Goal: Task Accomplishment & Management: Manage account settings

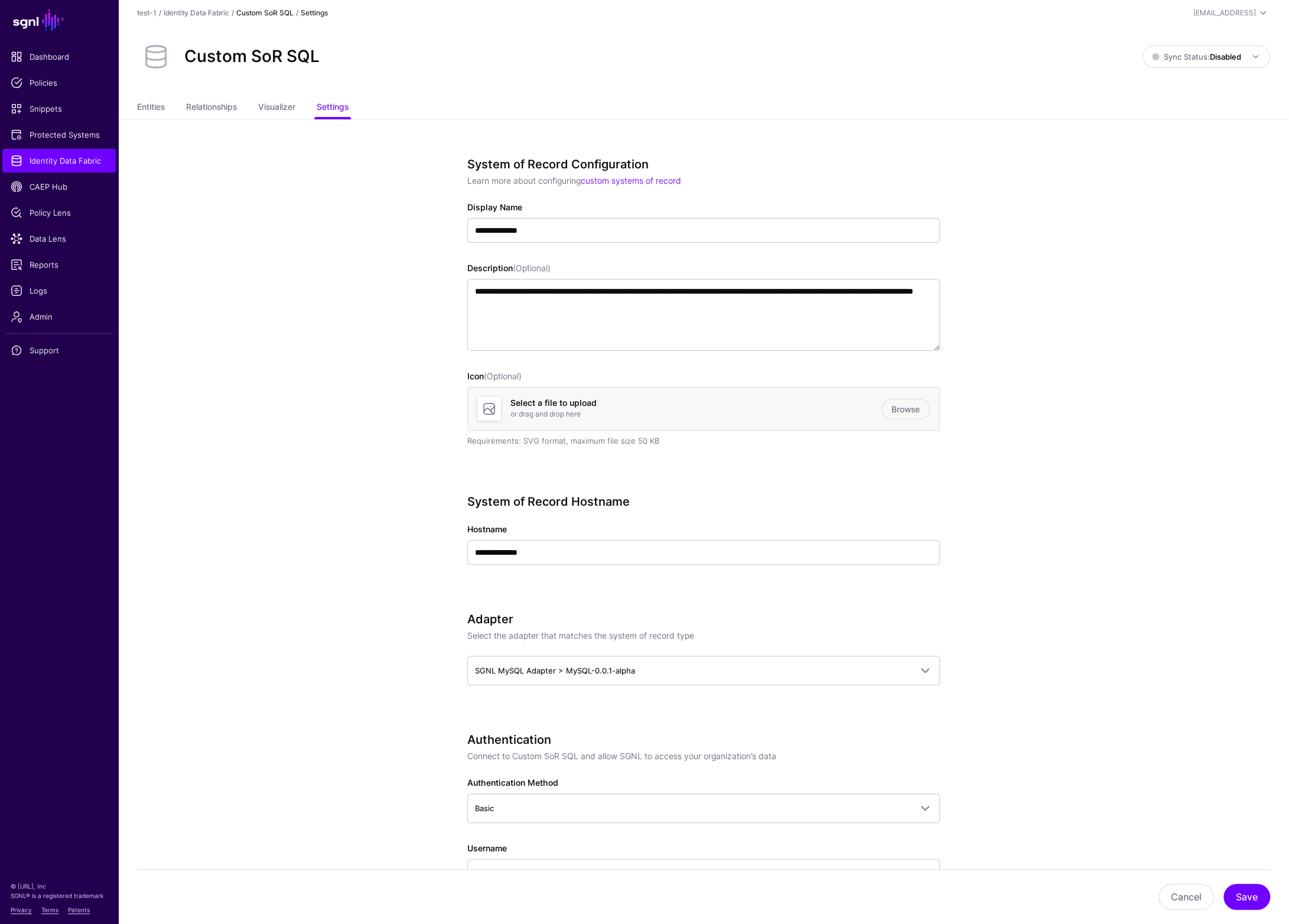
scroll to position [71, 0]
drag, startPoint x: 323, startPoint y: 371, endPoint x: 322, endPoint y: 365, distance: 6.1
click at [323, 371] on app-datasources-details-form "**********" at bounding box center [704, 933] width 1171 height 1629
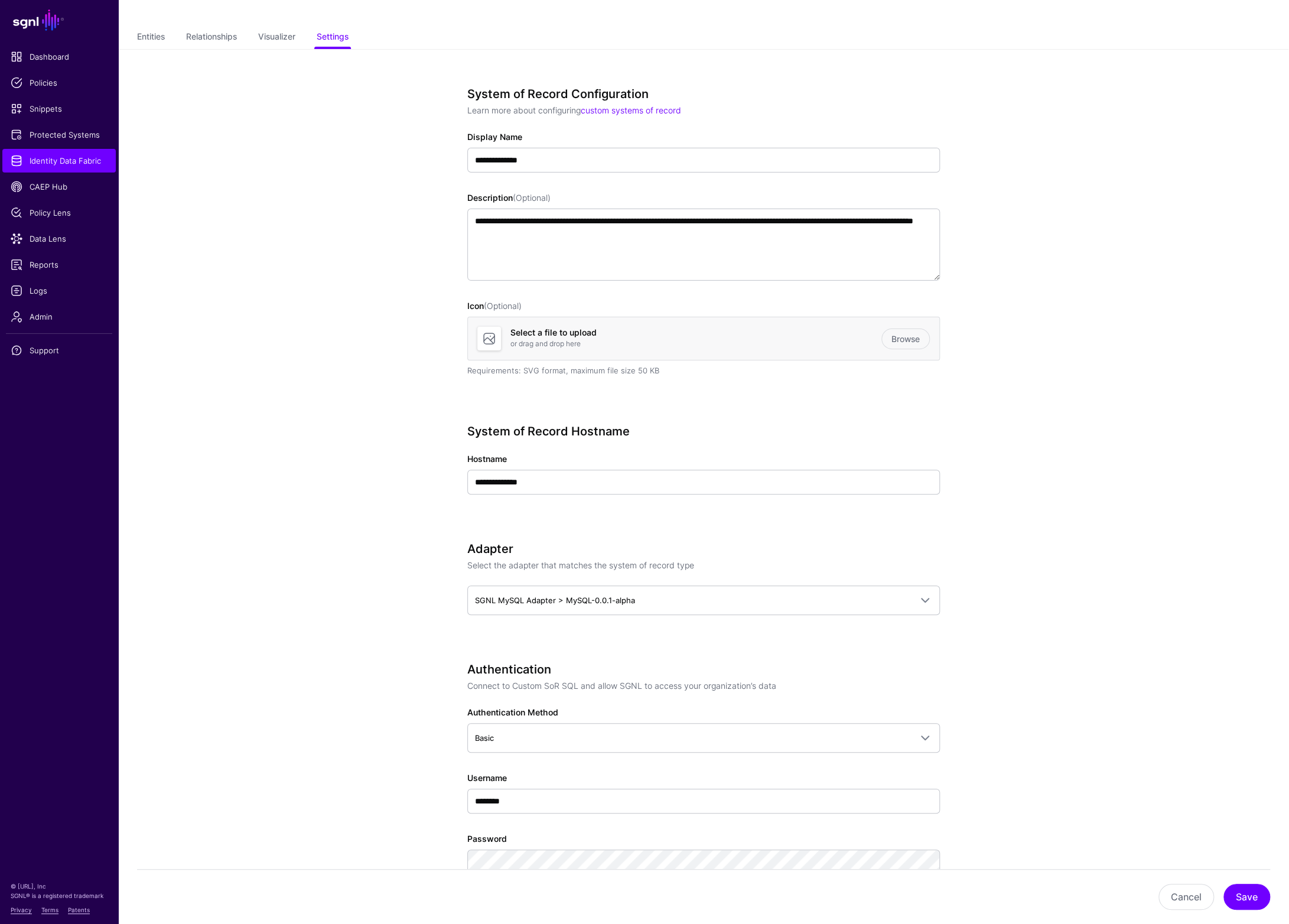
scroll to position [0, 0]
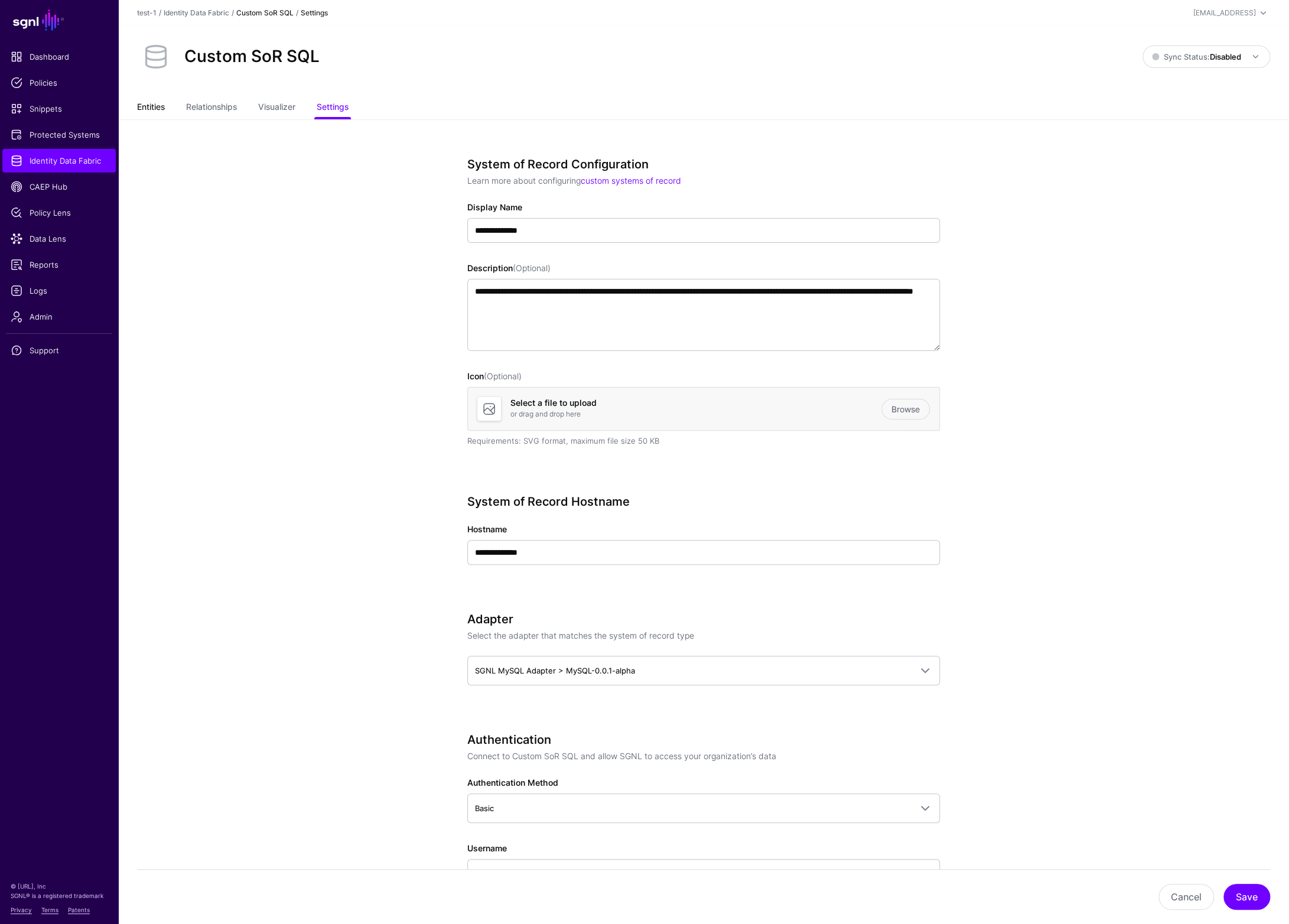
click at [157, 110] on link "Entities" at bounding box center [151, 108] width 28 height 23
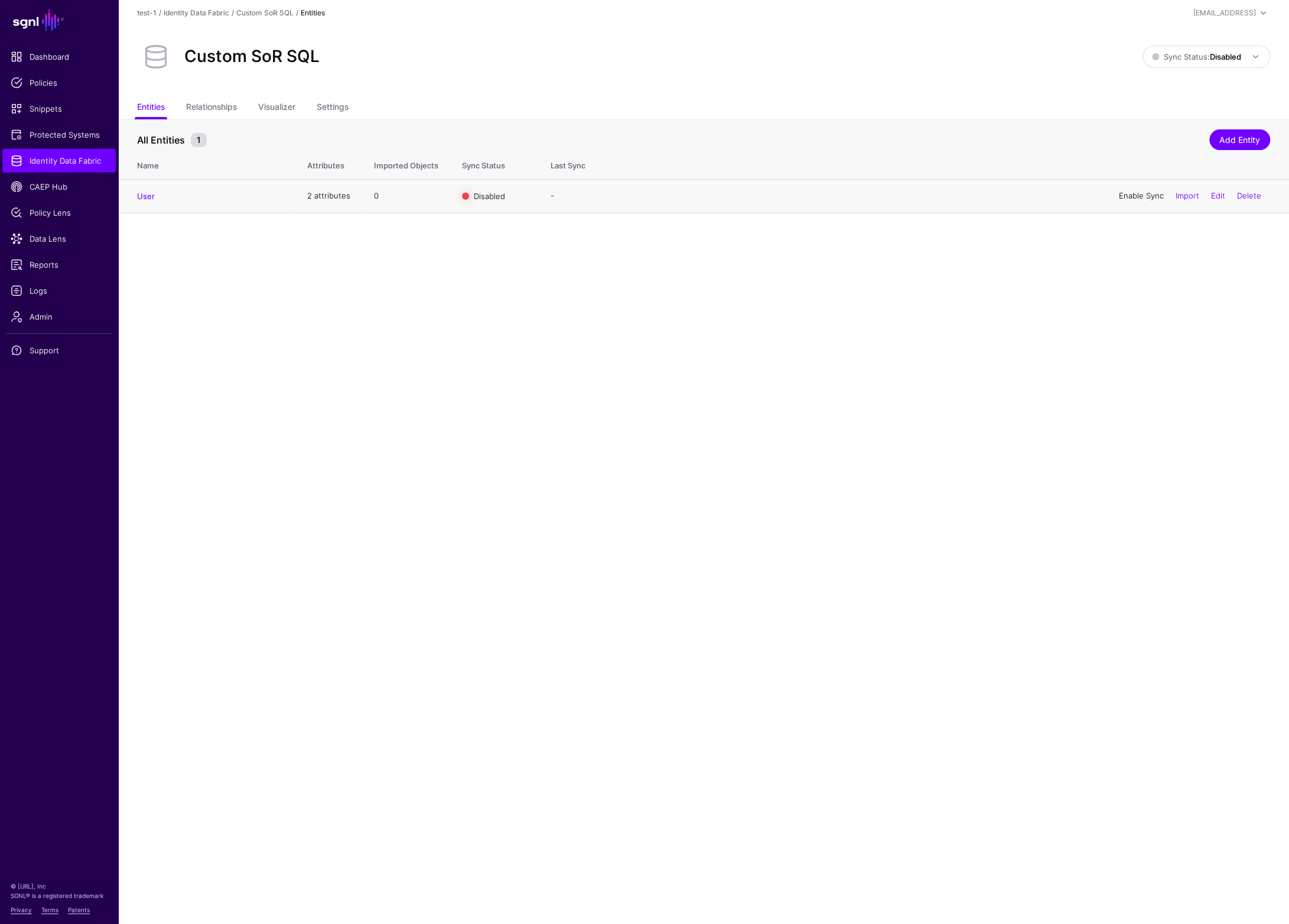
click at [1137, 199] on link "Enable Sync" at bounding box center [1142, 195] width 45 height 9
click at [345, 106] on link "Settings" at bounding box center [332, 108] width 32 height 23
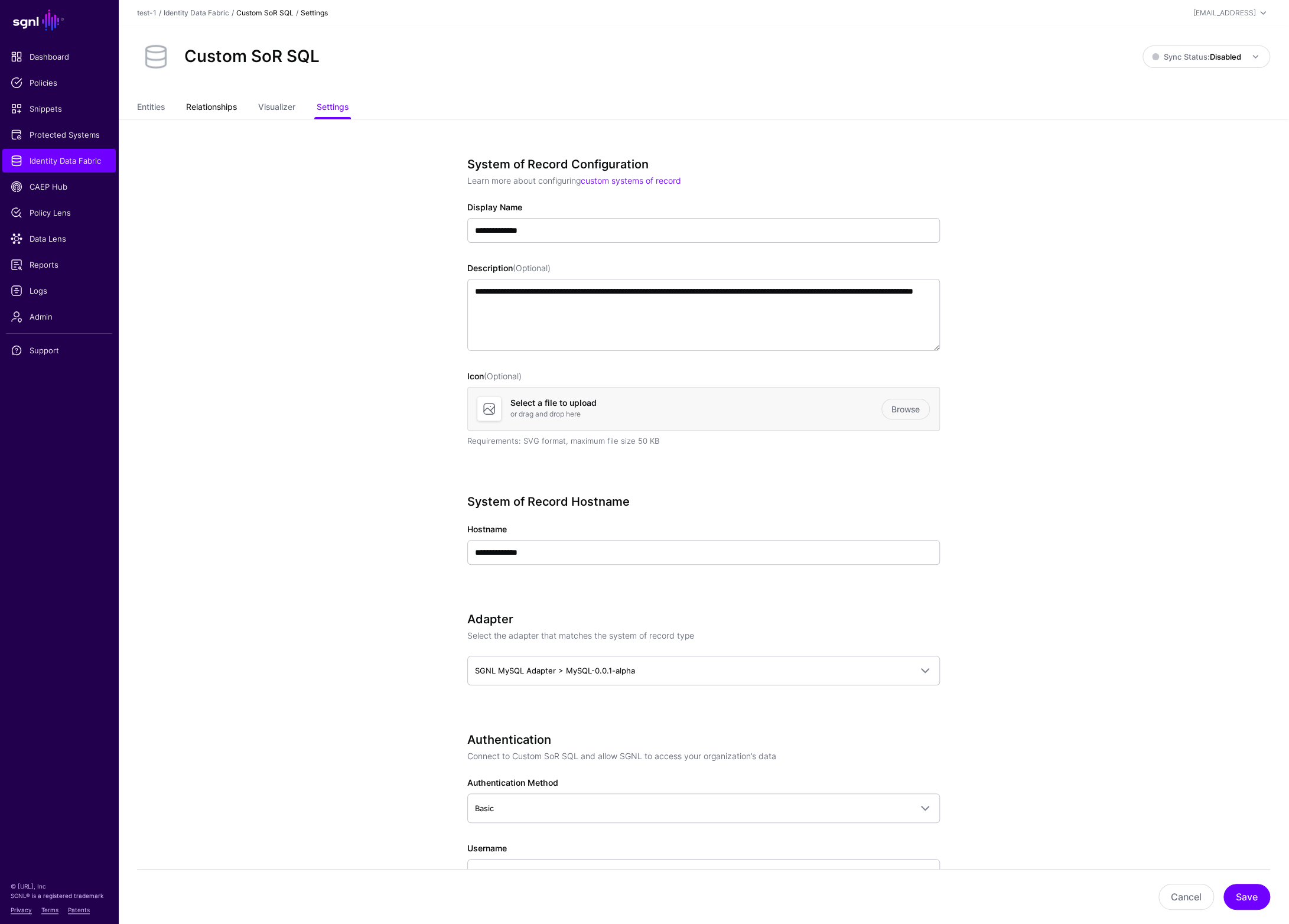
click at [223, 113] on link "Relationships" at bounding box center [211, 108] width 51 height 23
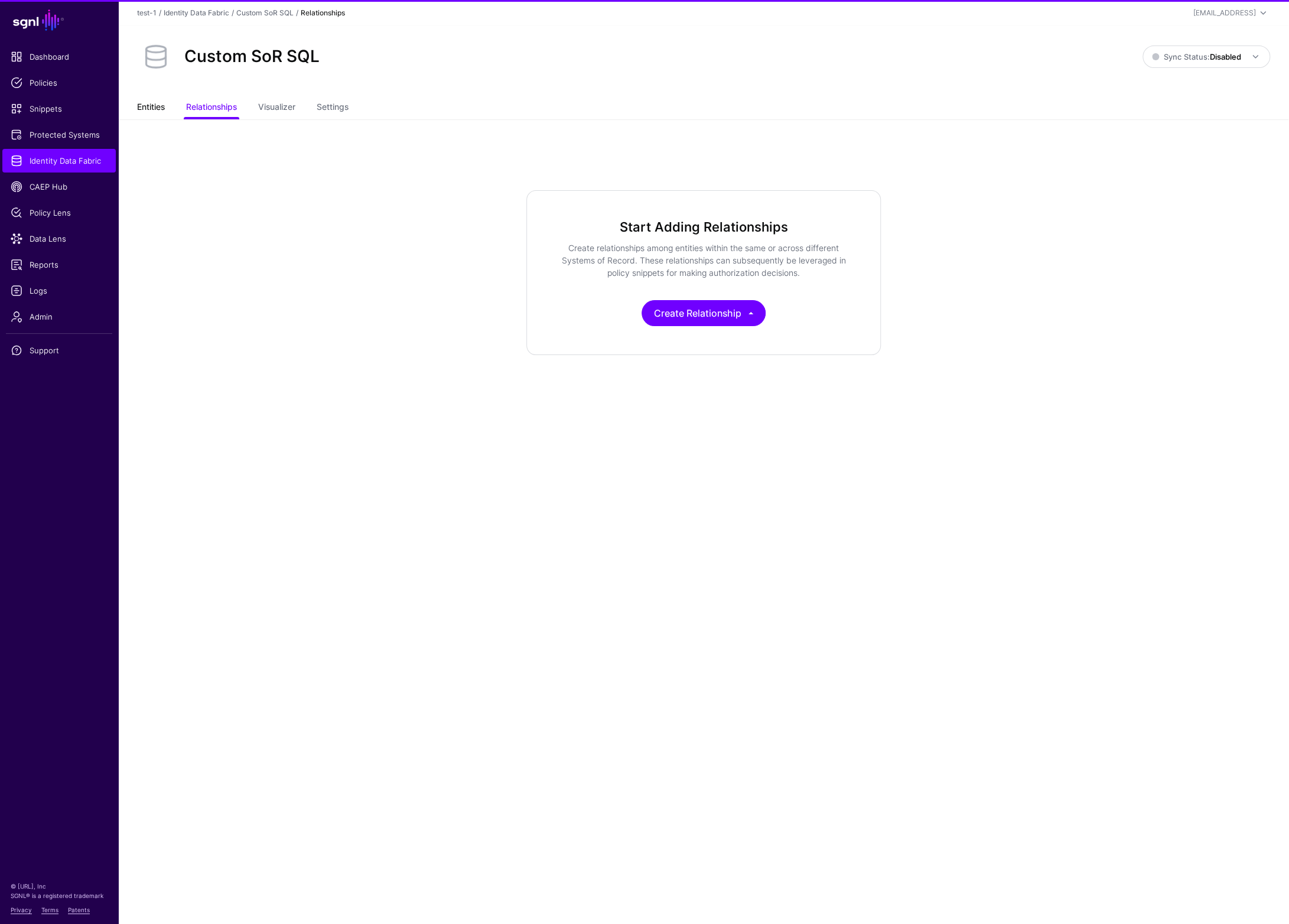
click at [154, 109] on link "Entities" at bounding box center [151, 108] width 28 height 23
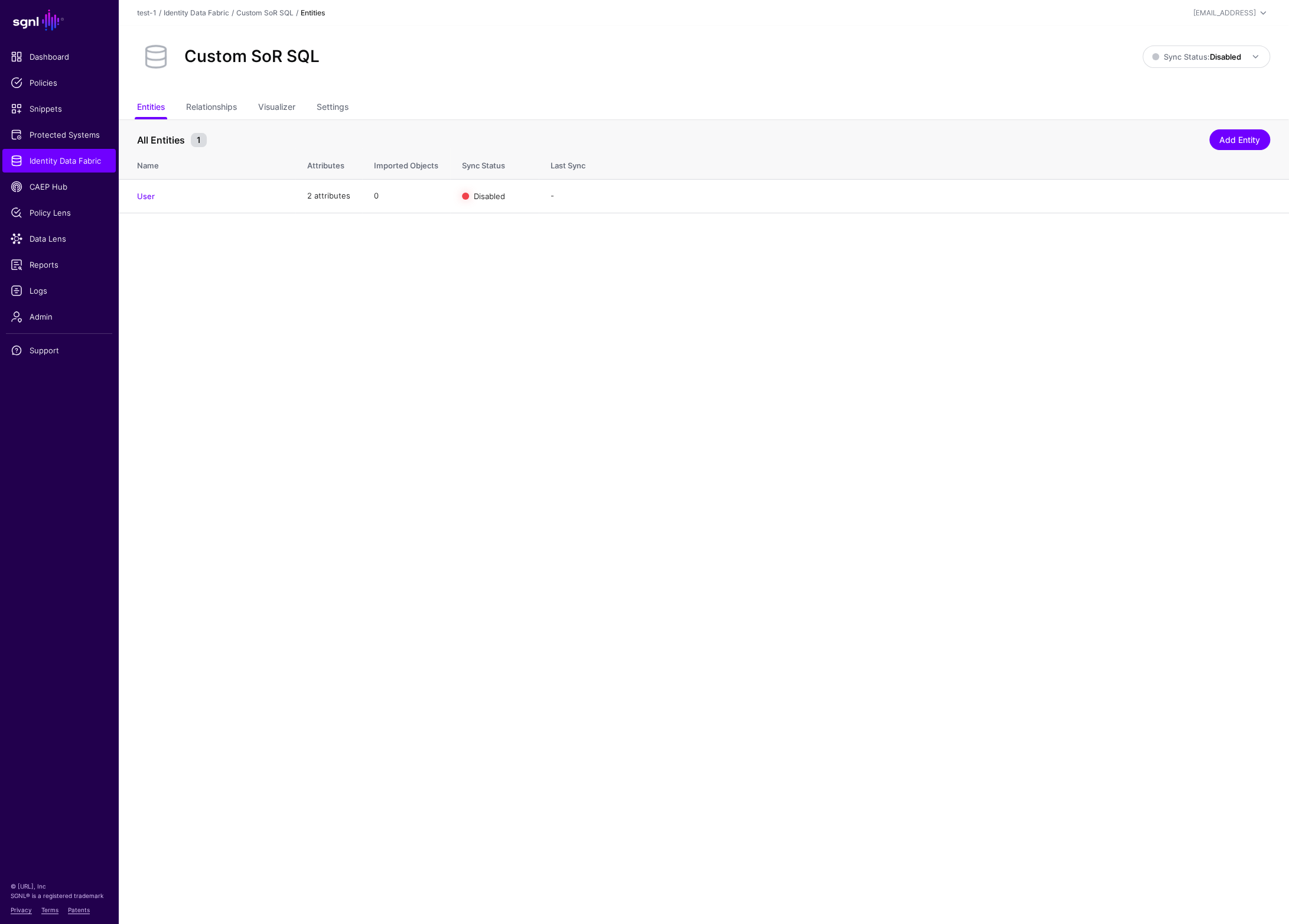
drag, startPoint x: 1219, startPoint y: 197, endPoint x: 1211, endPoint y: 199, distance: 8.2
click at [0, 0] on link "Edit" at bounding box center [0, 0] width 0 height 0
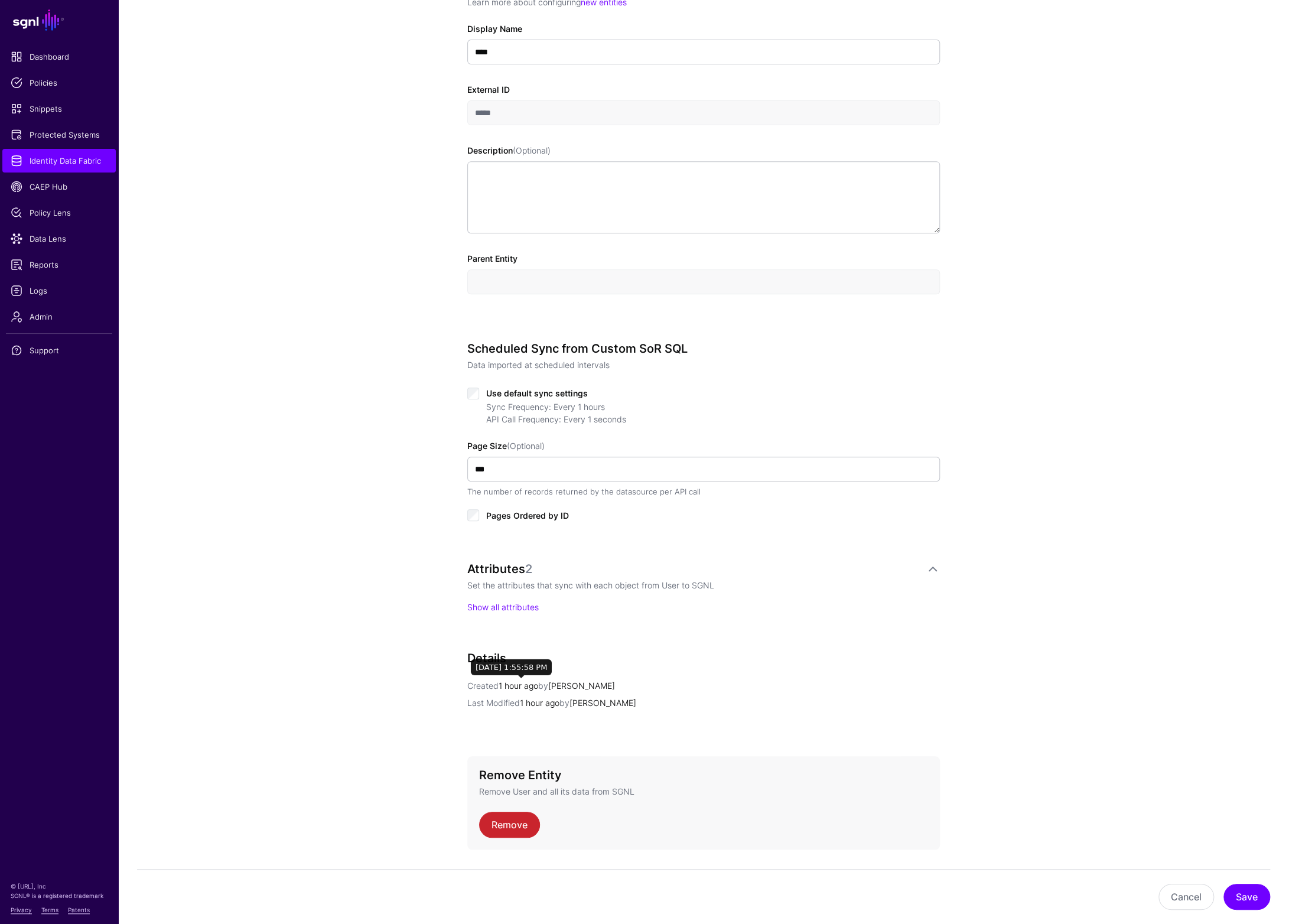
scroll to position [269, 0]
click at [517, 606] on link "Show all attributes" at bounding box center [503, 605] width 72 height 10
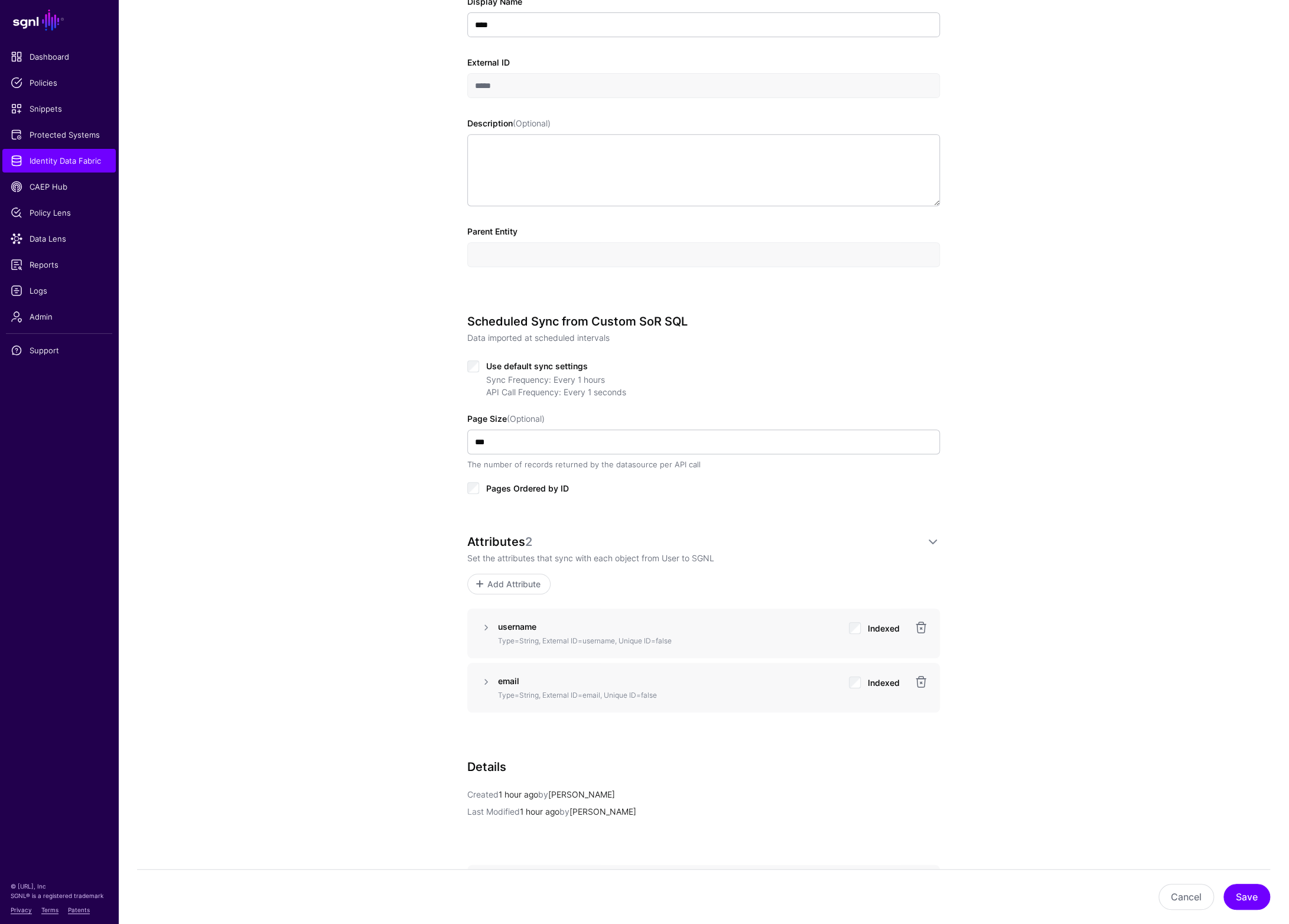
scroll to position [298, 0]
click at [489, 624] on link at bounding box center [486, 624] width 15 height 15
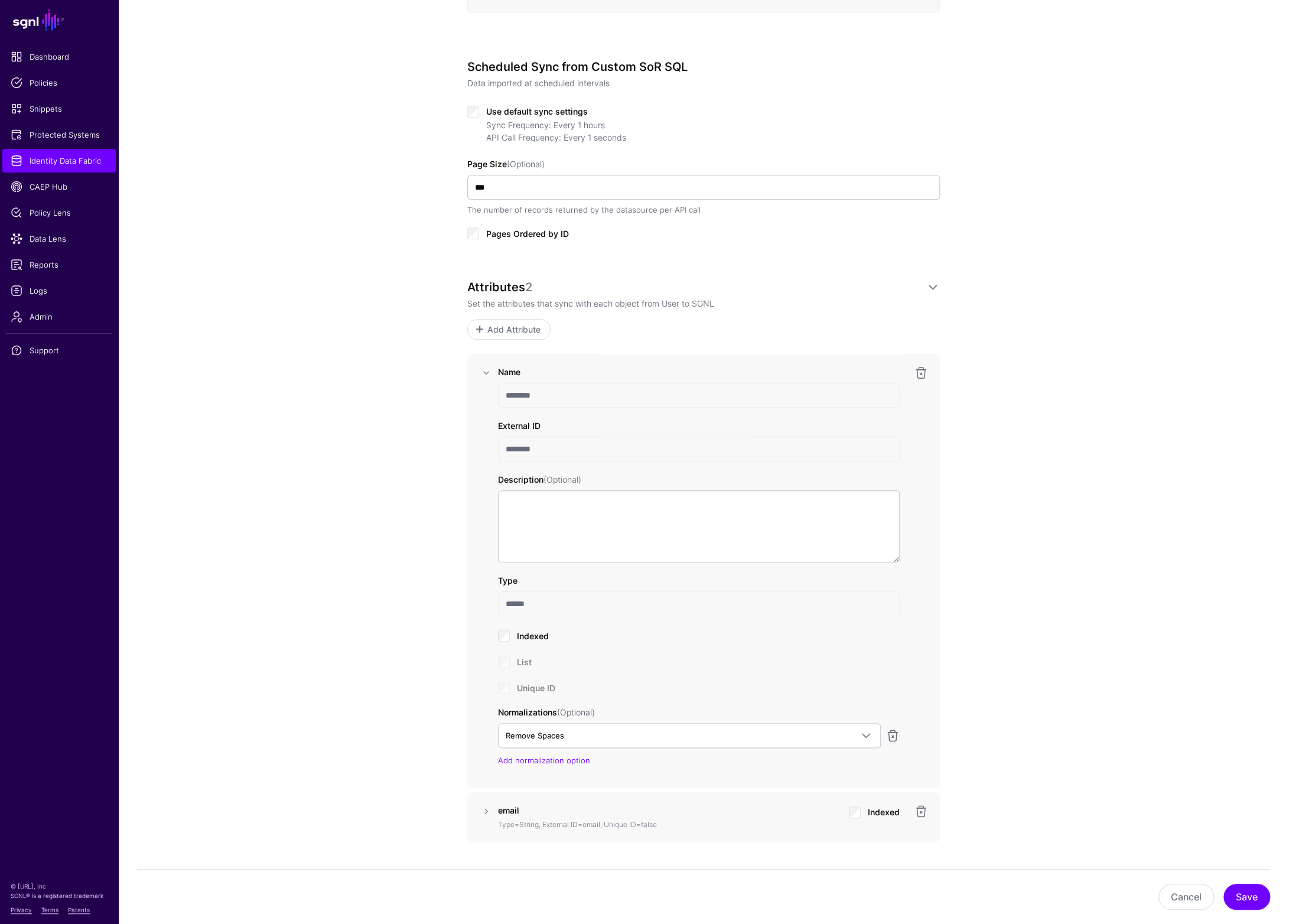
scroll to position [549, 0]
click at [502, 685] on div "Unique ID" at bounding box center [699, 687] width 402 height 15
click at [509, 686] on div "Unique ID" at bounding box center [699, 687] width 402 height 15
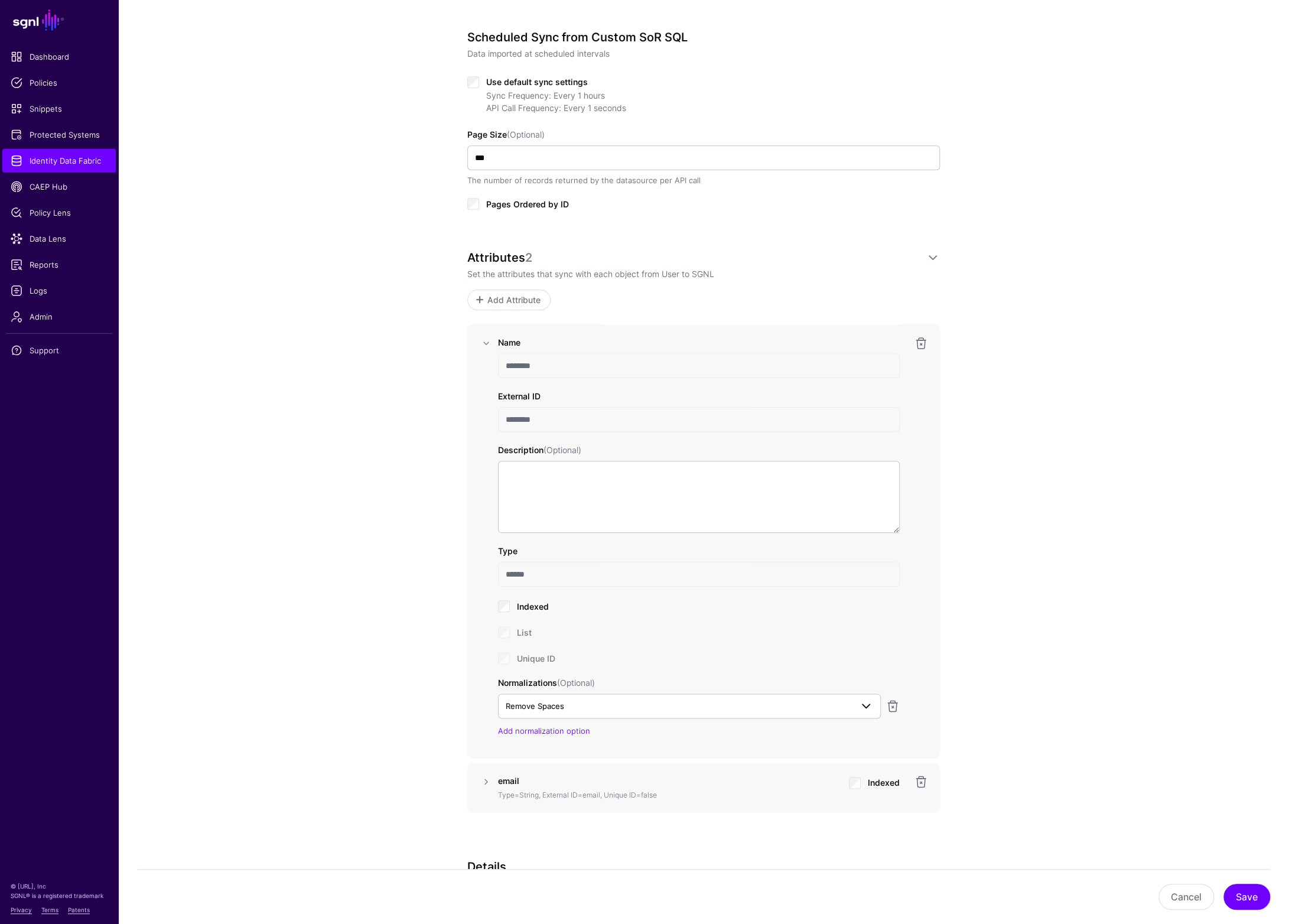
scroll to position [579, 0]
click at [559, 701] on span "Remove Spaces" at bounding box center [535, 705] width 59 height 9
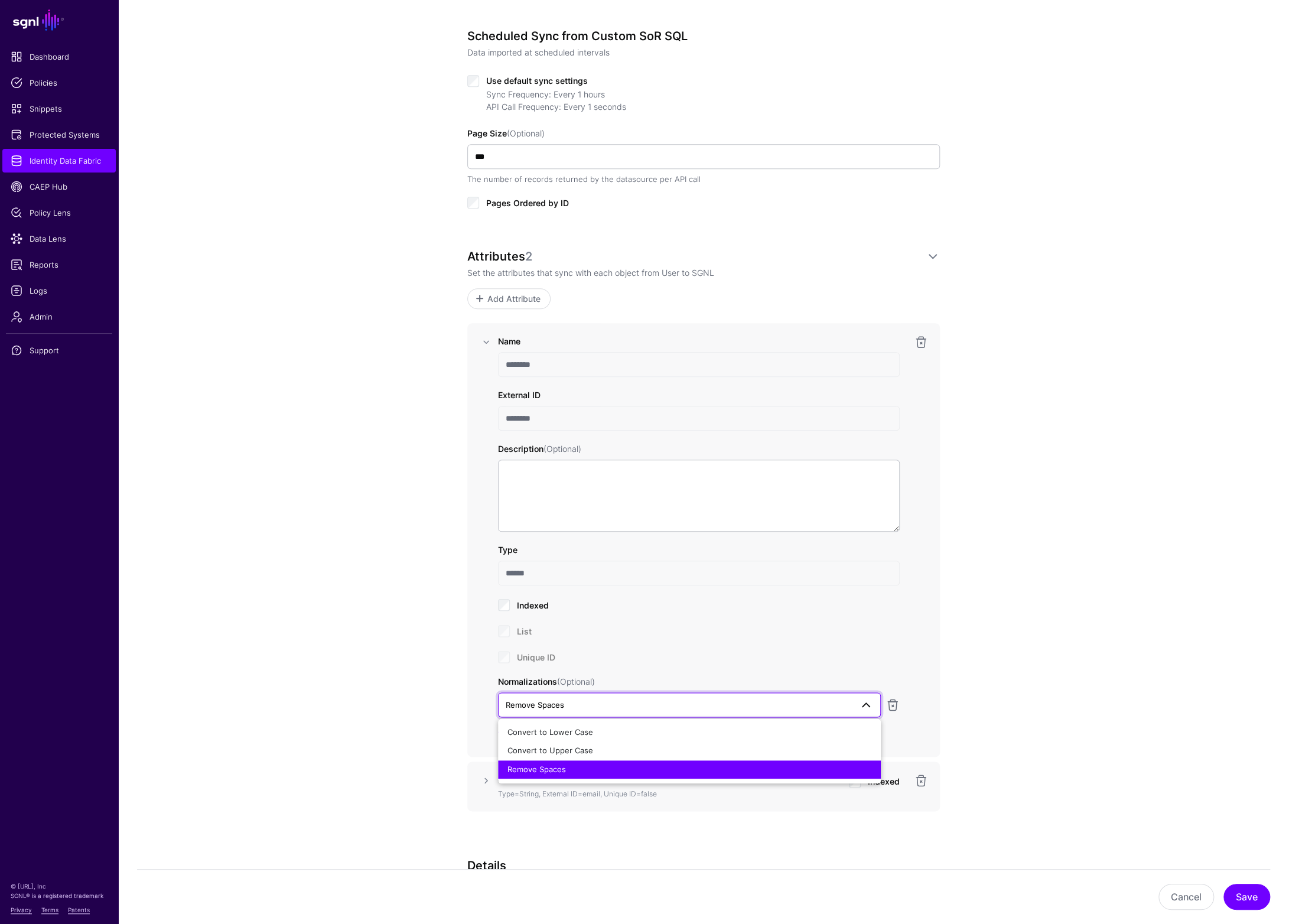
click at [827, 664] on div "Name ******** External ID ******** Description (Optional) Type ****** Indexed L…" at bounding box center [699, 536] width 402 height 401
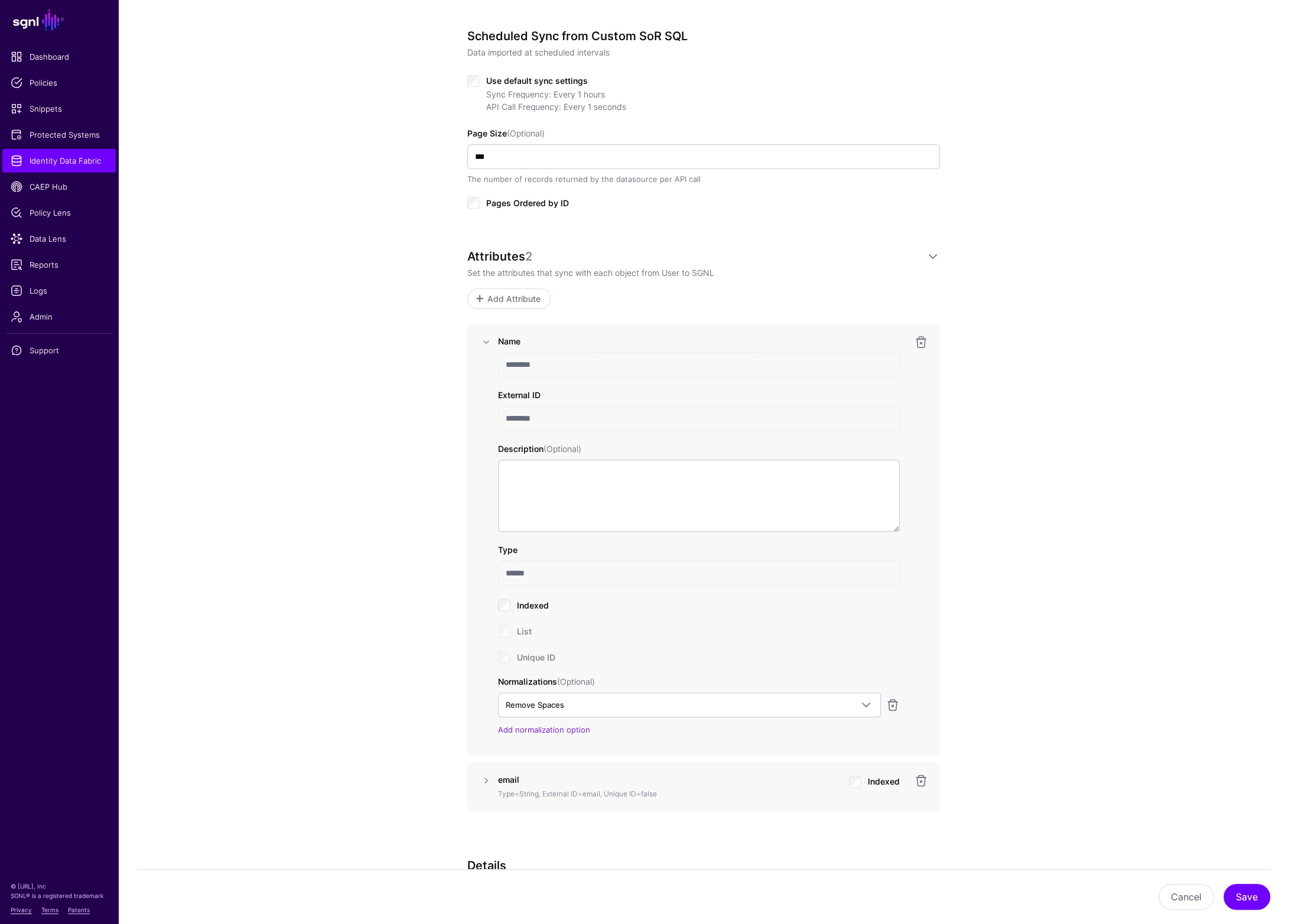
click at [899, 701] on link at bounding box center [893, 706] width 15 height 15
click at [537, 602] on span "Indexed" at bounding box center [533, 605] width 32 height 10
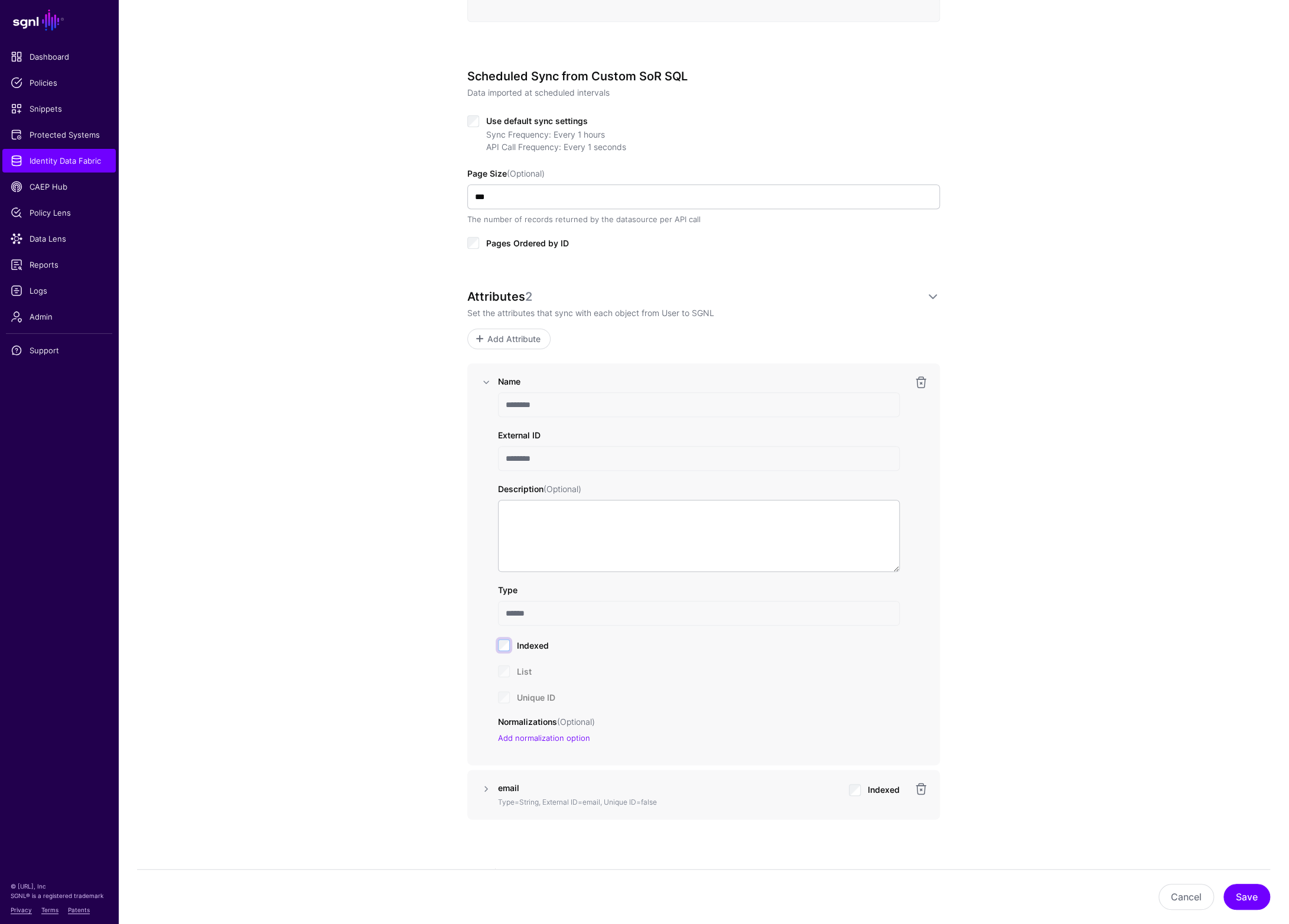
scroll to position [536, 0]
click at [922, 383] on link at bounding box center [921, 385] width 15 height 15
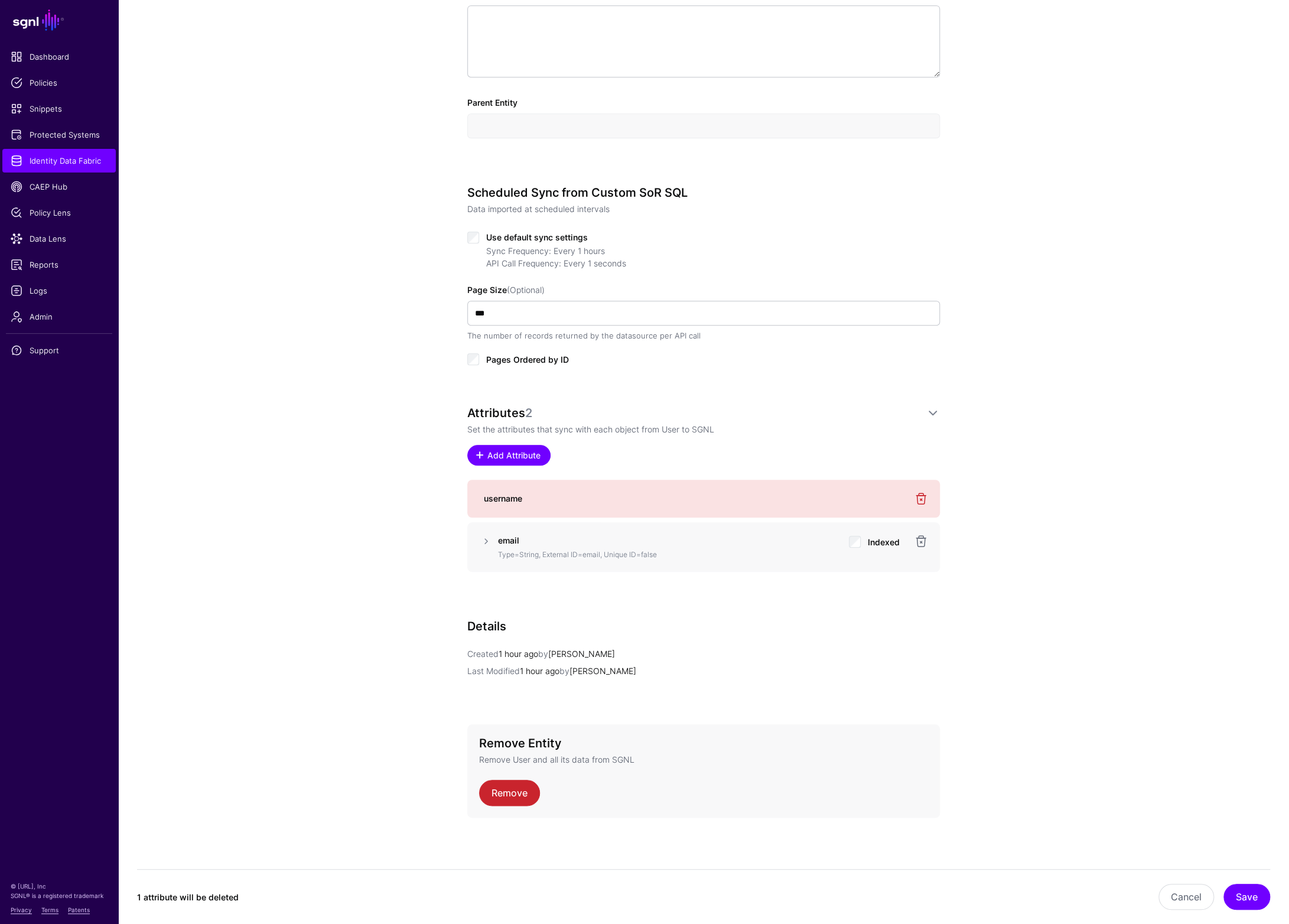
click at [512, 454] on span "Add Attribute" at bounding box center [514, 455] width 56 height 12
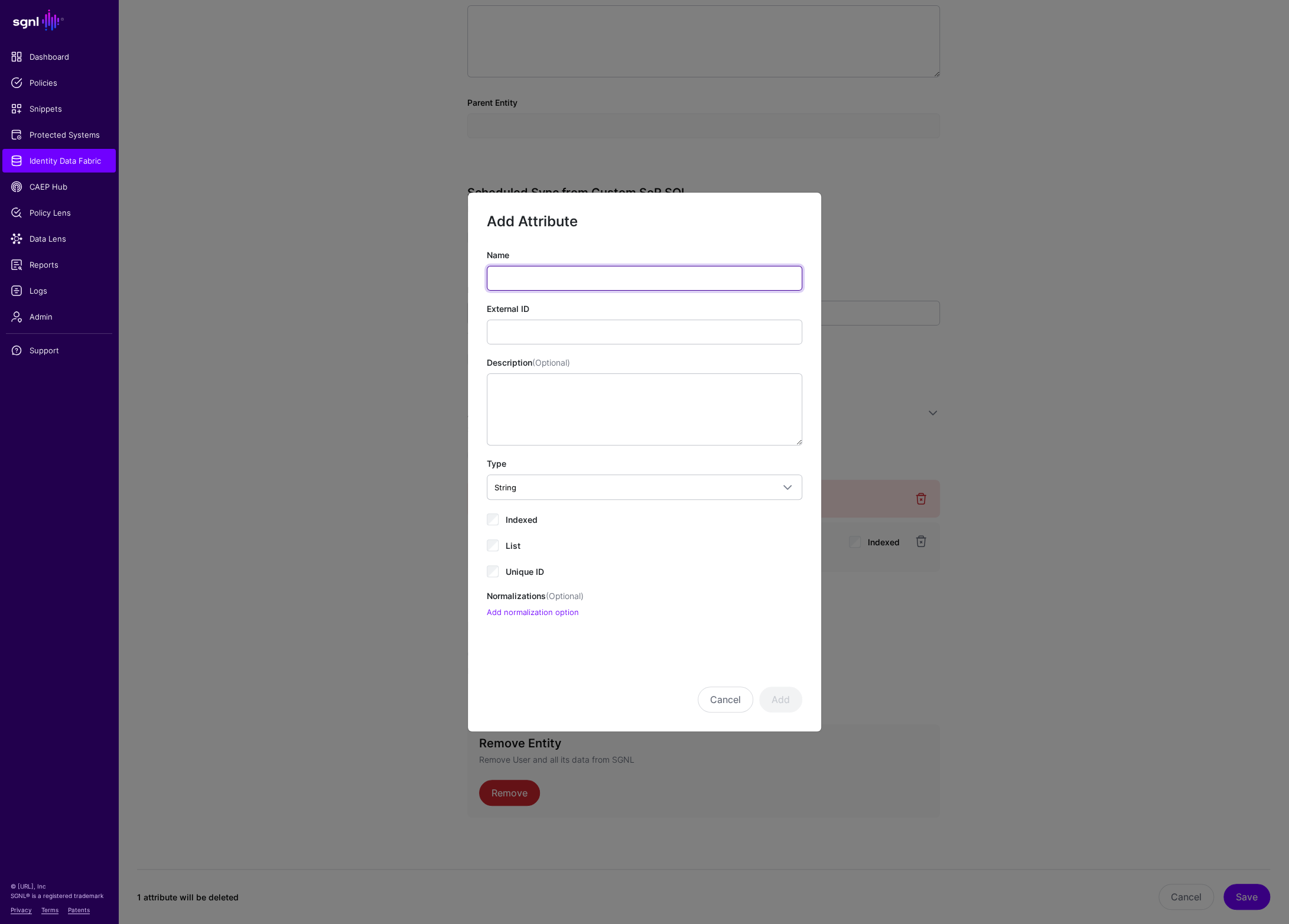
click at [533, 279] on input "Name" at bounding box center [644, 278] width 316 height 25
type input "********"
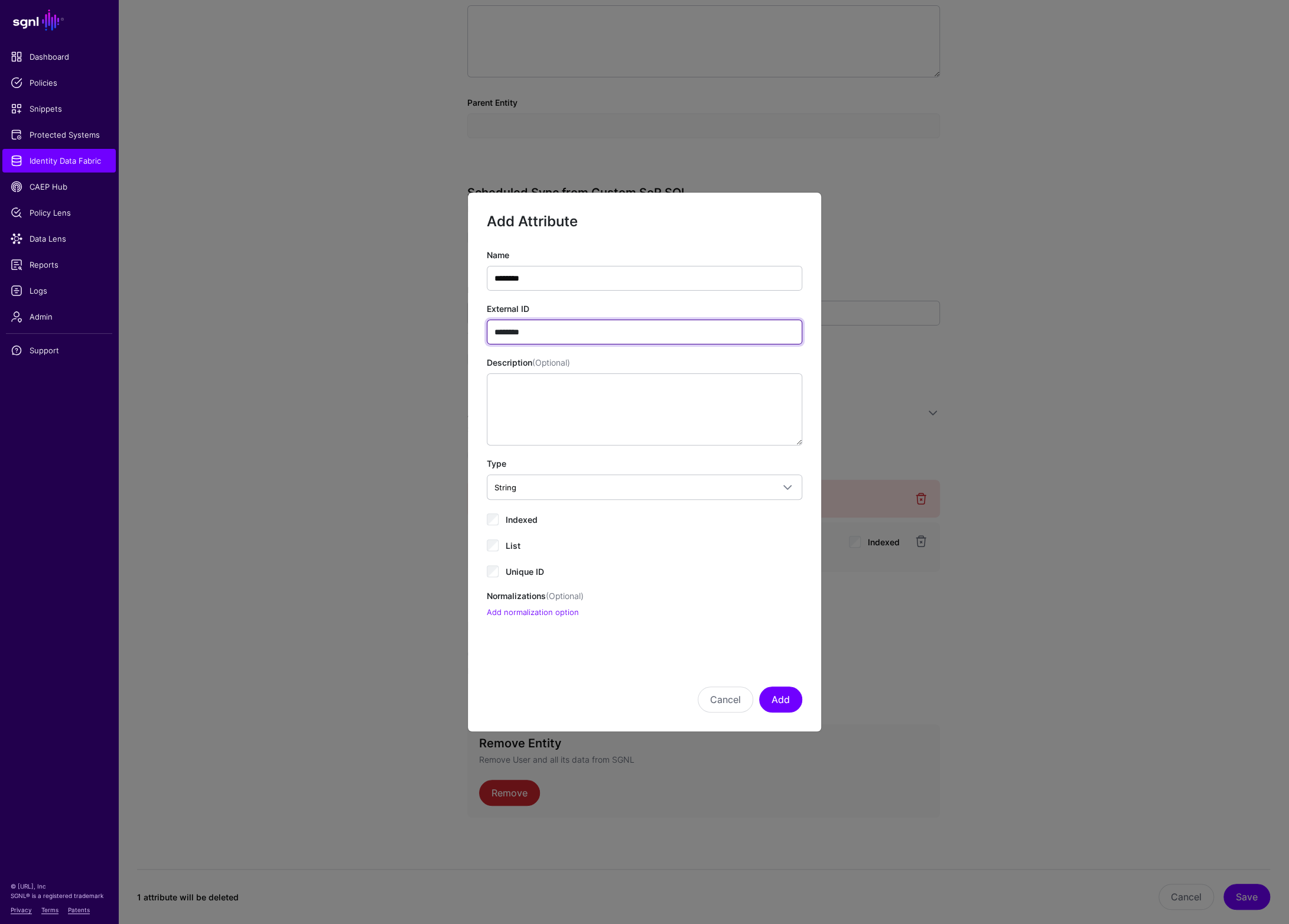
type input "********"
click at [782, 698] on button "Add" at bounding box center [780, 700] width 43 height 26
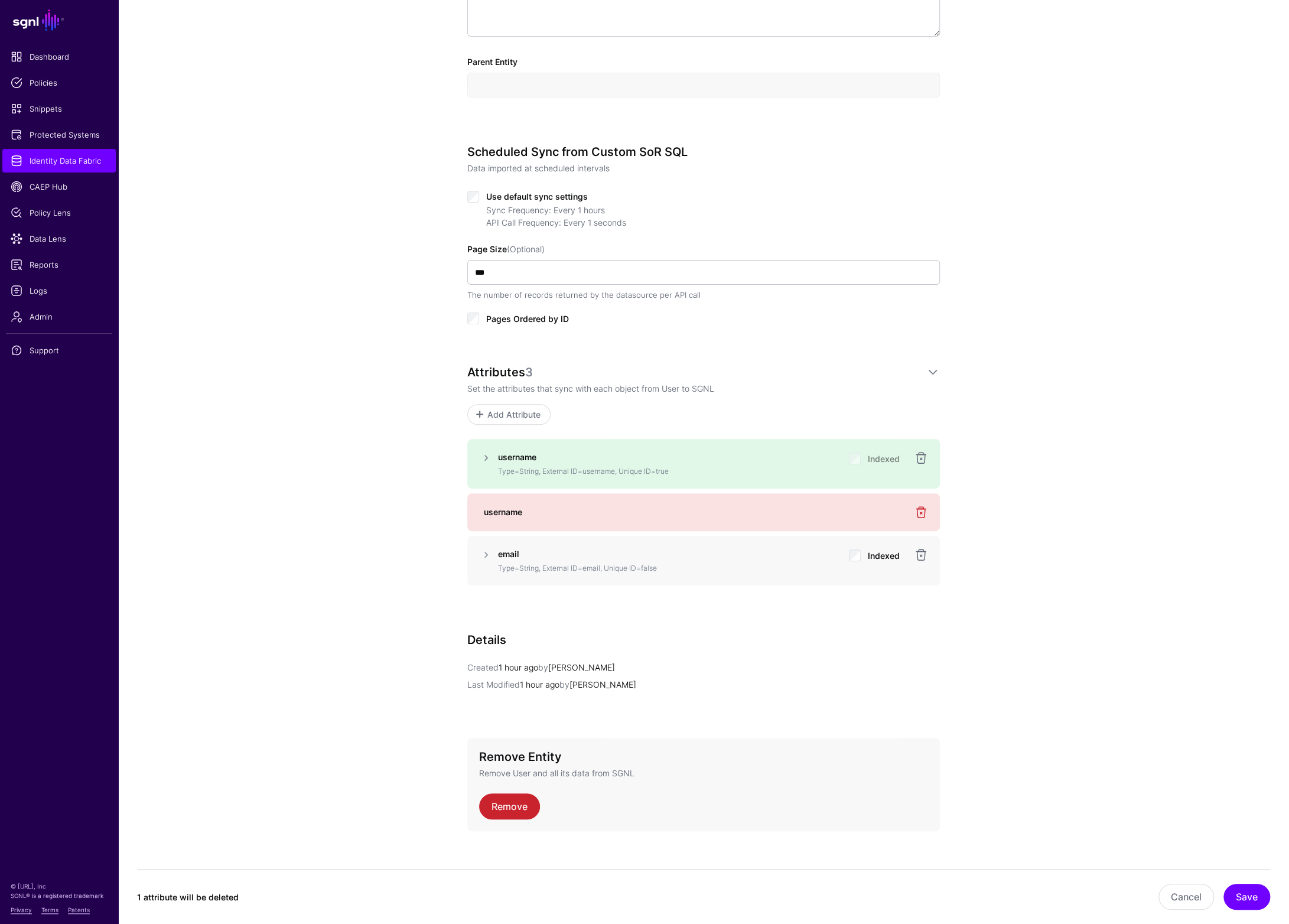
scroll to position [477, 0]
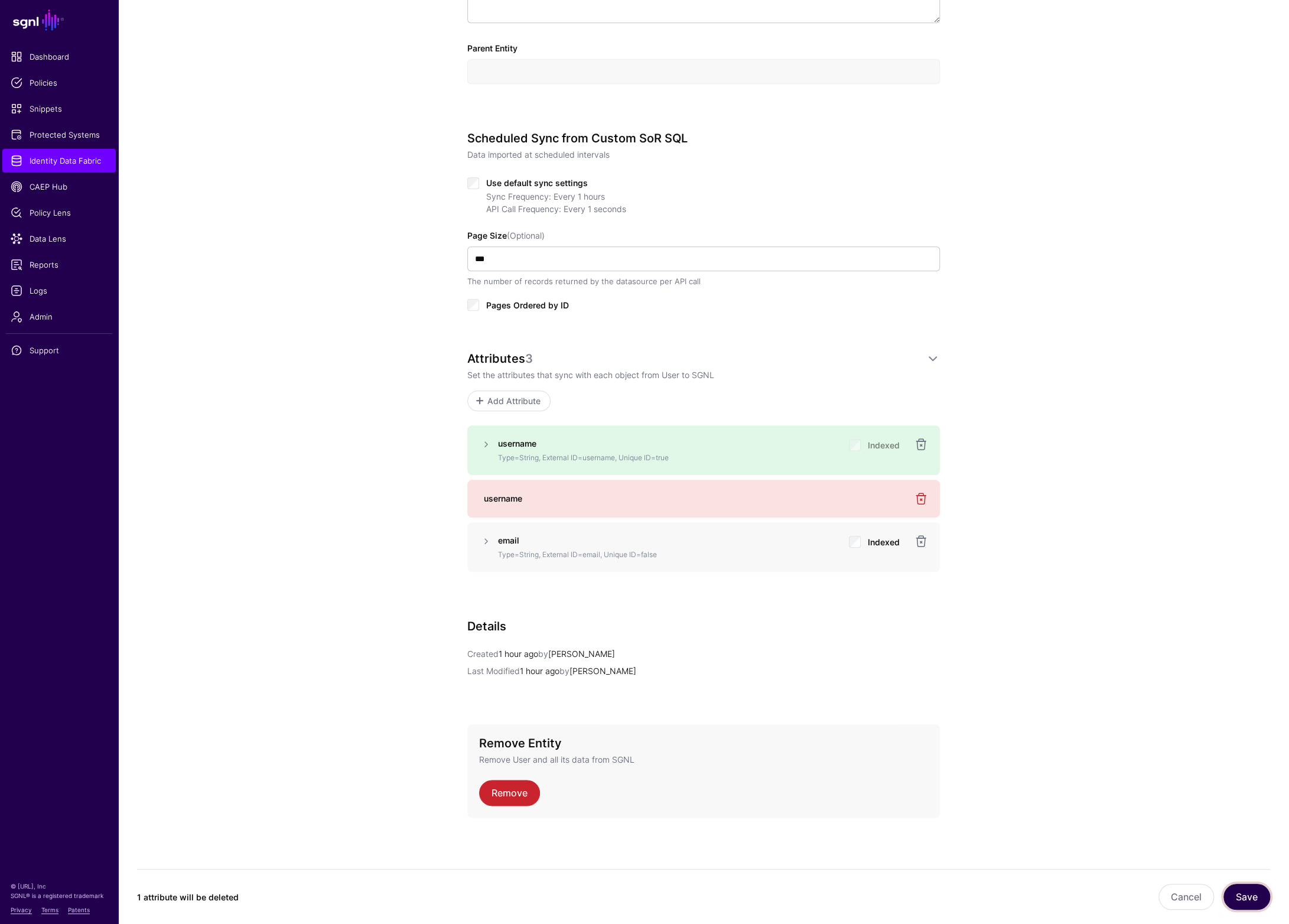
drag, startPoint x: 1256, startPoint y: 897, endPoint x: 1248, endPoint y: 892, distance: 9.4
click at [1256, 897] on button "Save" at bounding box center [1247, 897] width 46 height 26
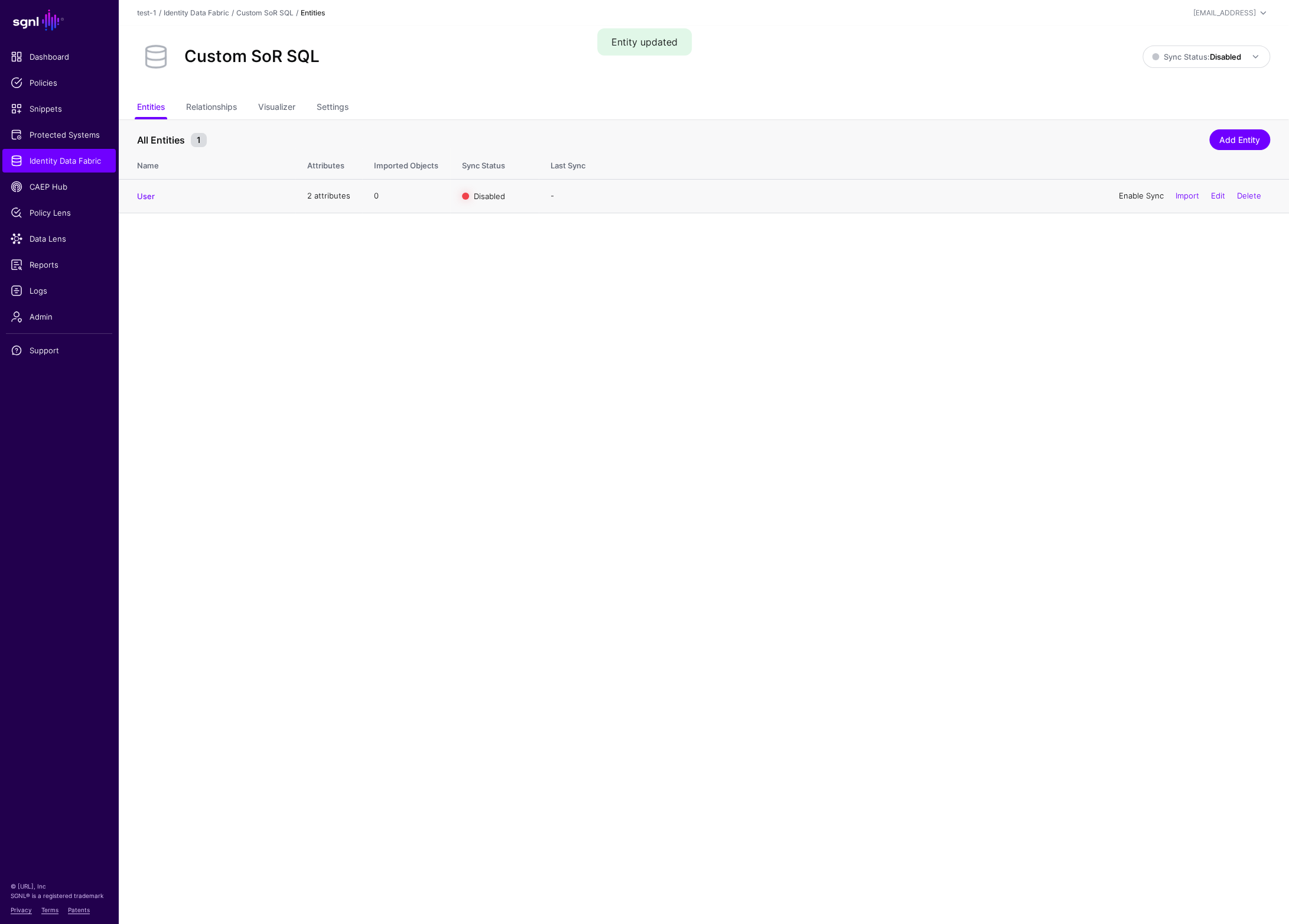
click at [1140, 195] on link "Enable Sync" at bounding box center [1142, 195] width 45 height 9
click at [1201, 56] on span "Sync Status: Disabled" at bounding box center [1197, 57] width 89 height 9
click at [340, 107] on link "Settings" at bounding box center [332, 108] width 32 height 23
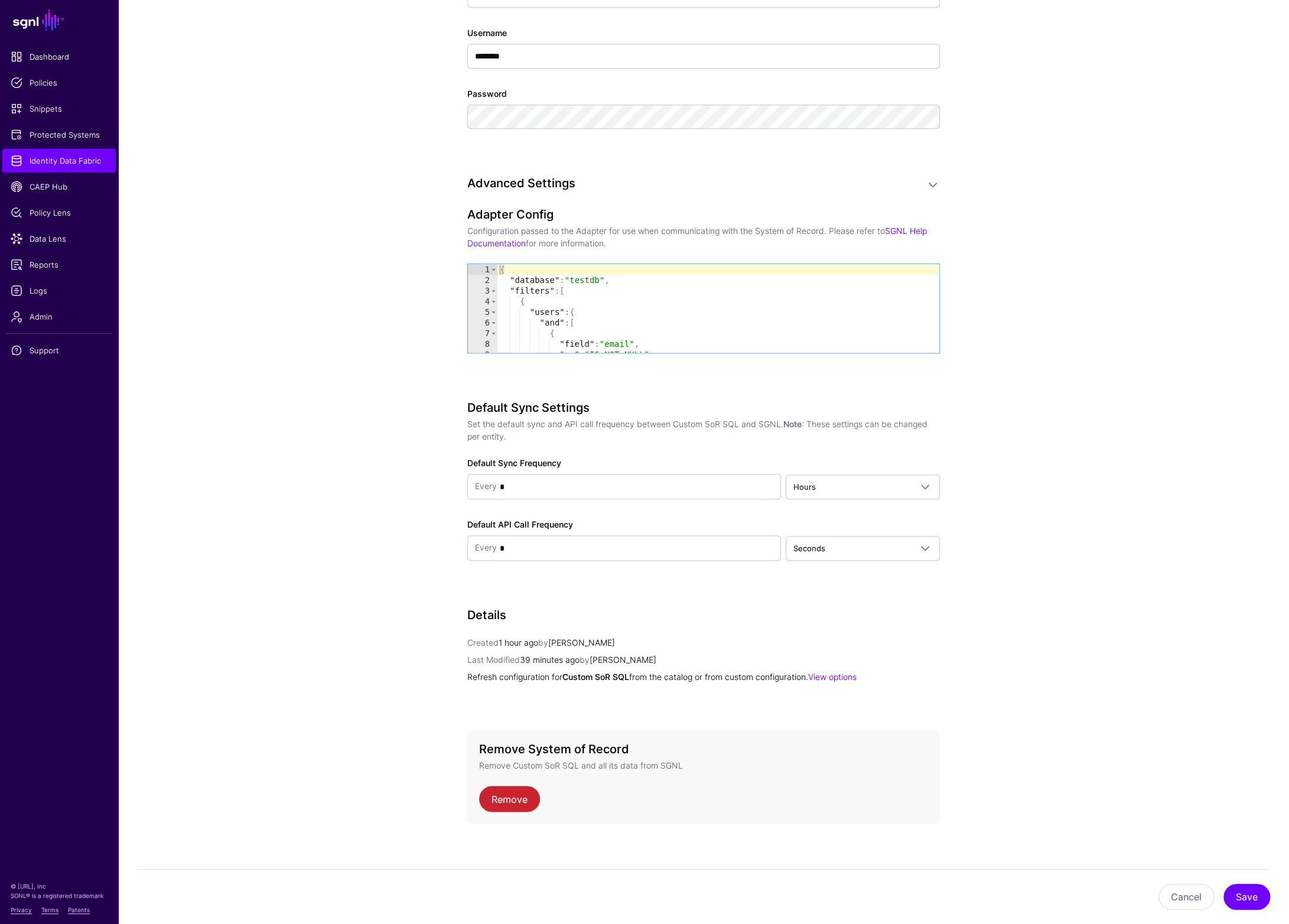
scroll to position [820, 0]
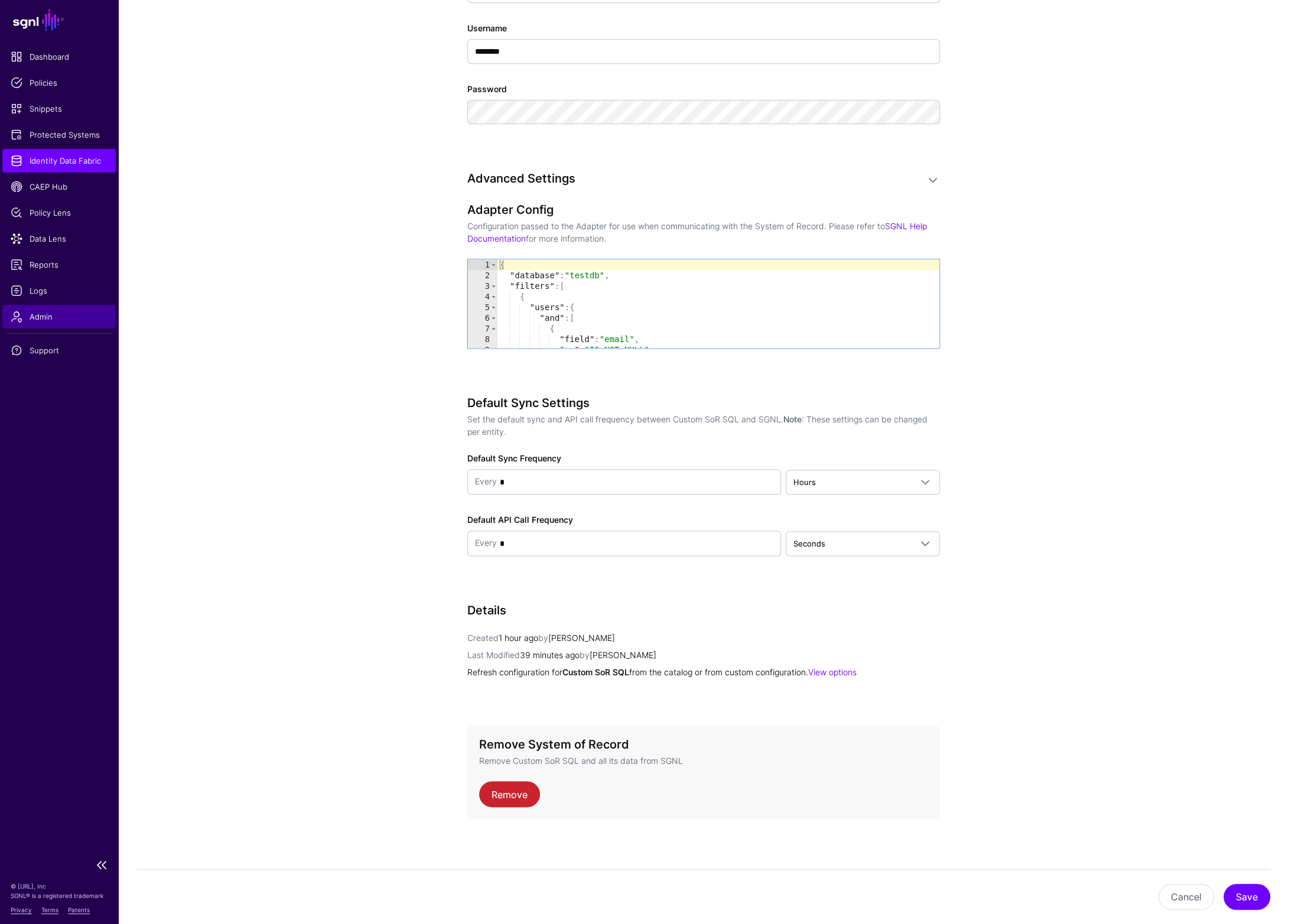
click at [45, 321] on span "Admin" at bounding box center [60, 316] width 97 height 12
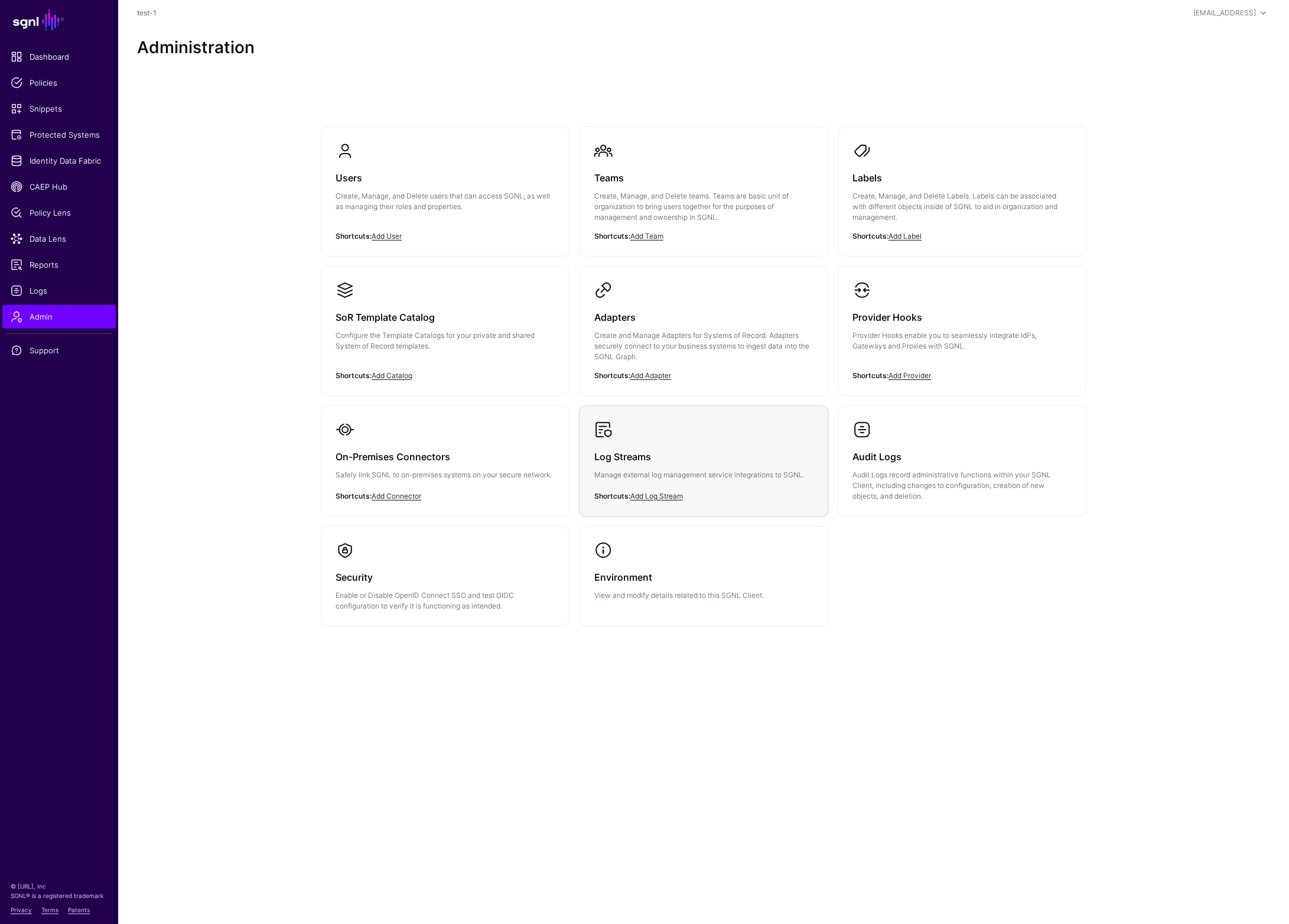
click at [679, 464] on h3 "Log Streams" at bounding box center [703, 457] width 219 height 17
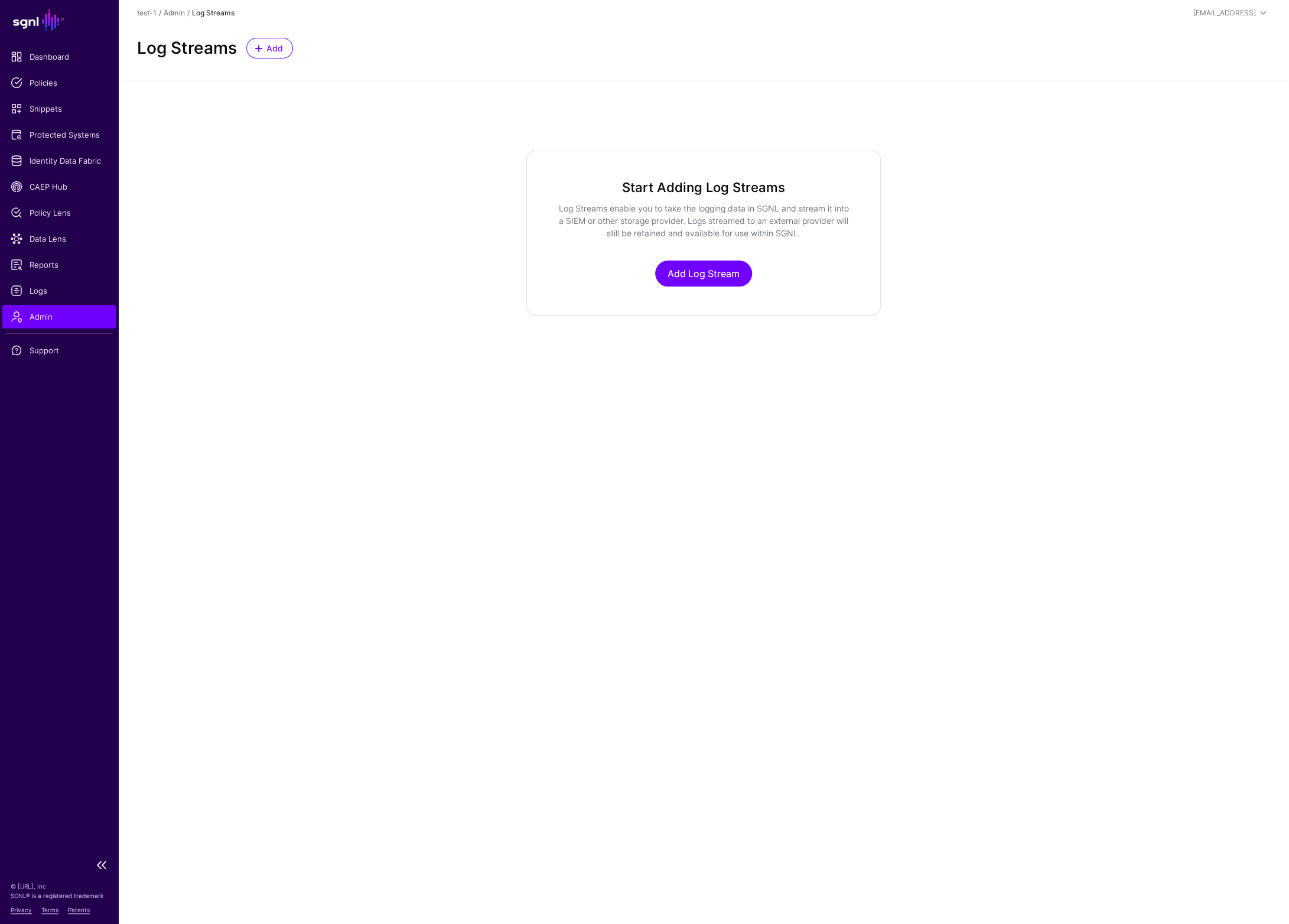
click at [55, 314] on span "Admin" at bounding box center [60, 316] width 97 height 12
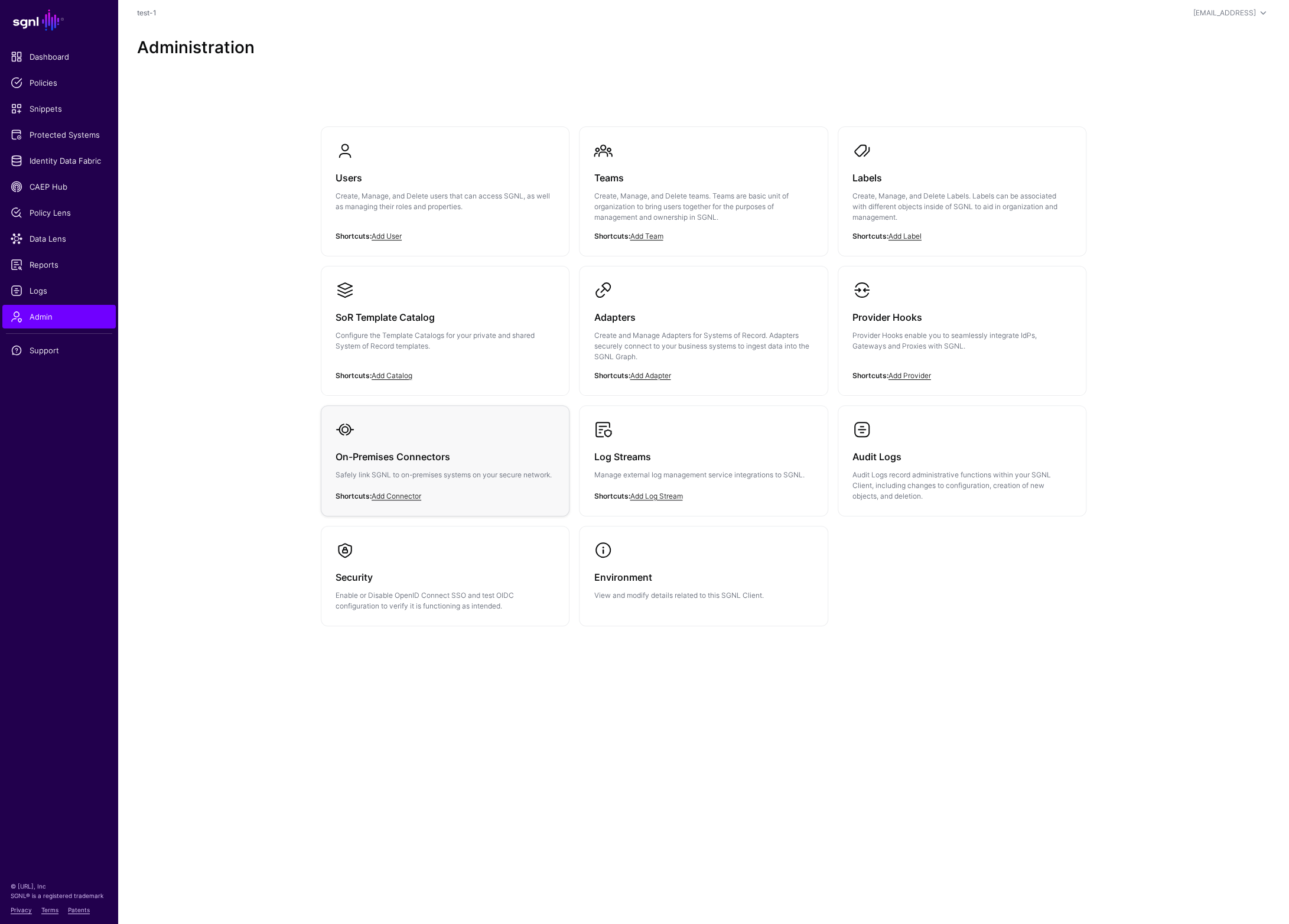
click at [459, 476] on p "Safely link SGNL to on-premises systems on your secure network." at bounding box center [445, 475] width 219 height 11
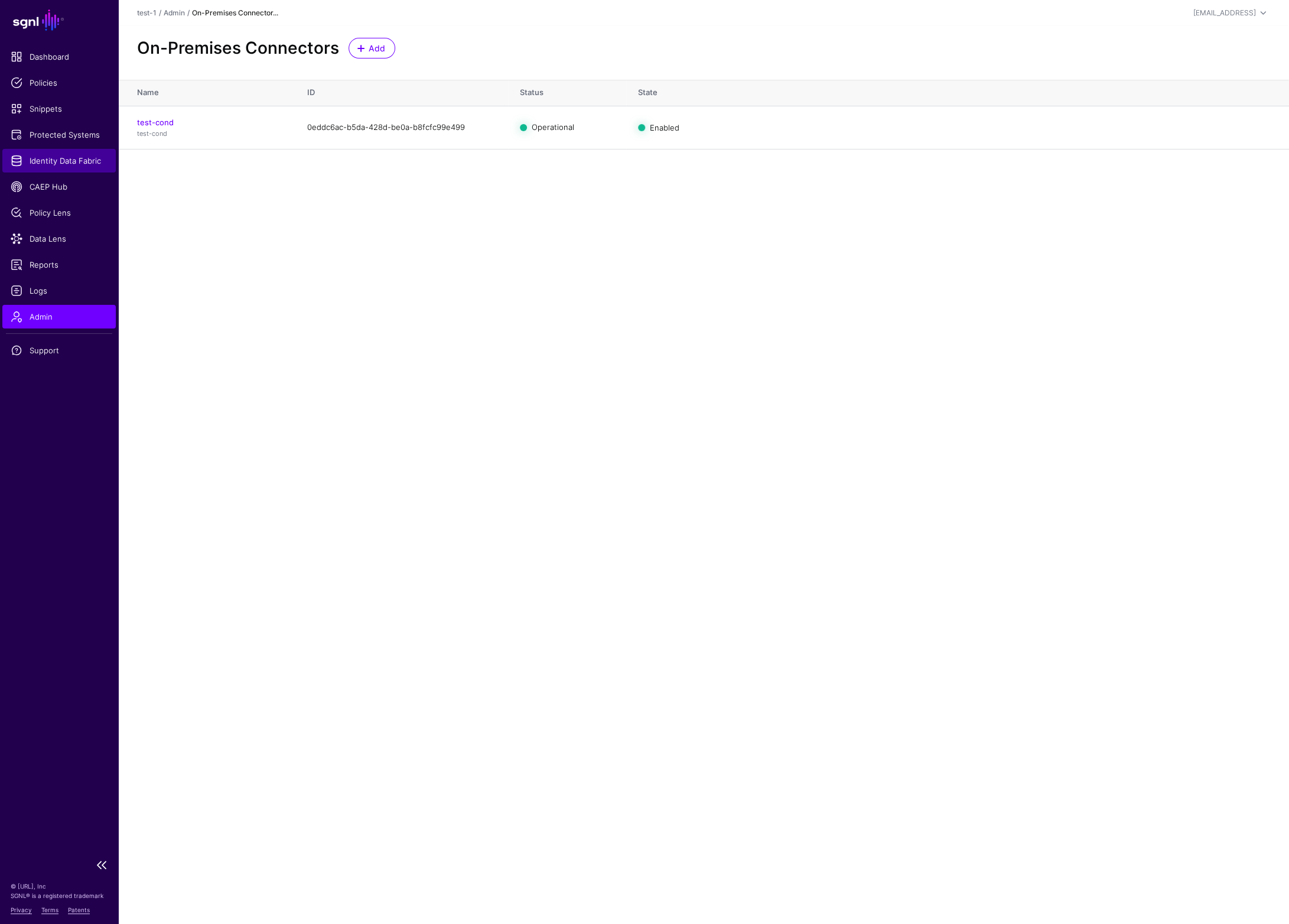
click at [71, 164] on span "Identity Data Fabric" at bounding box center [60, 160] width 97 height 12
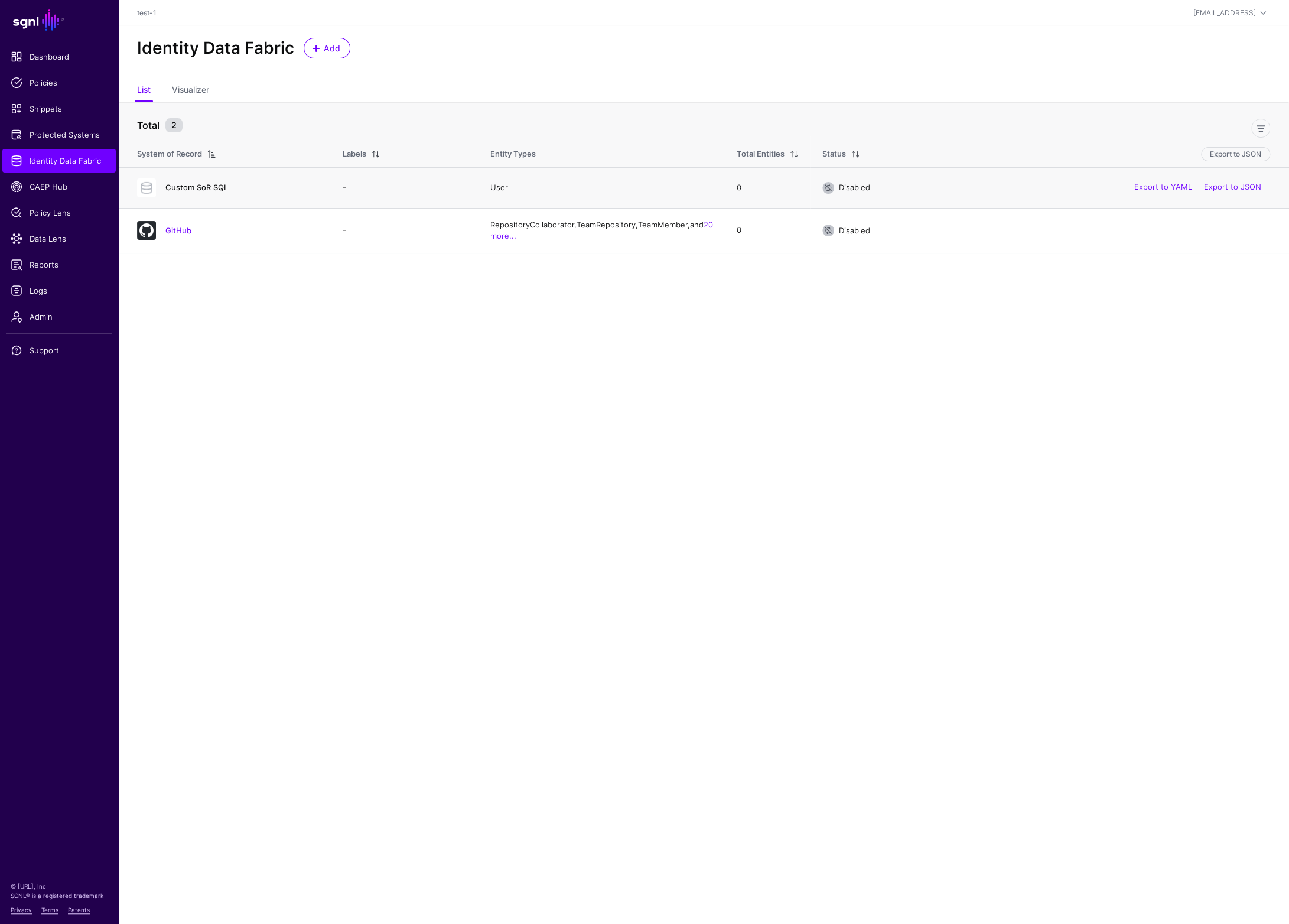
click at [189, 189] on link "Custom SoR SQL" at bounding box center [197, 187] width 62 height 9
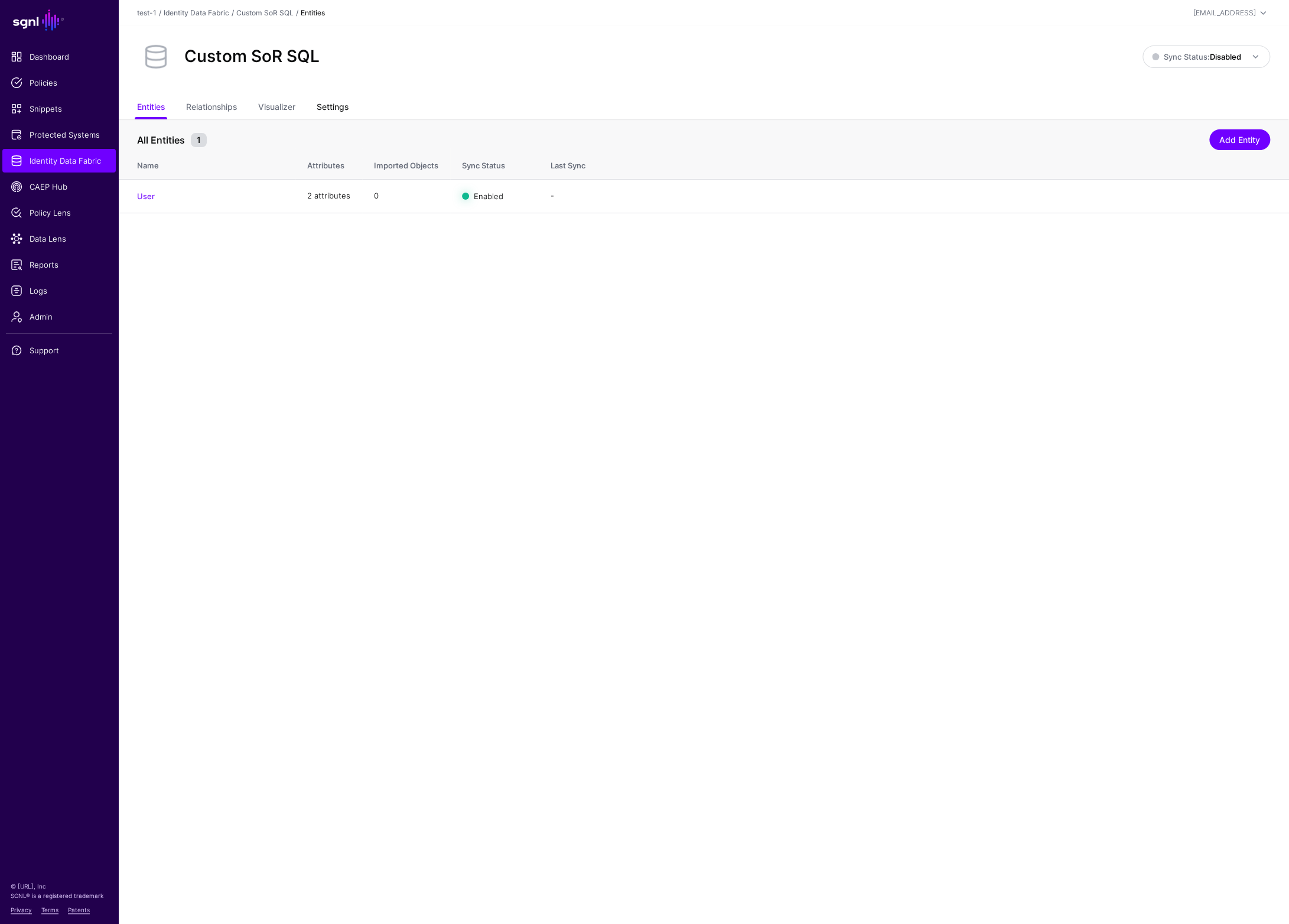
click at [346, 113] on link "Settings" at bounding box center [332, 108] width 32 height 23
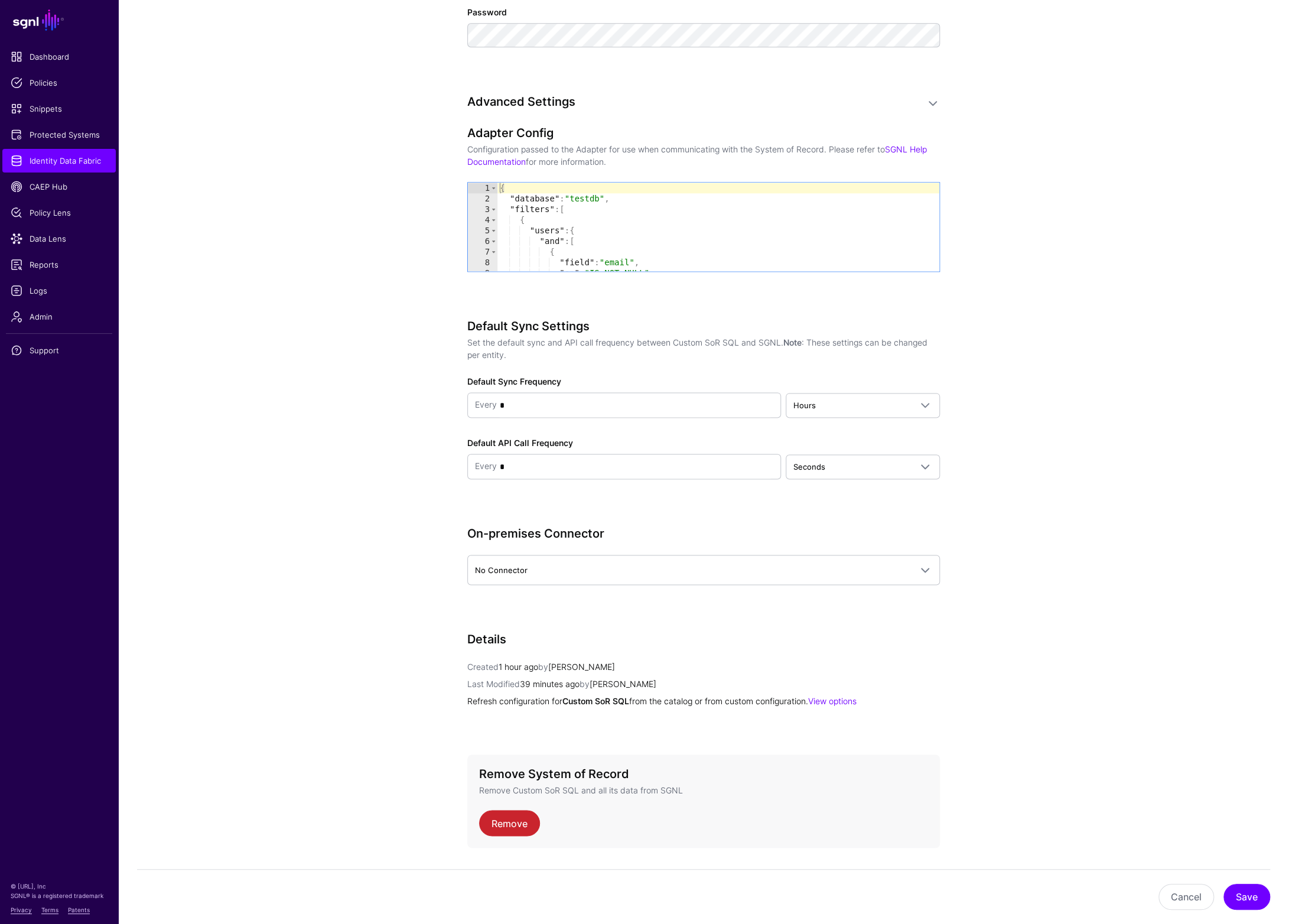
scroll to position [925, 0]
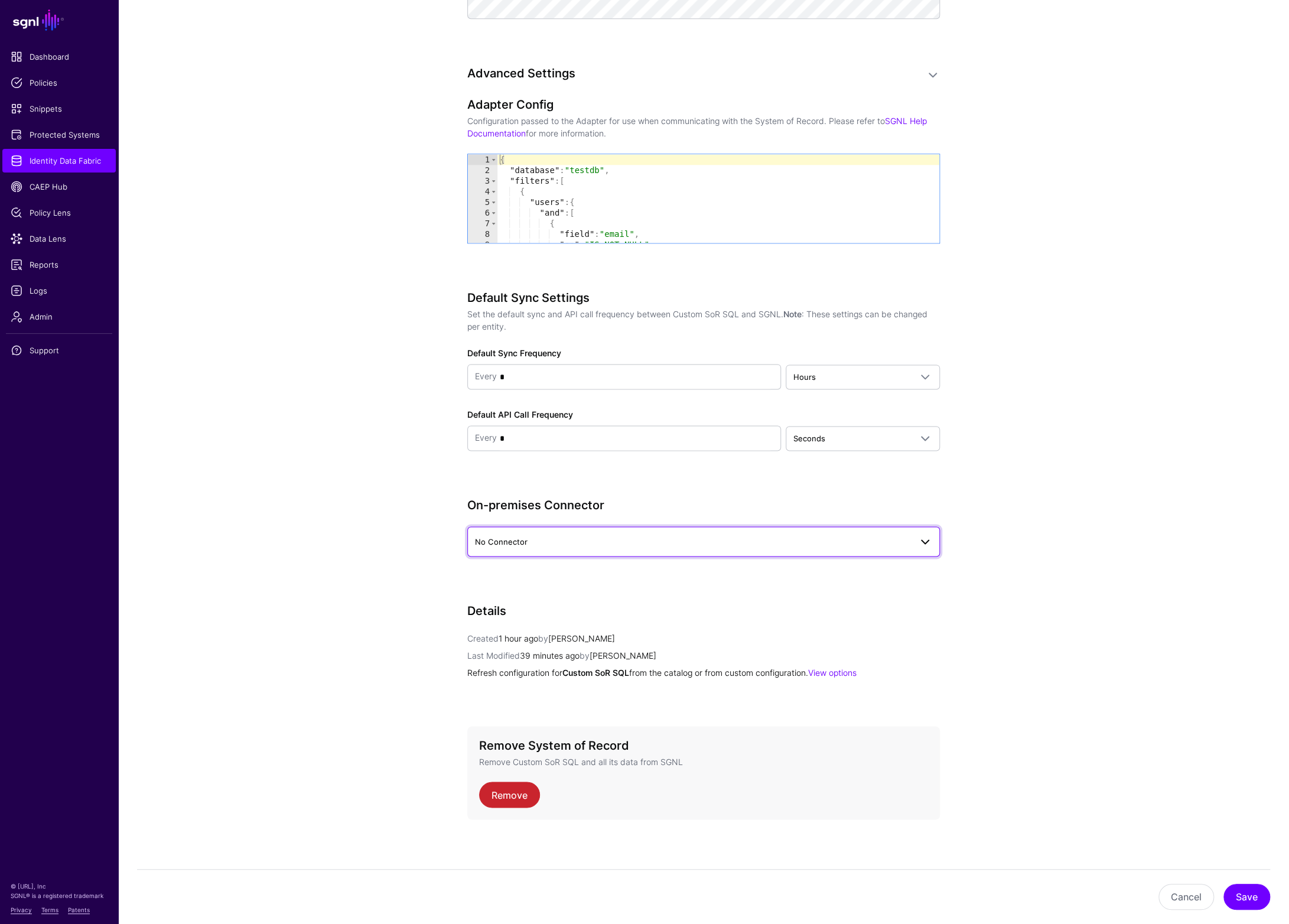
click at [578, 536] on span "No Connector" at bounding box center [693, 542] width 436 height 13
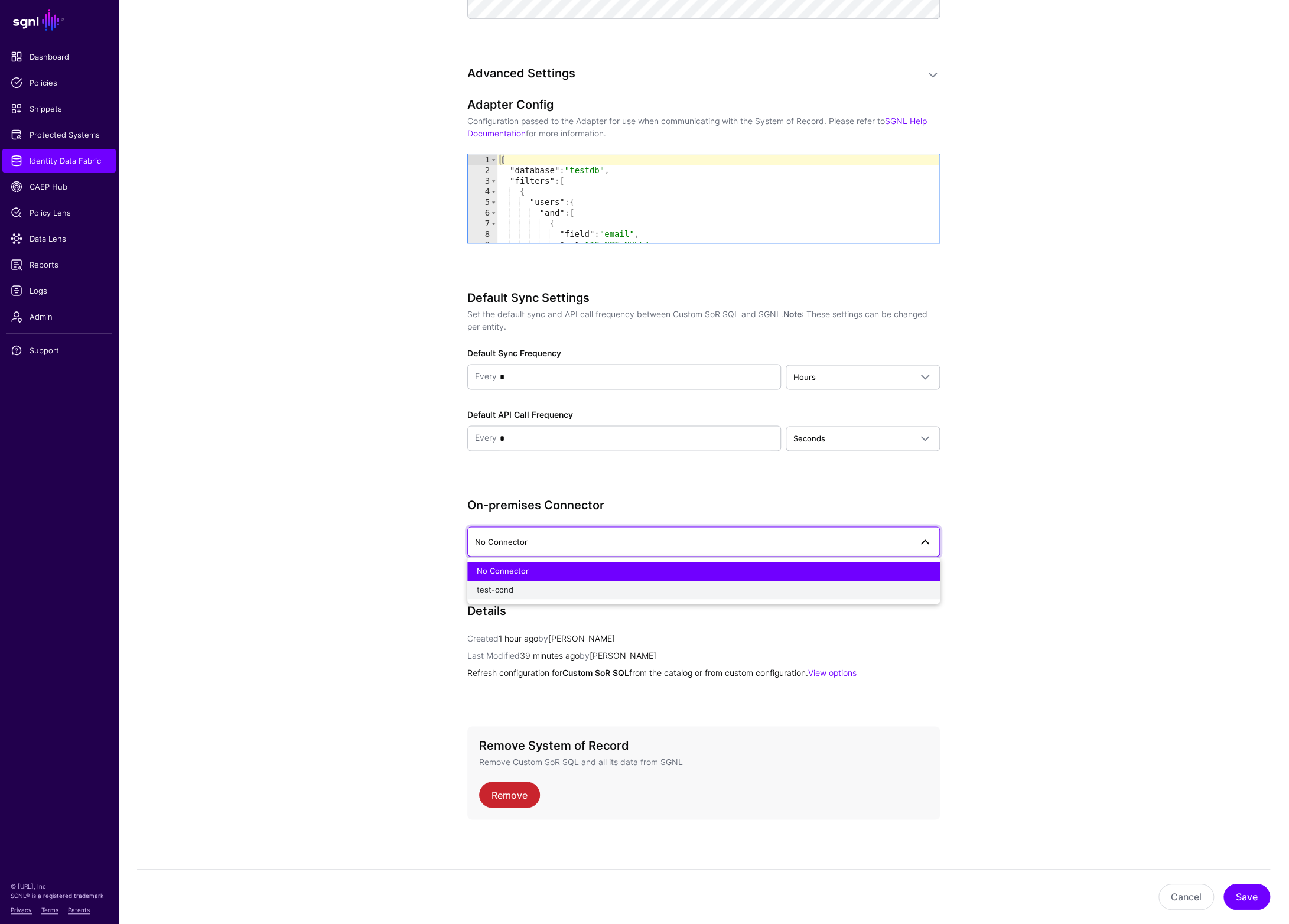
click at [555, 584] on div "test-cond" at bounding box center [703, 590] width 454 height 12
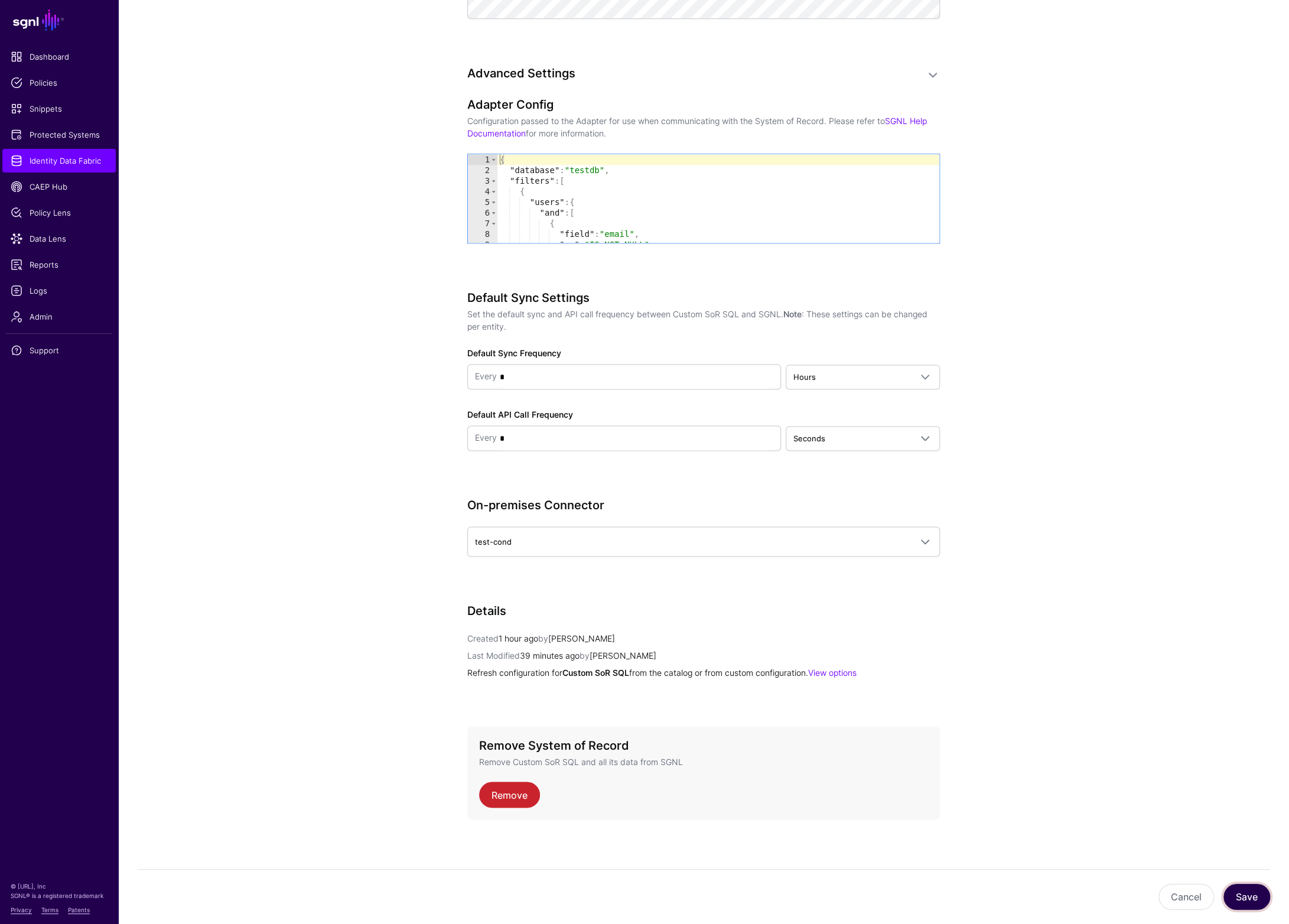
click at [1236, 896] on button "Save" at bounding box center [1247, 897] width 46 height 26
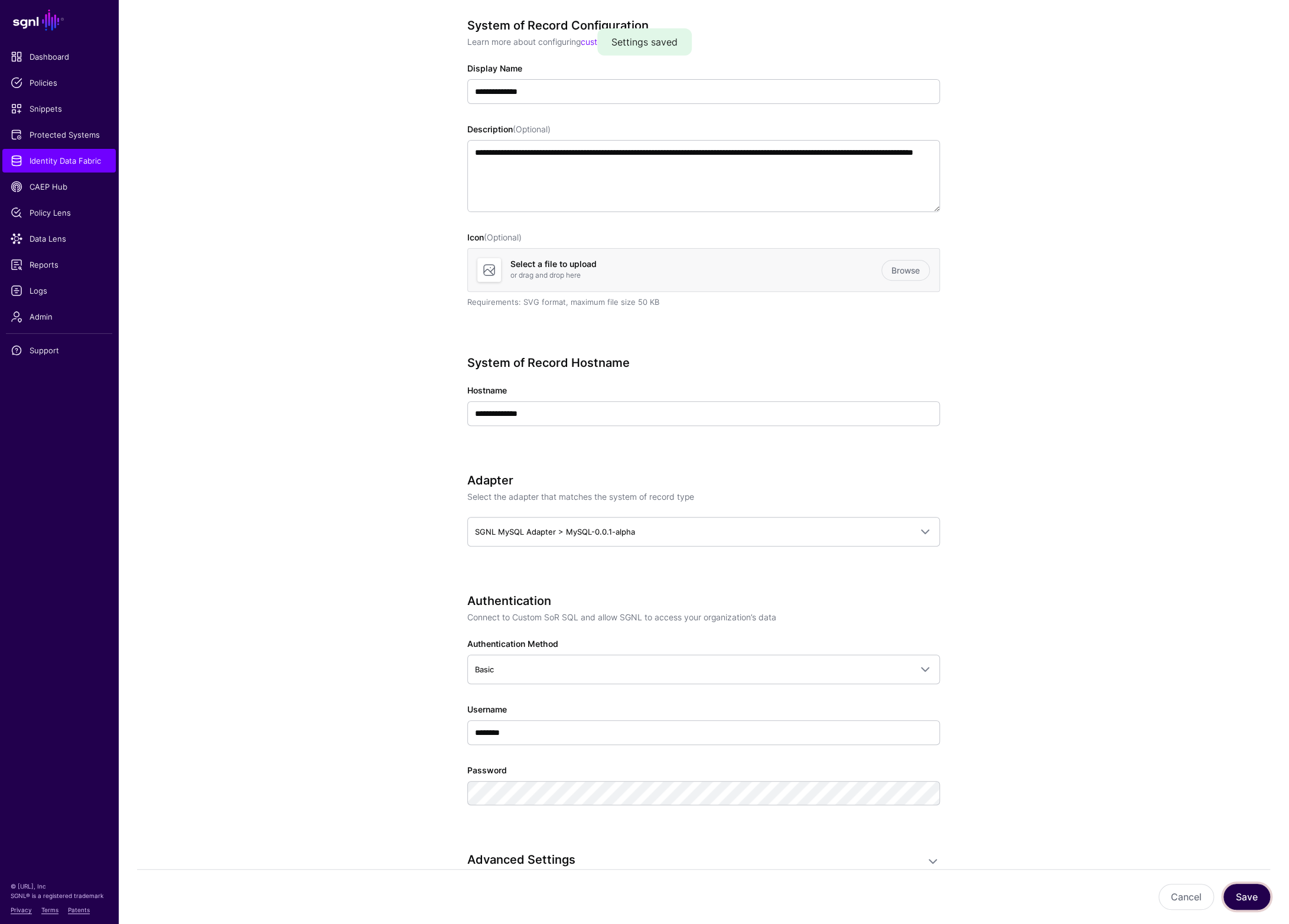
scroll to position [0, 0]
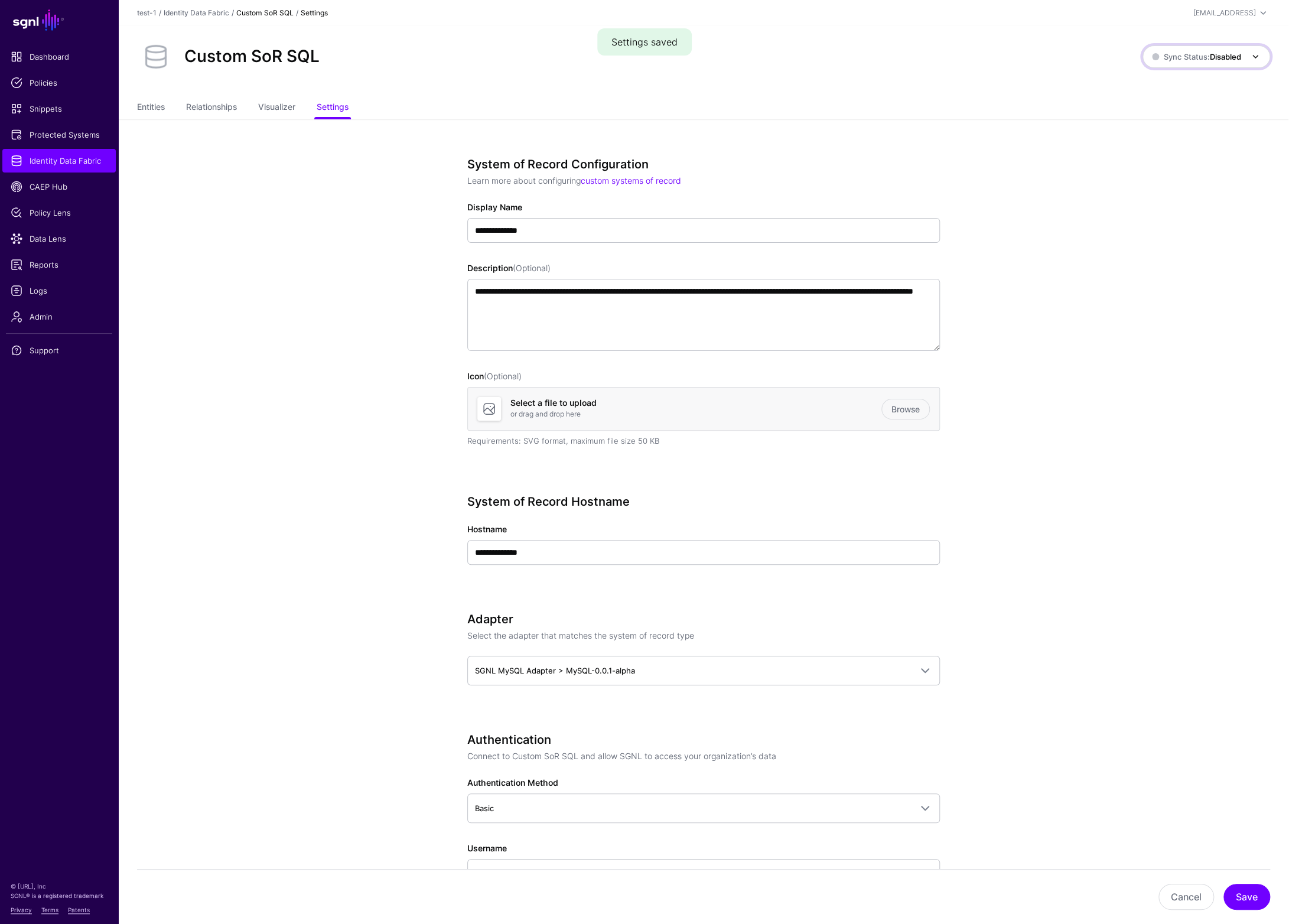
click at [1235, 55] on strong "Disabled" at bounding box center [1225, 57] width 31 height 9
click at [1177, 97] on span "Syncing active for all configured entities that are enabled" at bounding box center [1200, 102] width 123 height 20
click at [151, 107] on link "Entities" at bounding box center [151, 108] width 28 height 23
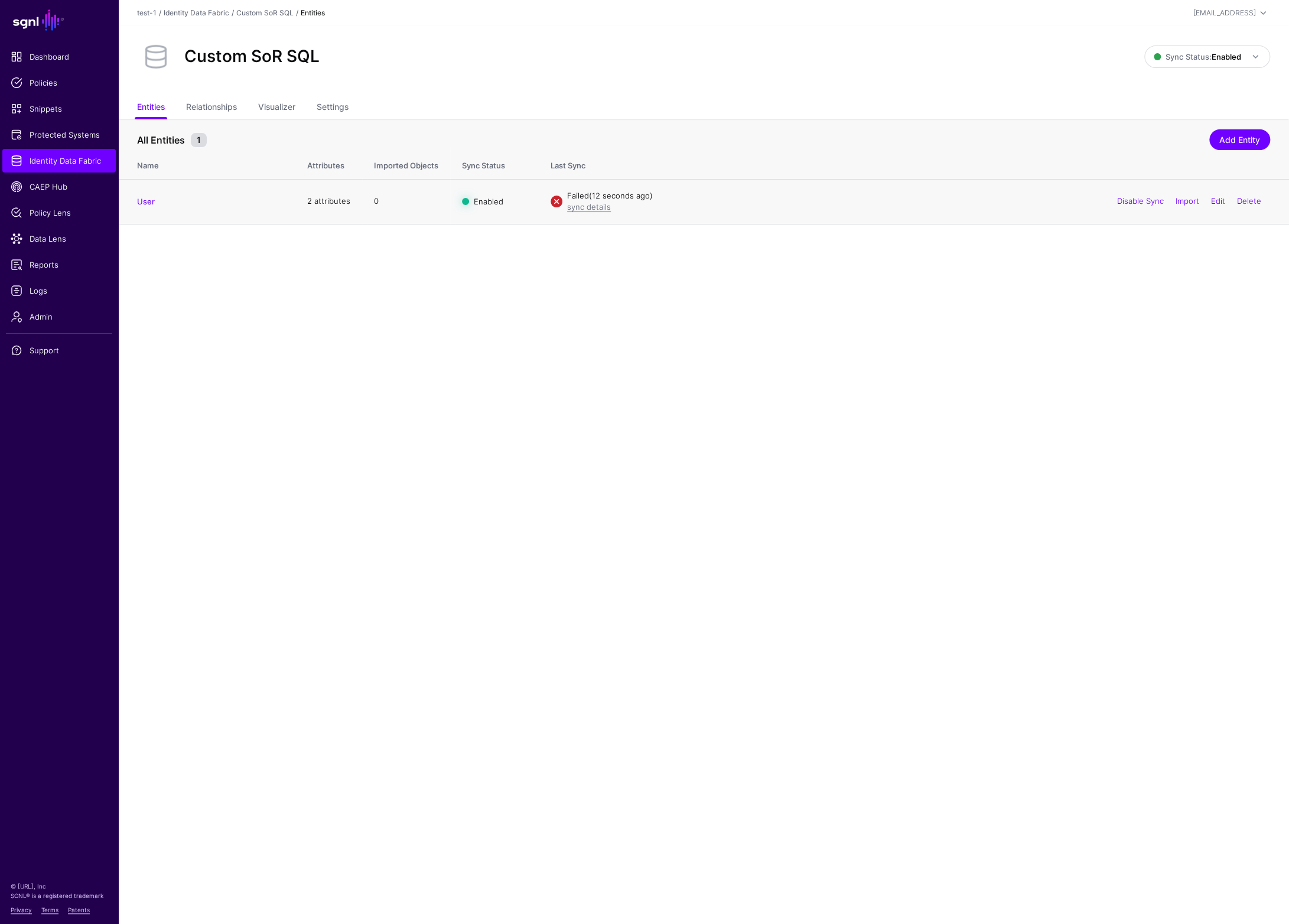
click at [603, 213] on td "Failed (12 seconds ago) sync details Disable Sync Import Edit Delete" at bounding box center [914, 202] width 750 height 45
click at [600, 210] on link "sync details" at bounding box center [589, 206] width 44 height 9
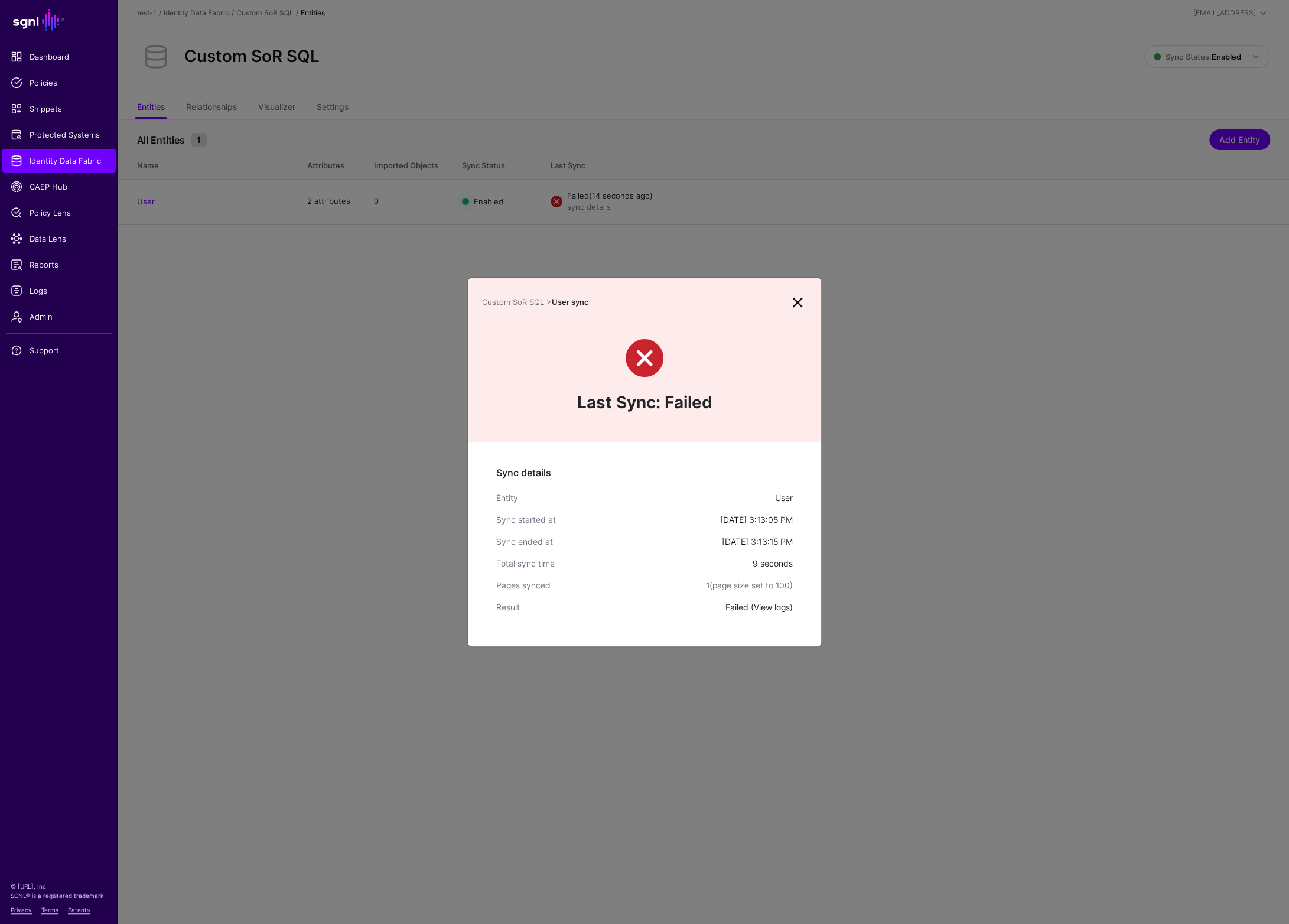
click at [777, 607] on link "View logs" at bounding box center [772, 608] width 36 height 10
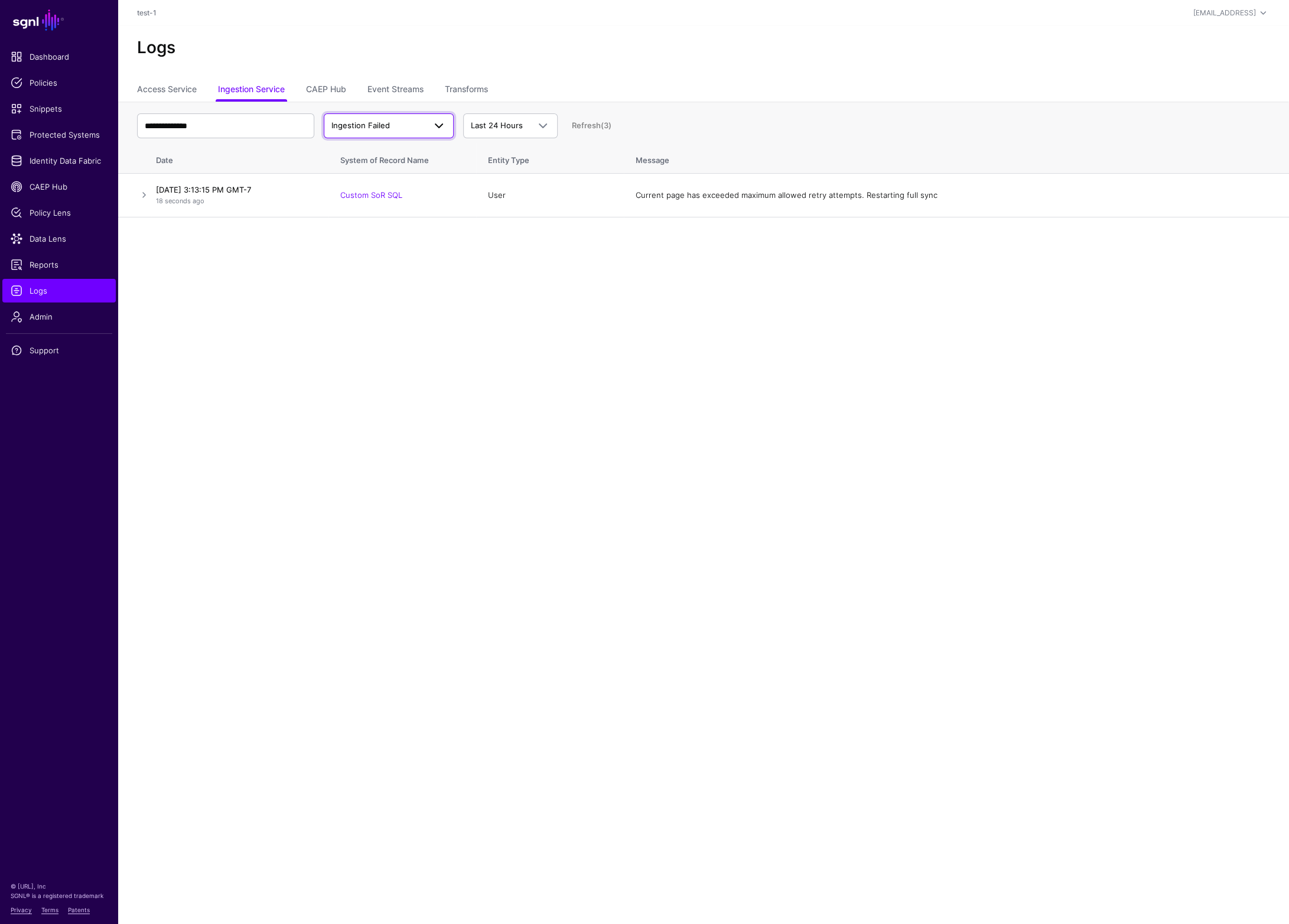
click at [370, 123] on span "Ingestion Failed" at bounding box center [361, 125] width 59 height 9
click at [576, 303] on main "**********" at bounding box center [644, 462] width 1289 height 924
click at [143, 197] on link at bounding box center [144, 195] width 15 height 15
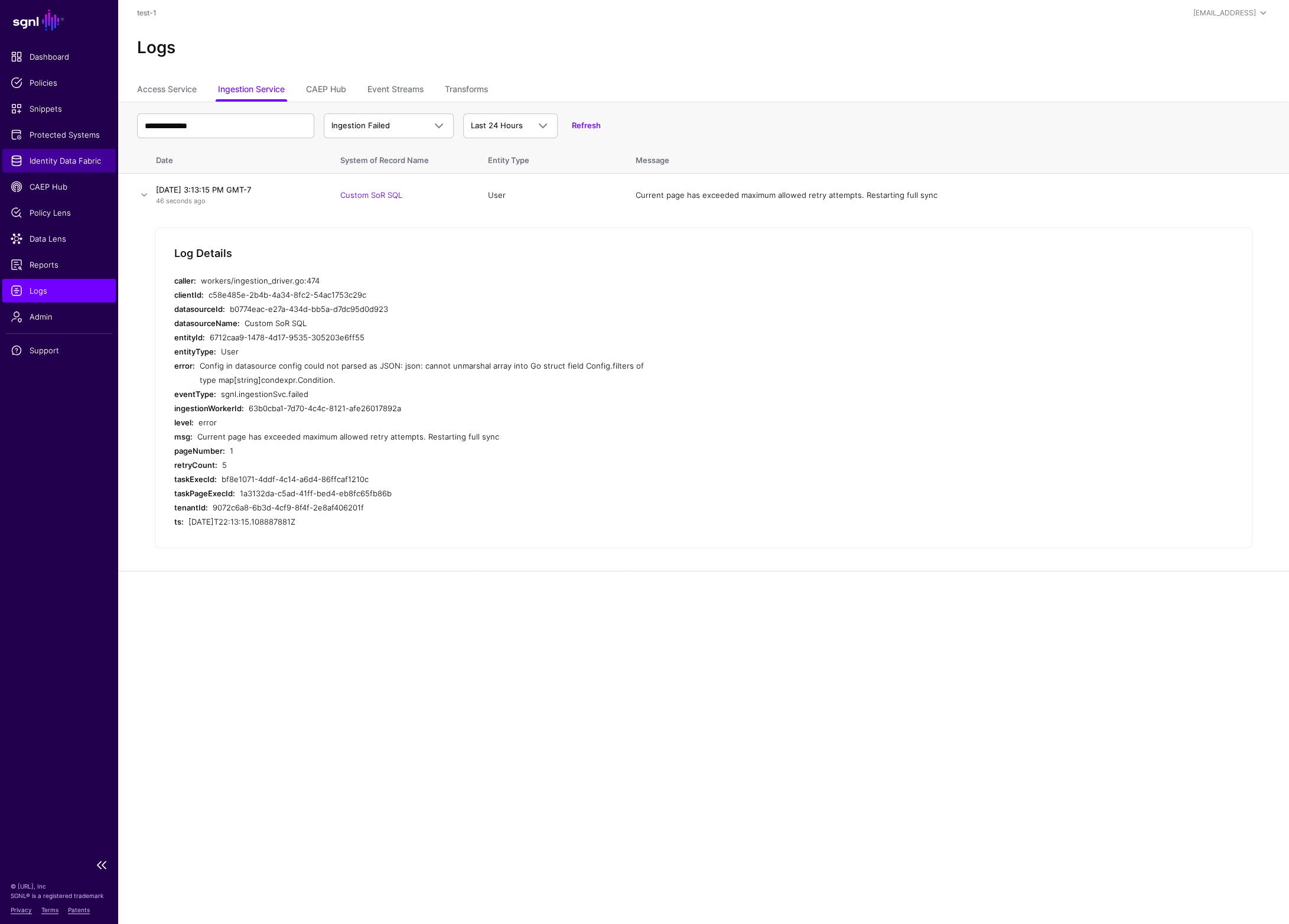
click at [59, 160] on span "Identity Data Fabric" at bounding box center [60, 160] width 97 height 12
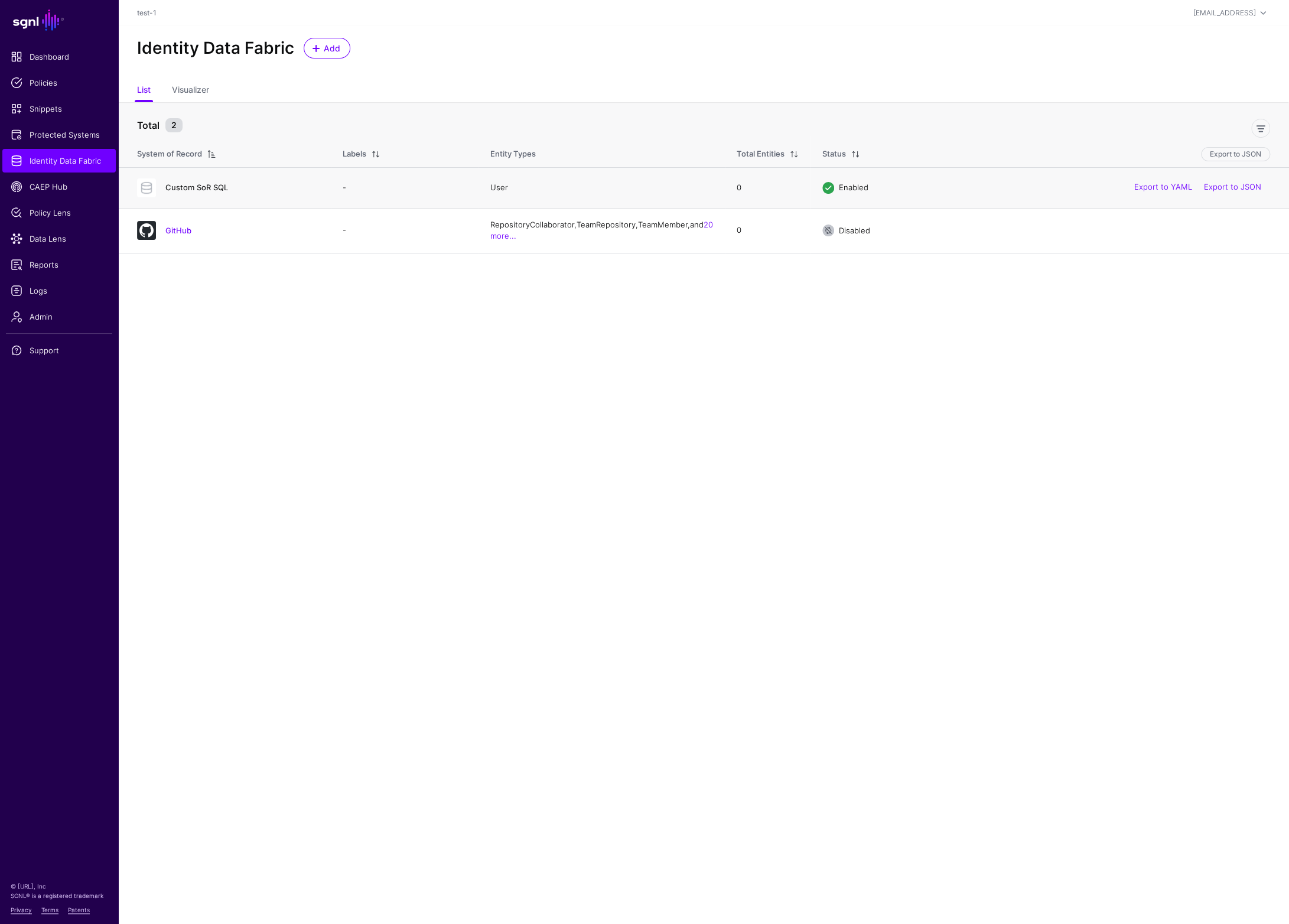
click at [202, 187] on link "Custom SoR SQL" at bounding box center [197, 187] width 62 height 9
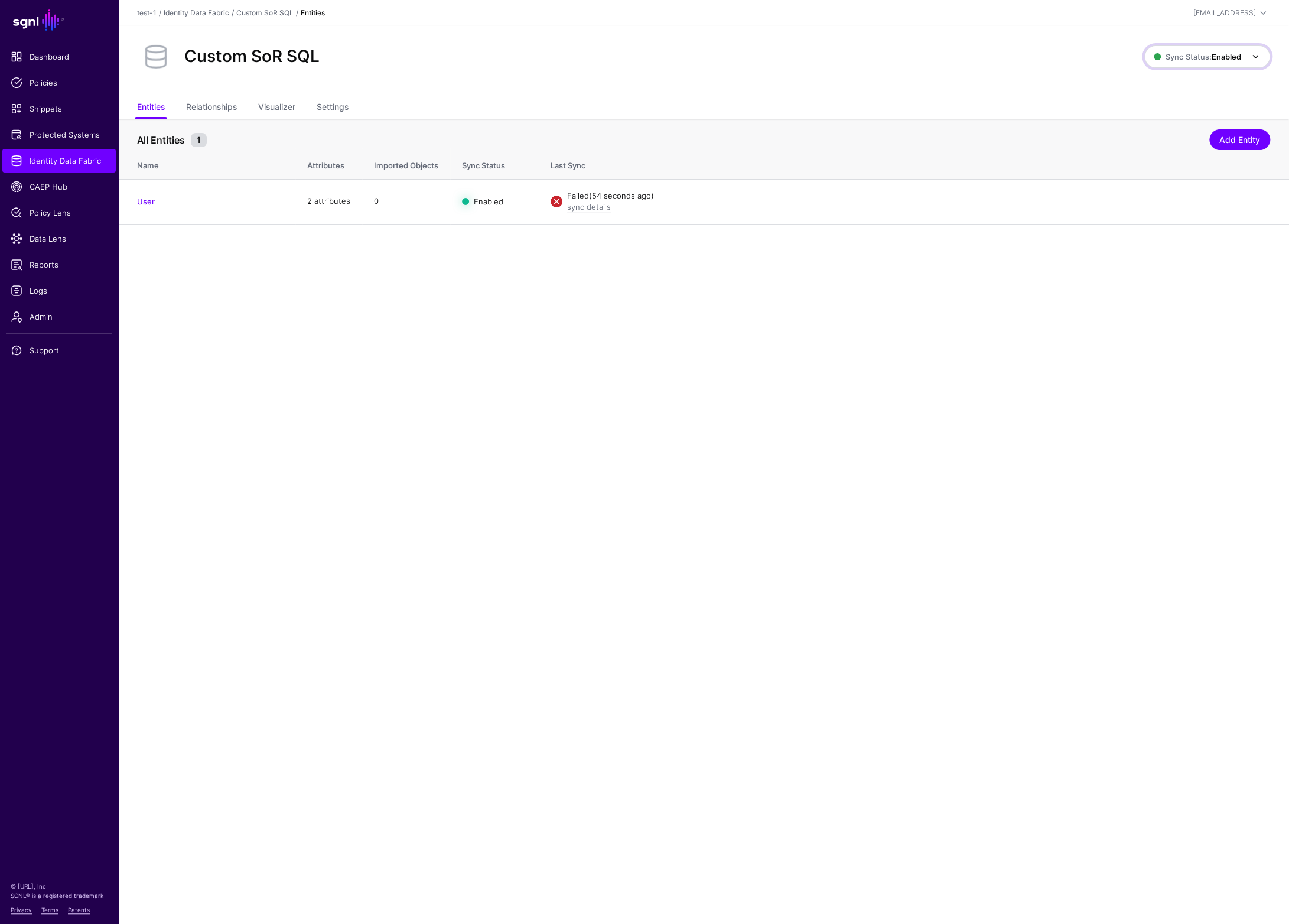
click at [1222, 56] on strong "Enabled" at bounding box center [1227, 57] width 30 height 9
click at [1165, 139] on span "Syncing inactive for all configured entities" at bounding box center [1200, 148] width 120 height 20
click at [336, 109] on link "Settings" at bounding box center [332, 108] width 32 height 23
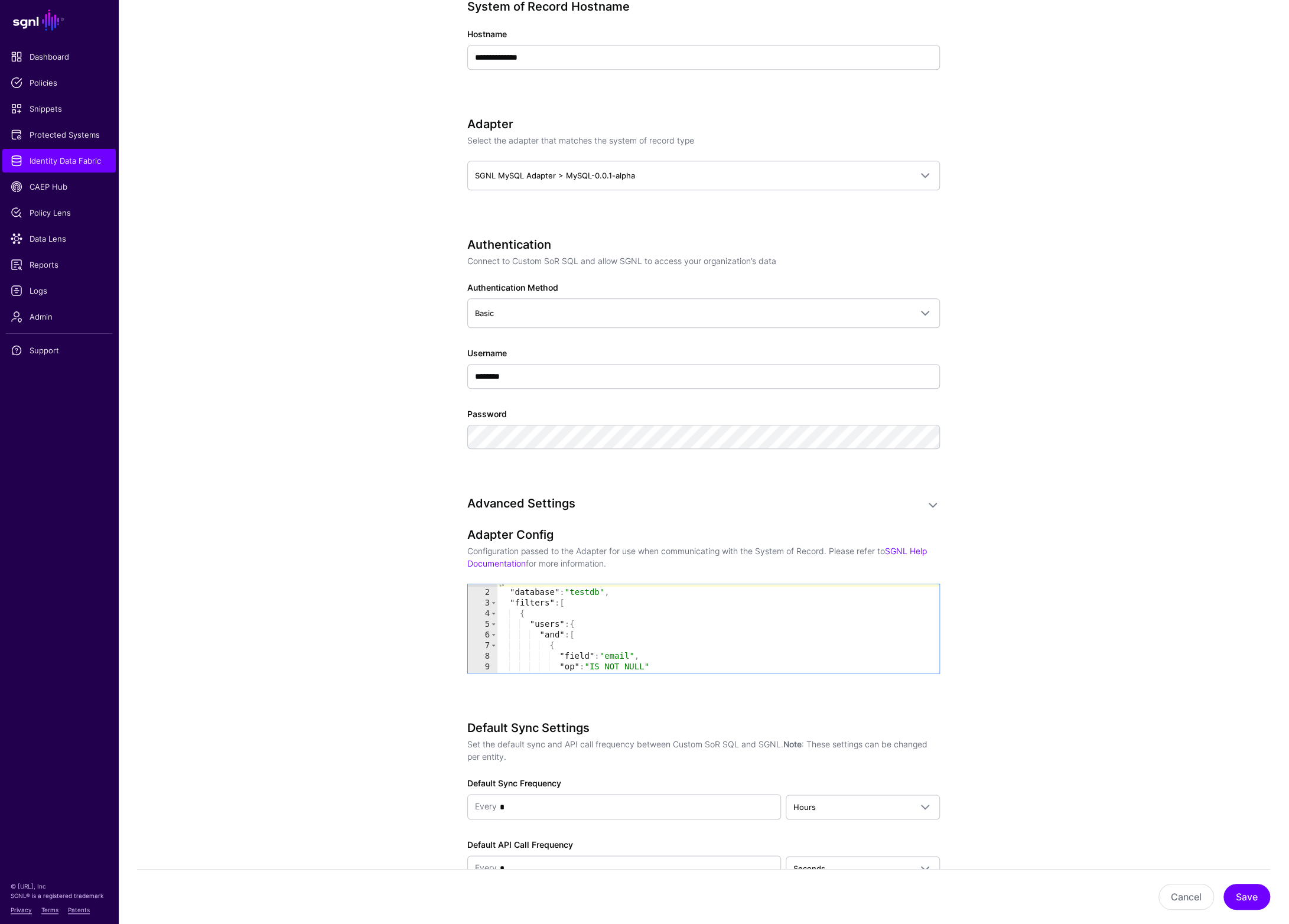
scroll to position [8, 0]
click at [566, 602] on div "{ "database" : "testdb" , "filters" : [ { "users" : { "and" : [ { "field" : "em…" at bounding box center [719, 631] width 442 height 110
click at [520, 612] on div "{ "database" : "testdb" , "filters" : [ { "users" : { "and" : [ { "field" : "em…" at bounding box center [719, 631] width 442 height 110
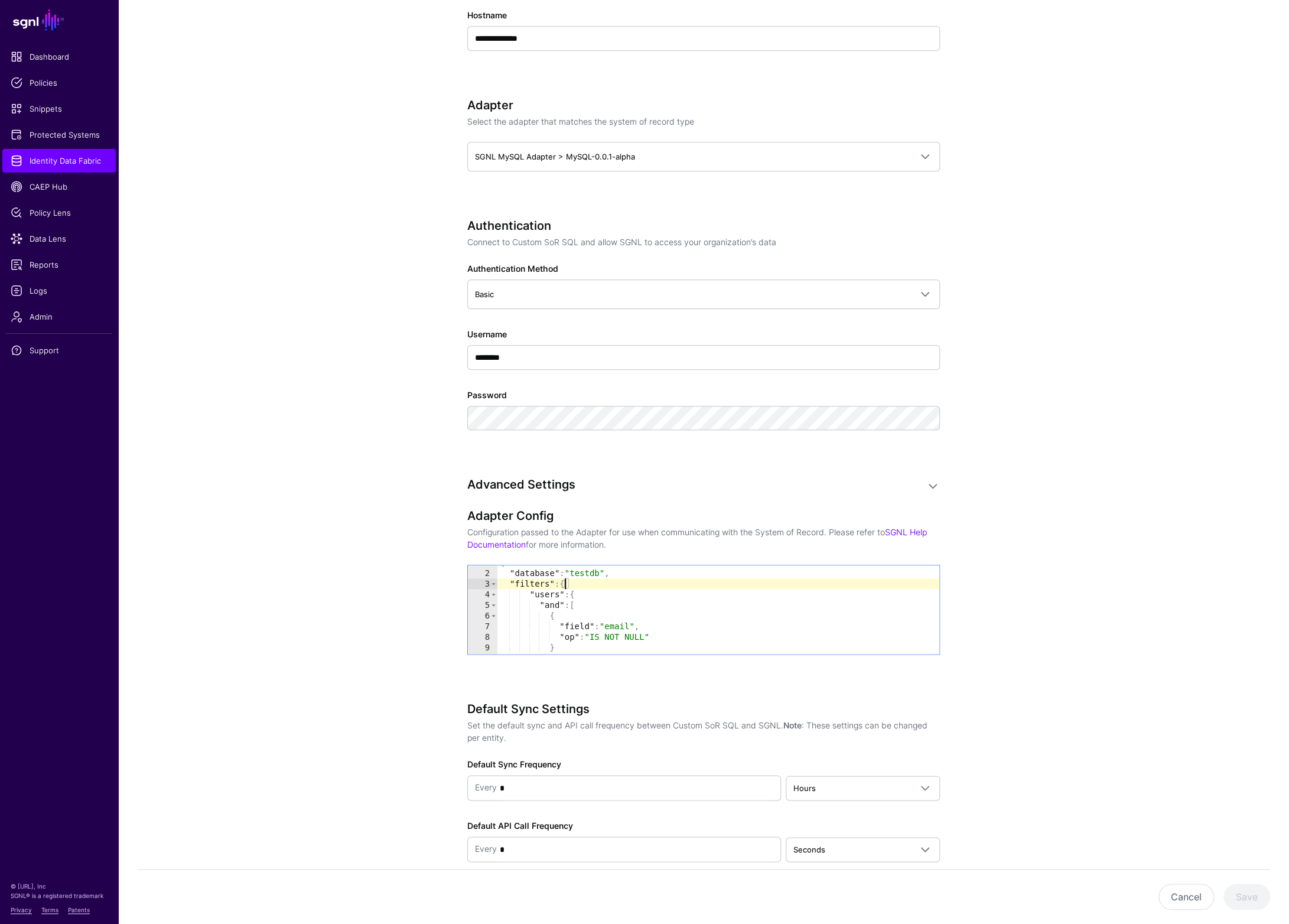
scroll to position [515, 0]
click at [541, 613] on div "{ "database" : "testdb" , "filters" : { "users" : { "and" : [ { "field" : "emai…" at bounding box center [719, 610] width 442 height 110
click at [525, 635] on div "{ "field" : "email" , "op" : "IS NOT NULL" } ] } } ] }" at bounding box center [719, 612] width 442 height 110
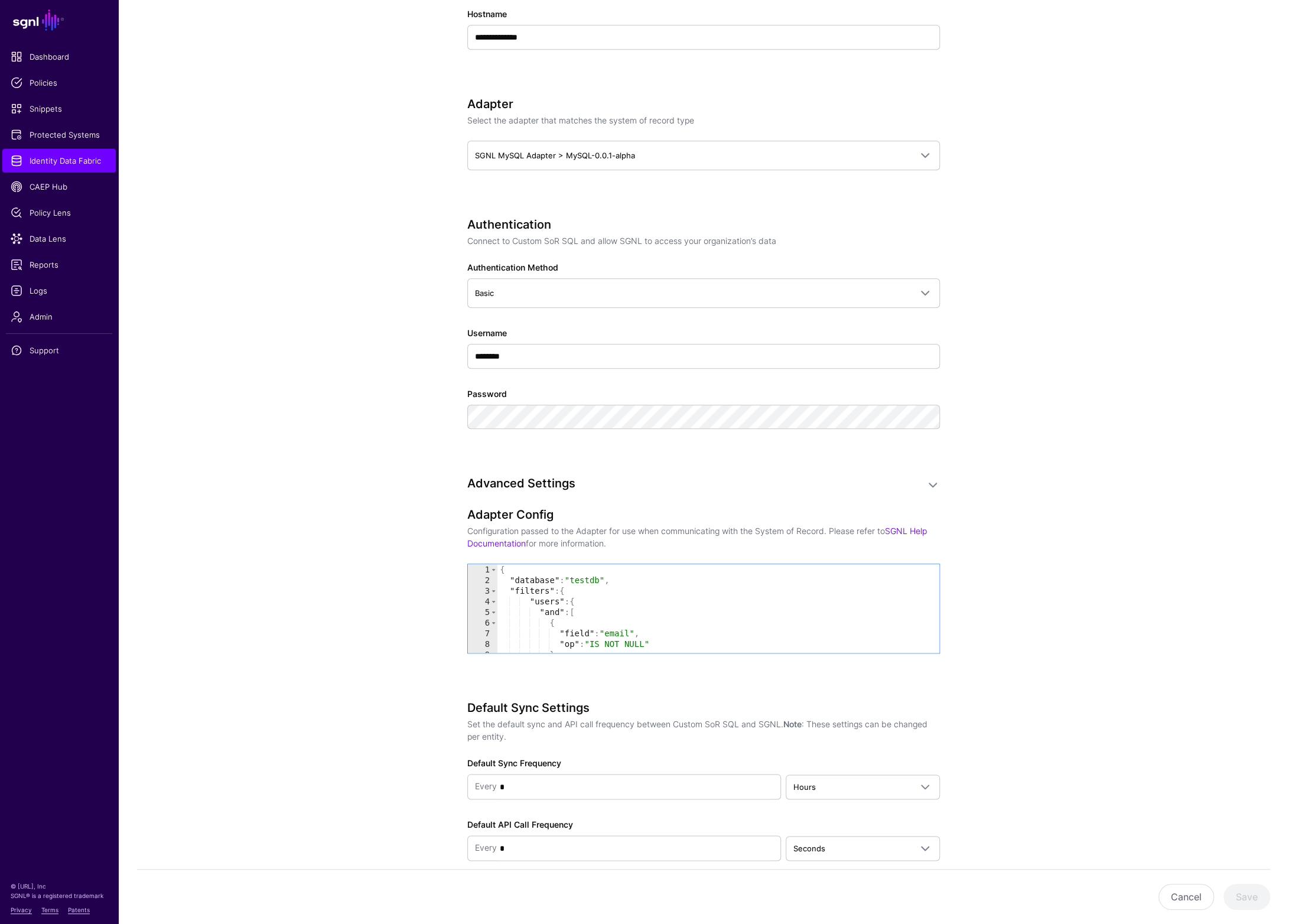
click at [530, 596] on div "{ "database" : "testdb" , "filters" : { "users" : { "and" : [ { "field" : "emai…" at bounding box center [719, 619] width 442 height 110
click at [540, 608] on div "{ "database" : "testdb" , "filters" : { "users" : { "and" : [ { "field" : "emai…" at bounding box center [719, 619] width 442 height 110
click at [551, 620] on div "{ "database" : "testdb" , "filters" : { "users" : { "and" : [ { "field" : "emai…" at bounding box center [719, 619] width 442 height 110
click at [560, 628] on div "{ "database" : "testdb" , "filters" : { "users" : { "and" : [ { "field" : "emai…" at bounding box center [719, 619] width 442 height 110
click at [559, 639] on div "{ "database" : "testdb" , "filters" : { "users" : { "and" : [ { "field" : "emai…" at bounding box center [719, 619] width 442 height 110
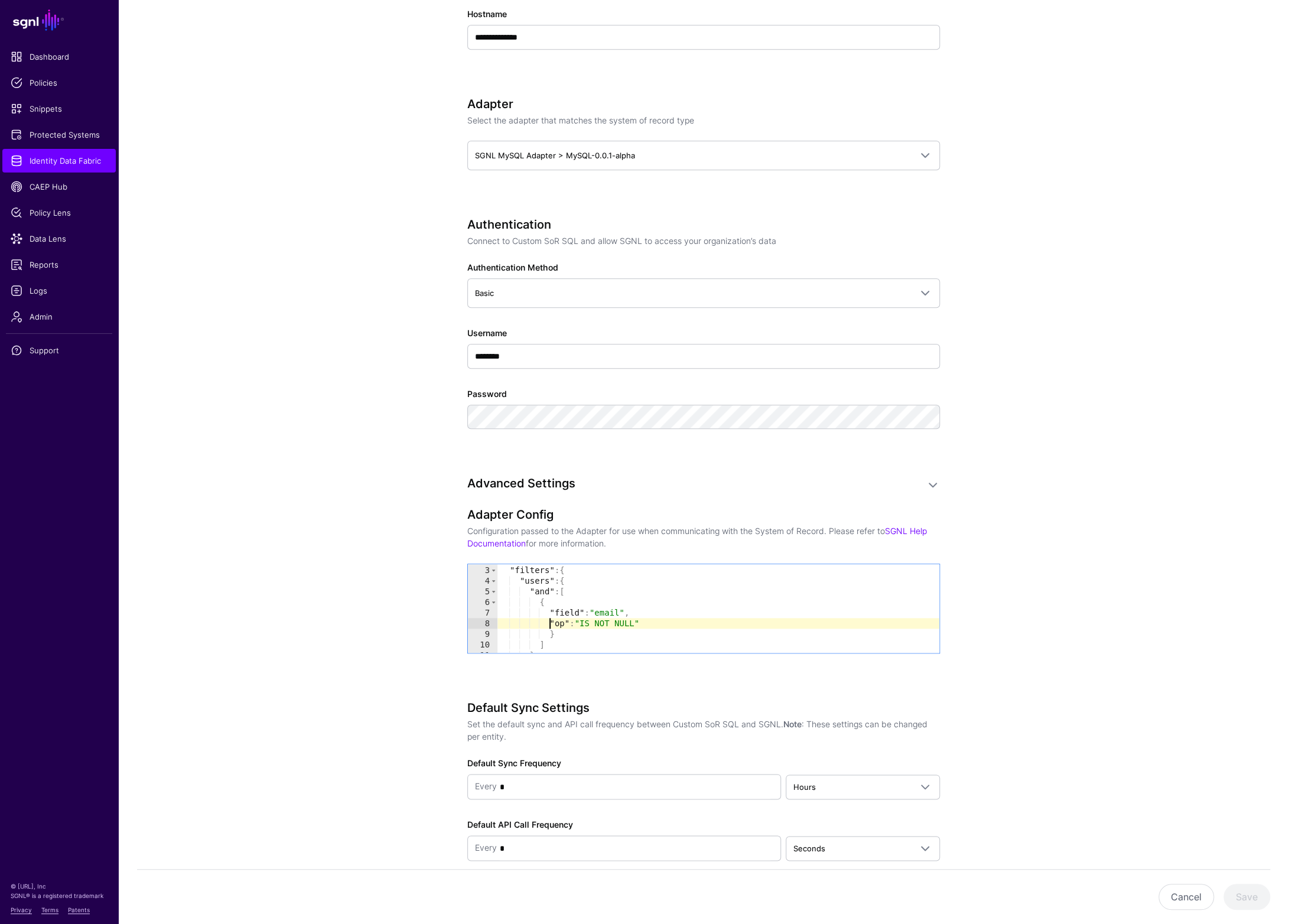
scroll to position [27, 0]
click at [549, 625] on div ""filters" : { "users" : { "and" : [ { "field" : "email" , "op" : "IS NOT NULL" …" at bounding box center [719, 613] width 442 height 110
click at [539, 636] on div ""filters" : { "users" : { "and" : [ { "field" : "email" , "op" : "IS NOT NULL" …" at bounding box center [719, 613] width 442 height 110
click at [529, 643] on div ""filters" : { "users" : { "and" : [ { "field" : "email" , "op" : "IS NOT NULL" …" at bounding box center [719, 613] width 442 height 110
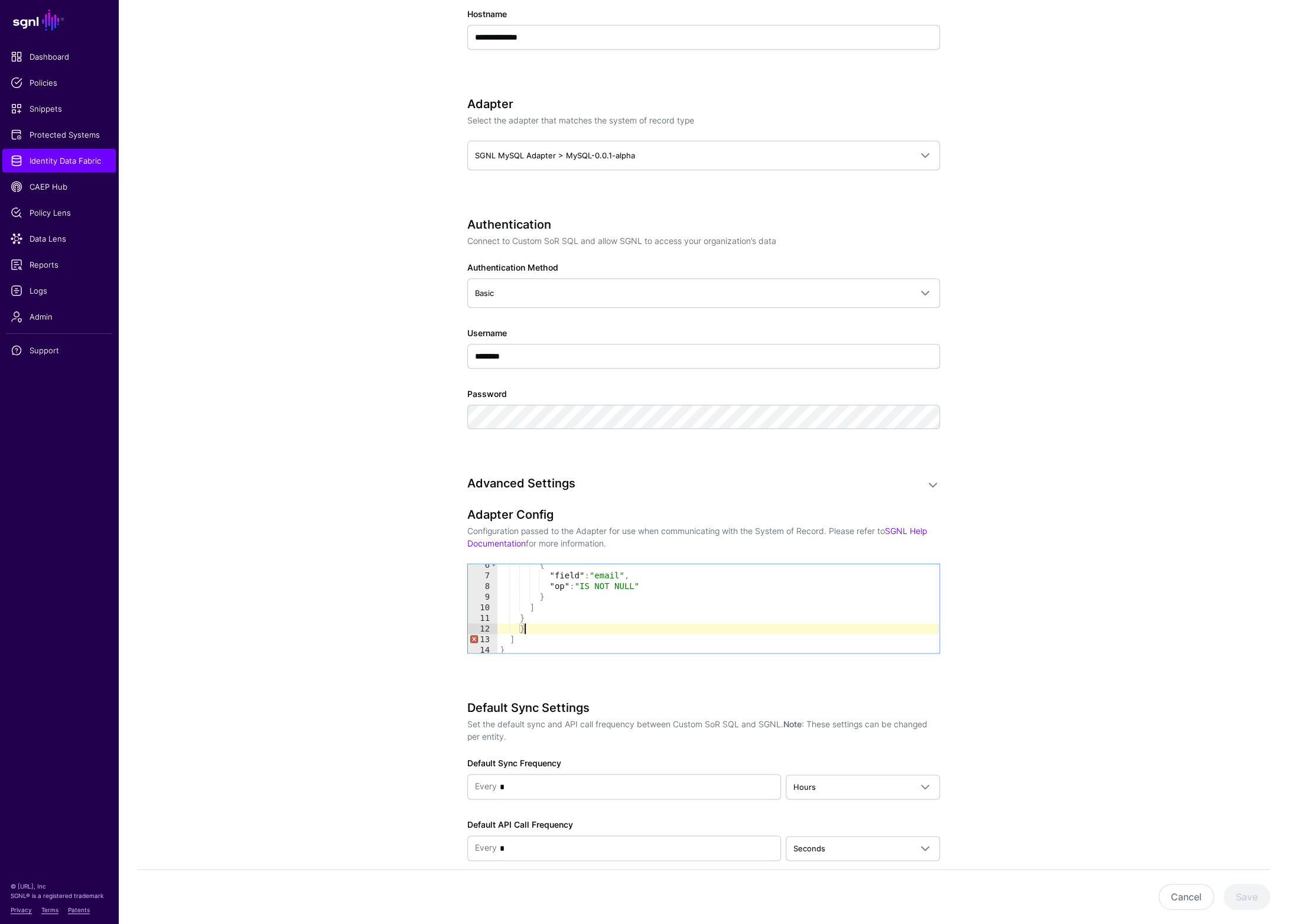
click at [526, 626] on div "{ "field" : "email" , "op" : "IS NOT NULL" } ] } } ] }" at bounding box center [719, 614] width 442 height 110
click at [521, 628] on div "{ "field" : "email" , "op" : "IS NOT NULL" } ] } } ] }" at bounding box center [719, 614] width 442 height 110
drag, startPoint x: 522, startPoint y: 638, endPoint x: 533, endPoint y: 644, distance: 12.5
click at [523, 638] on div "{ "field" : "email" , "op" : "IS NOT NULL" } ] } } ] }" at bounding box center [719, 614] width 442 height 110
type textarea "*"
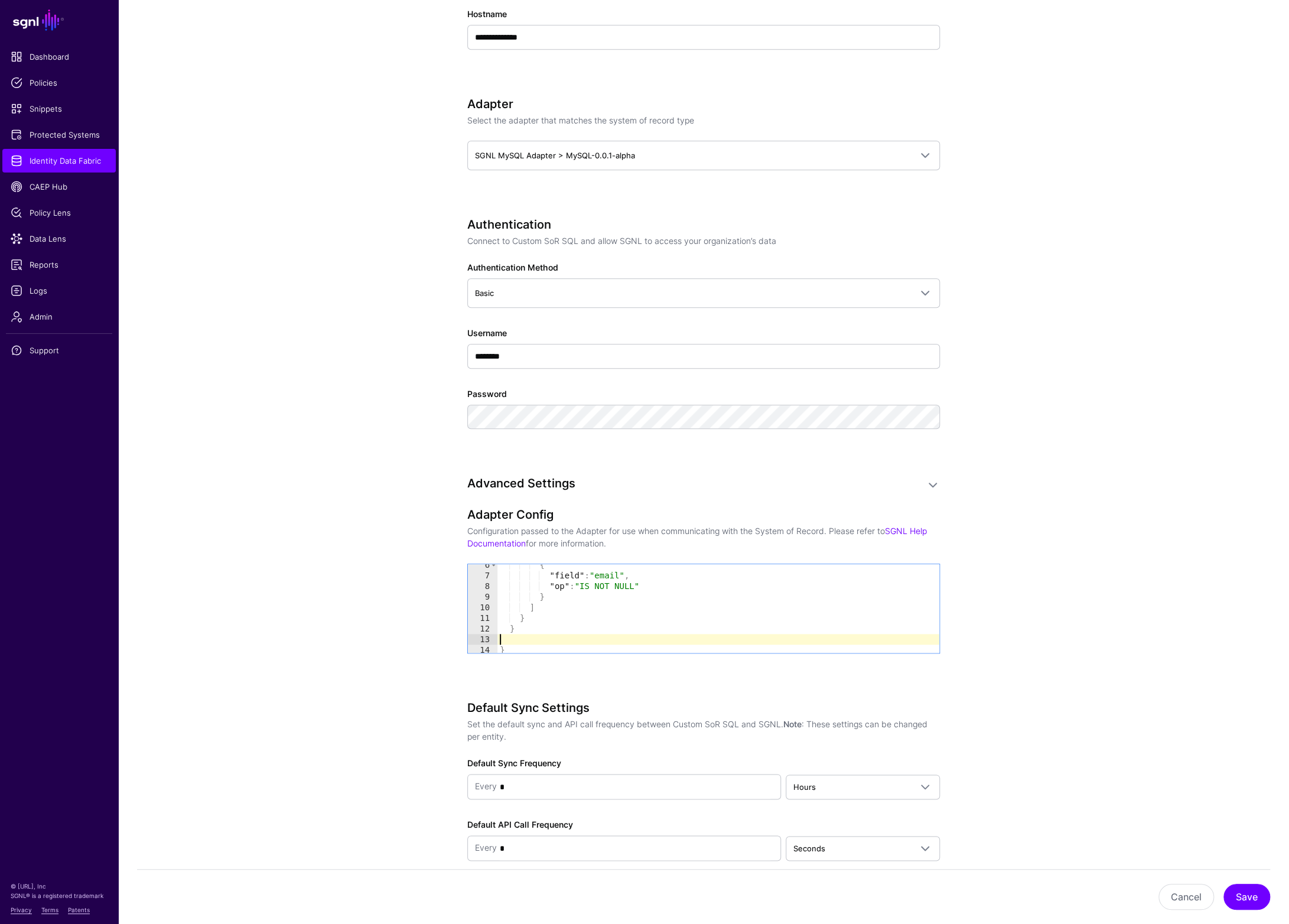
type textarea "*"
click at [1251, 900] on button "Save" at bounding box center [1247, 897] width 46 height 26
click at [1252, 899] on button "Save" at bounding box center [1247, 897] width 46 height 26
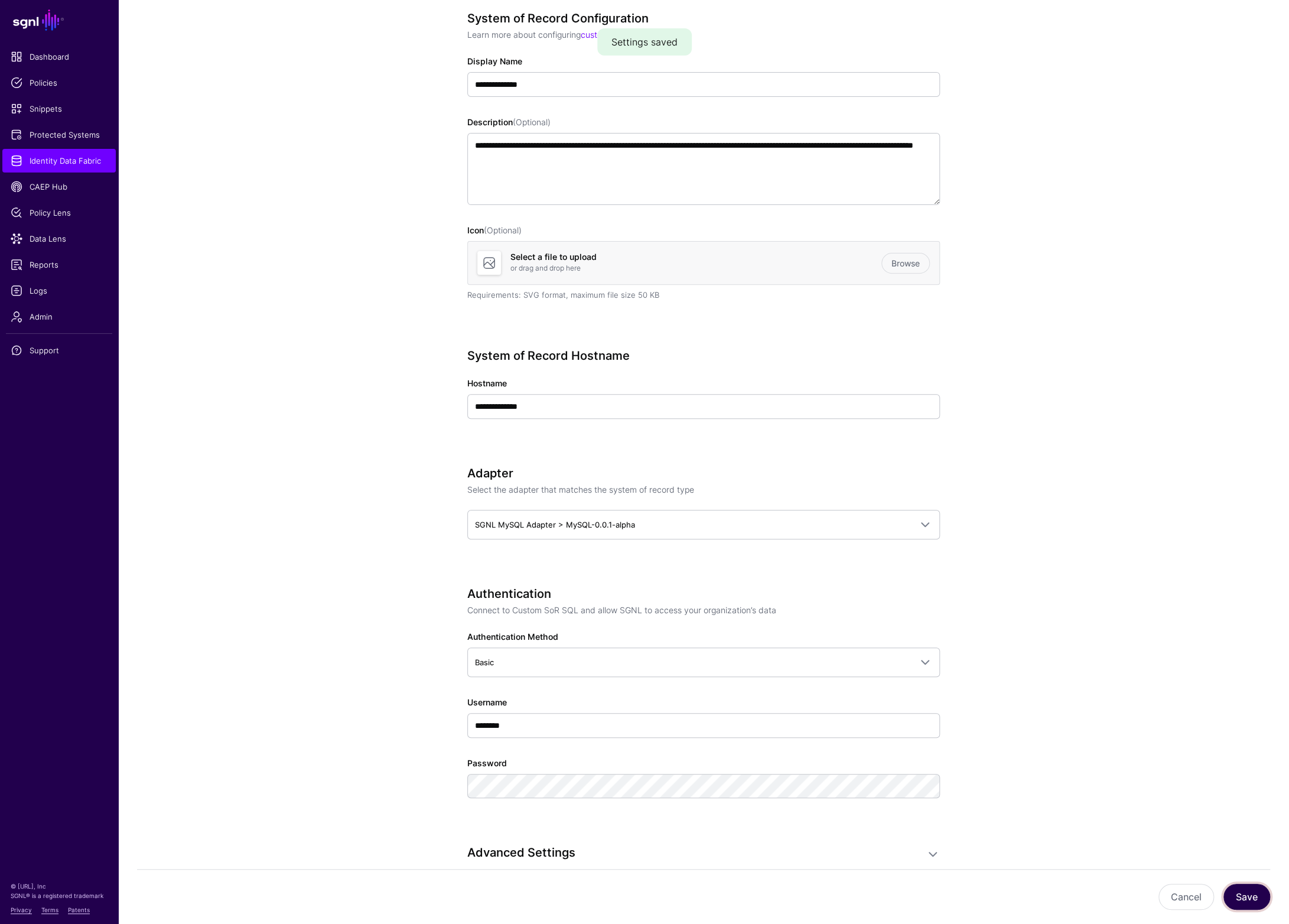
scroll to position [0, 0]
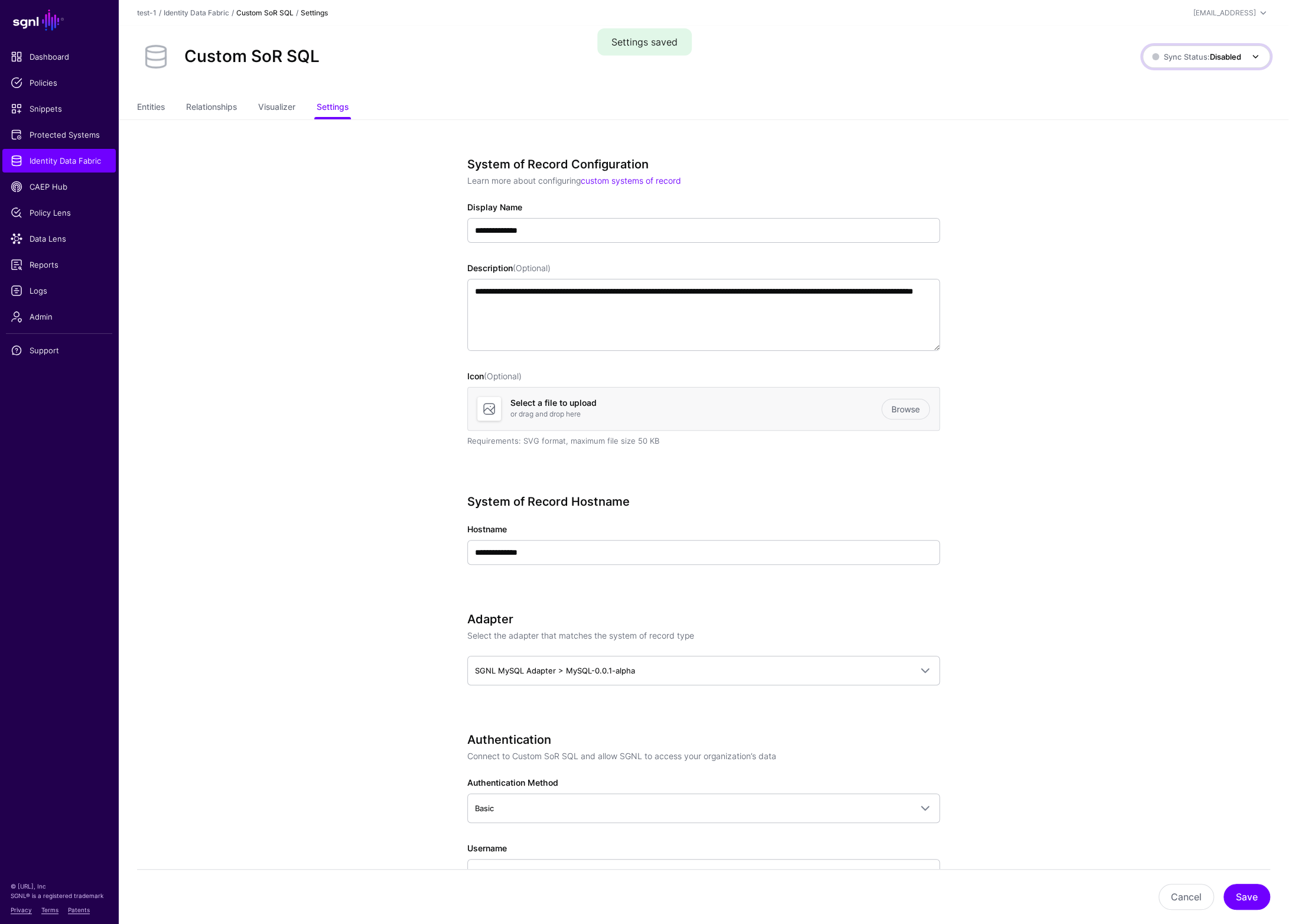
click at [1219, 56] on strong "Disabled" at bounding box center [1225, 57] width 31 height 9
click at [1154, 91] on span "Enabled Syncing active for all configured entities that are enabled" at bounding box center [1194, 97] width 134 height 38
click at [155, 108] on link "Entities" at bounding box center [151, 108] width 28 height 23
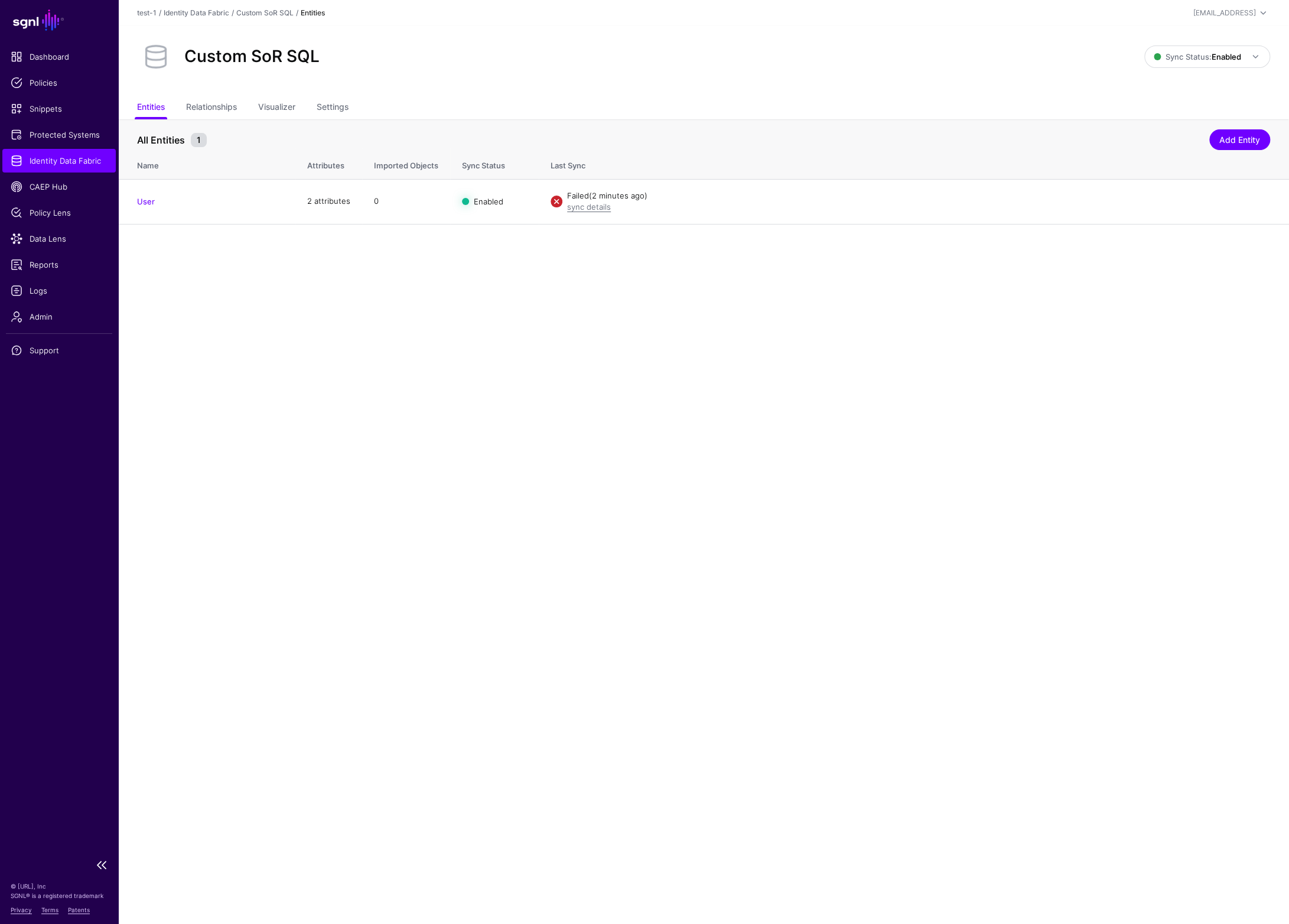
click at [58, 161] on span "Identity Data Fabric" at bounding box center [60, 160] width 97 height 12
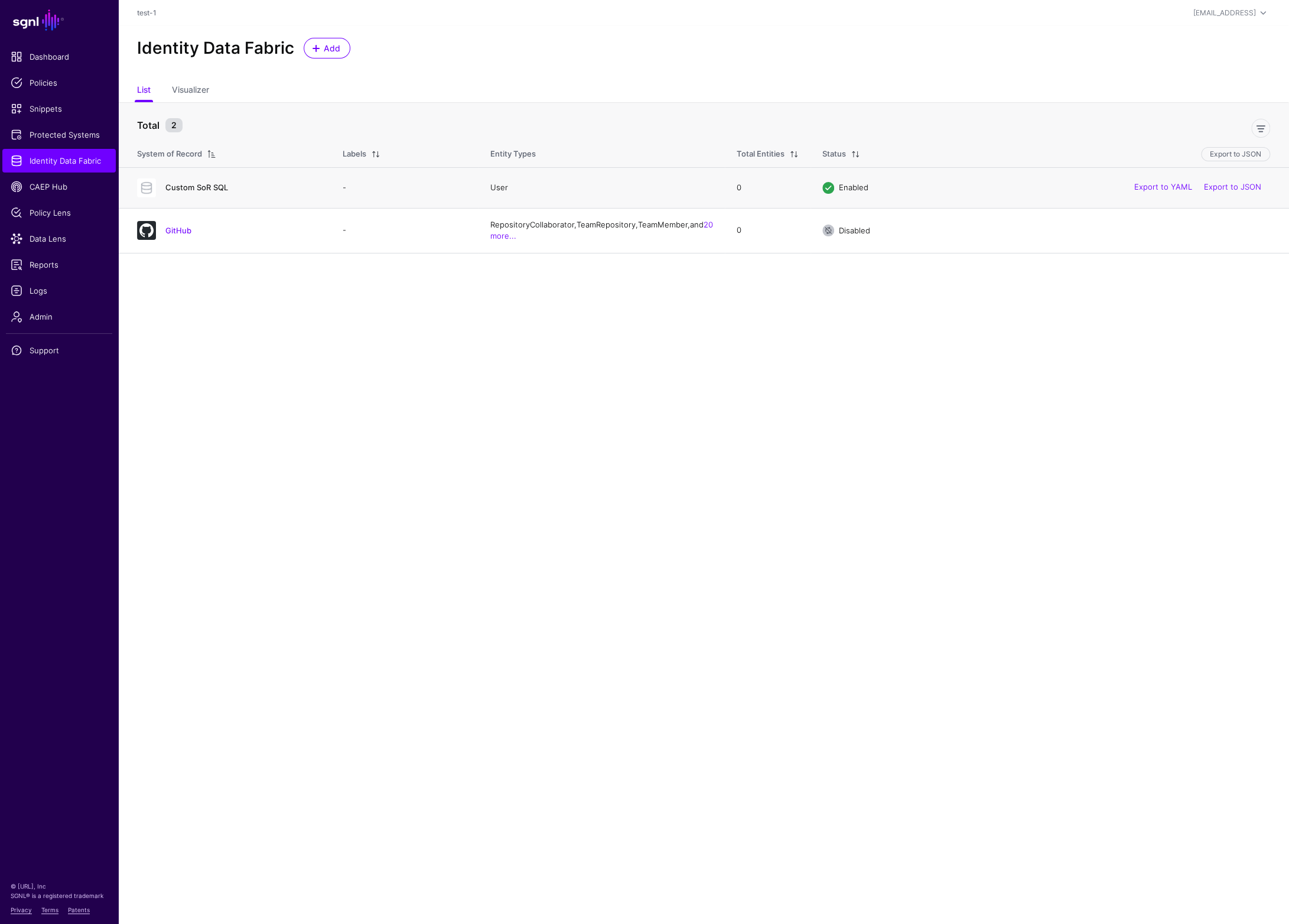
click at [181, 187] on link "Custom SoR SQL" at bounding box center [197, 187] width 62 height 9
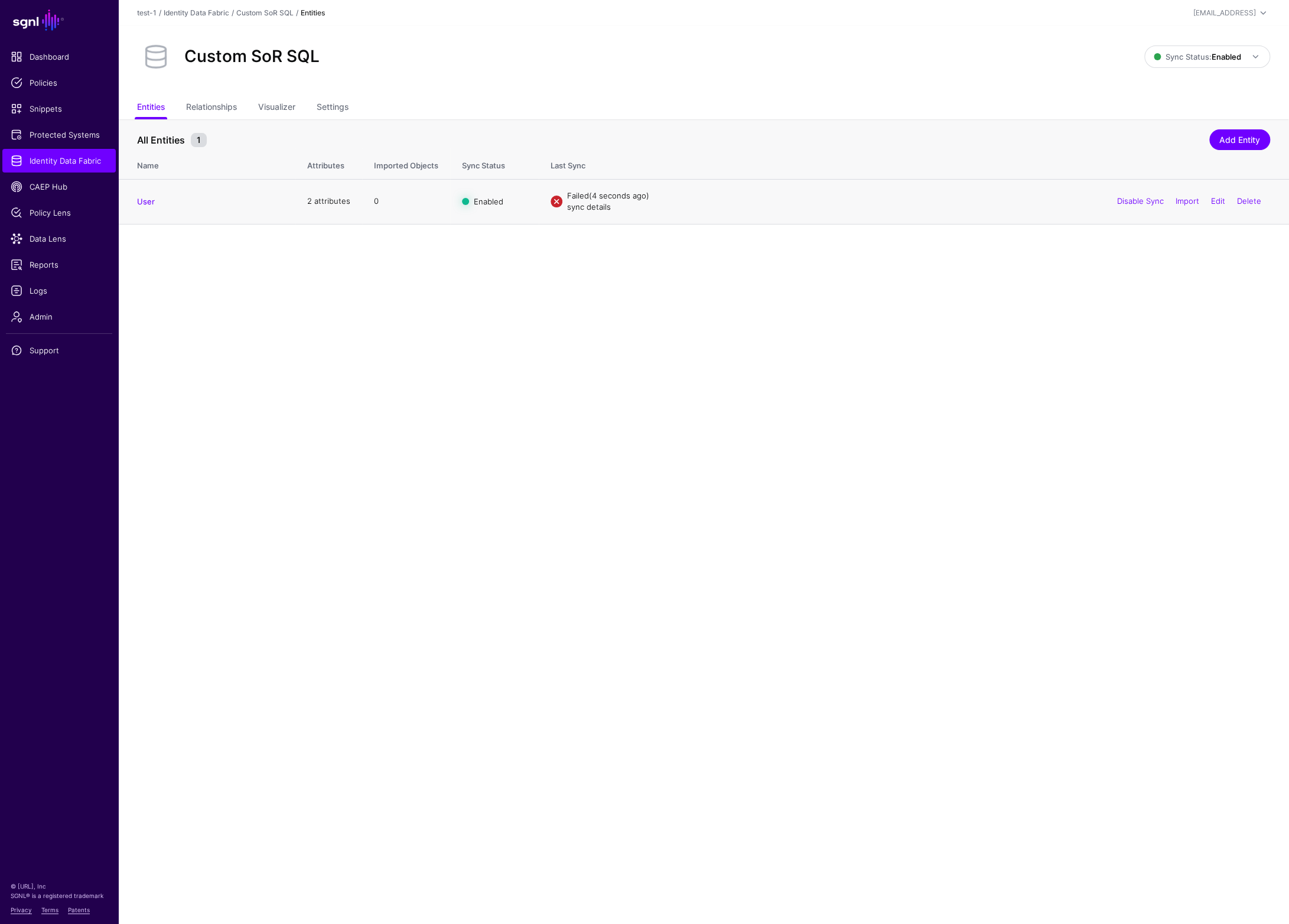
click at [604, 209] on link "sync details" at bounding box center [589, 206] width 44 height 9
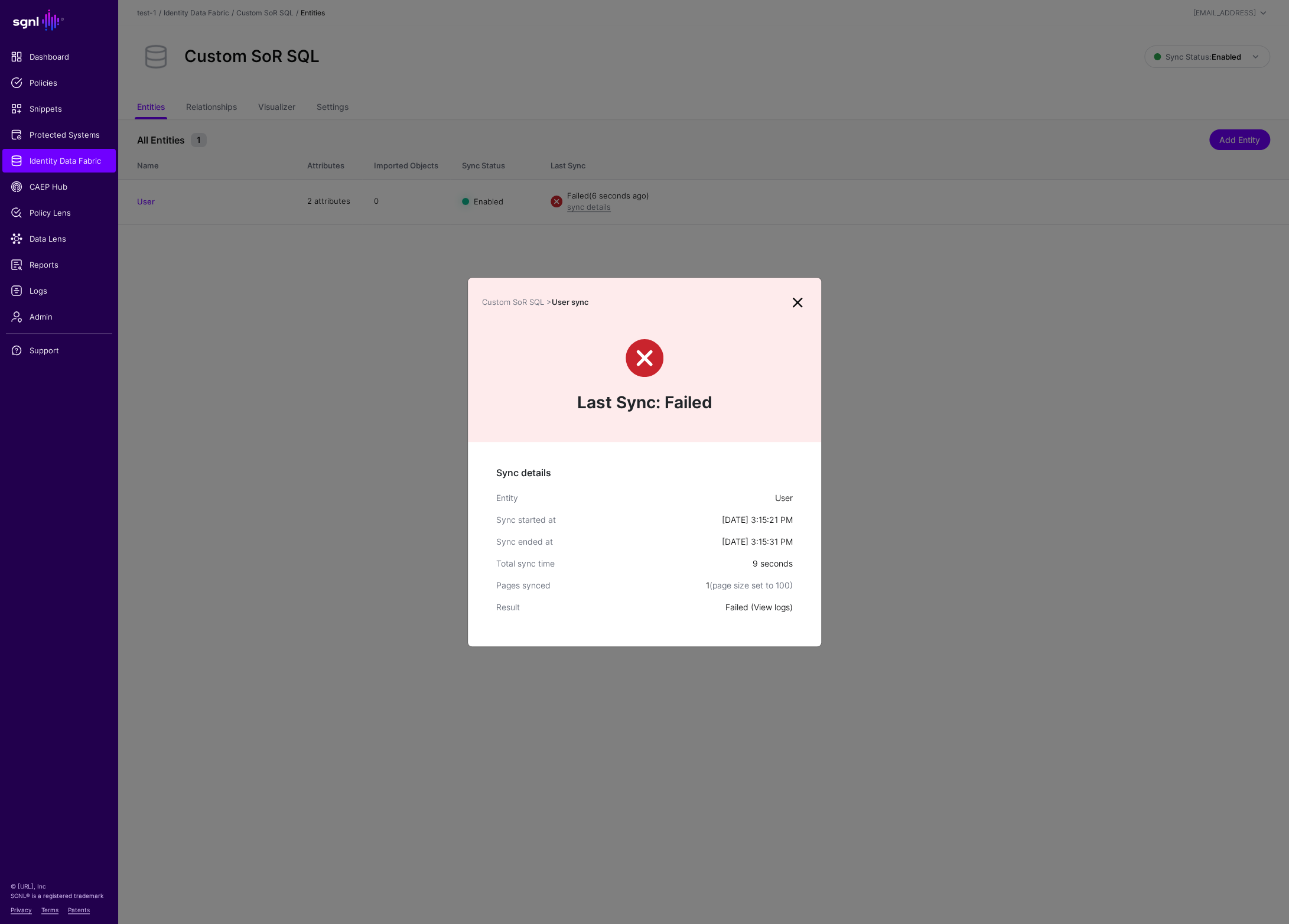
click at [773, 606] on link "View logs" at bounding box center [772, 608] width 36 height 10
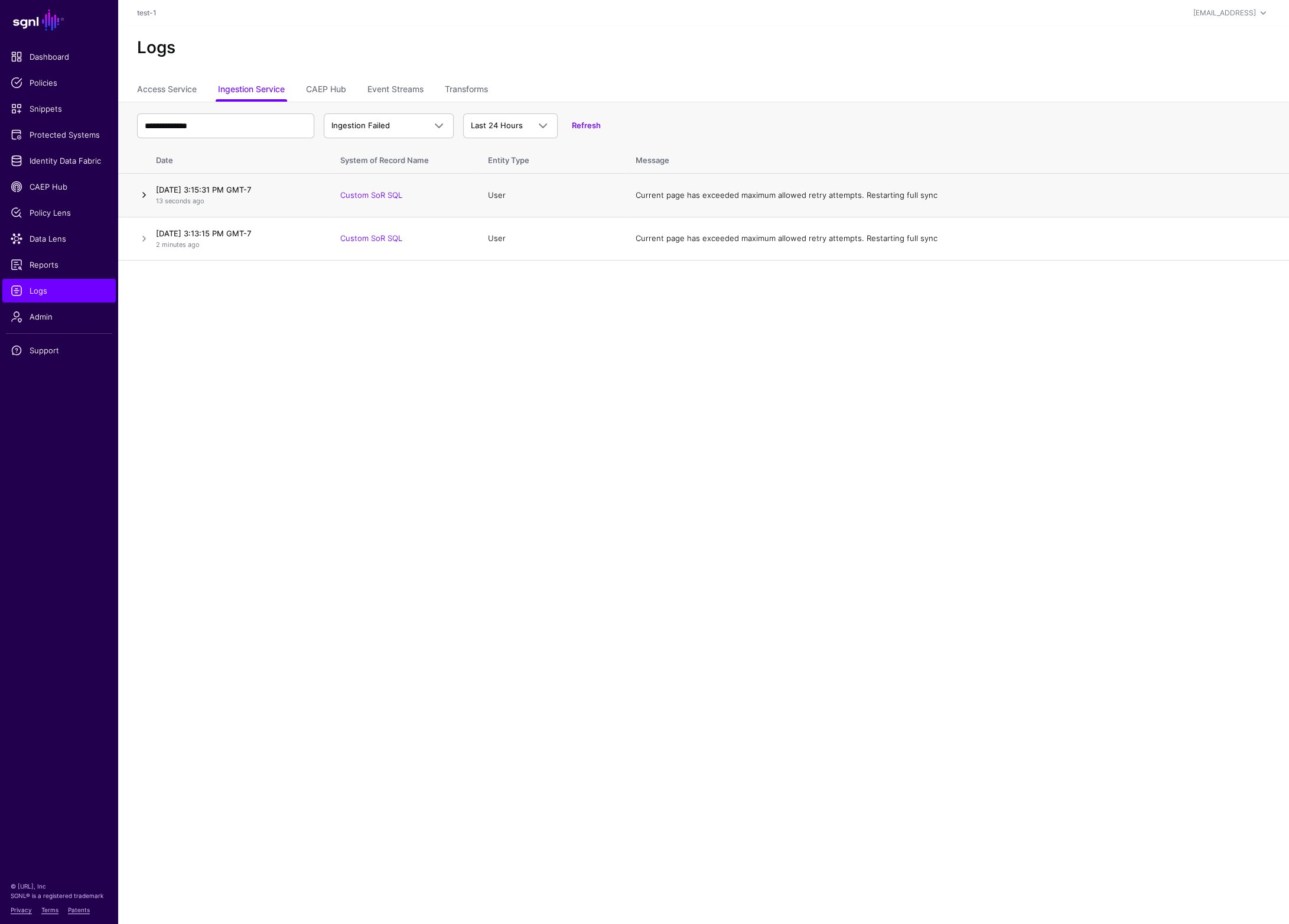
click at [147, 197] on link at bounding box center [144, 195] width 15 height 15
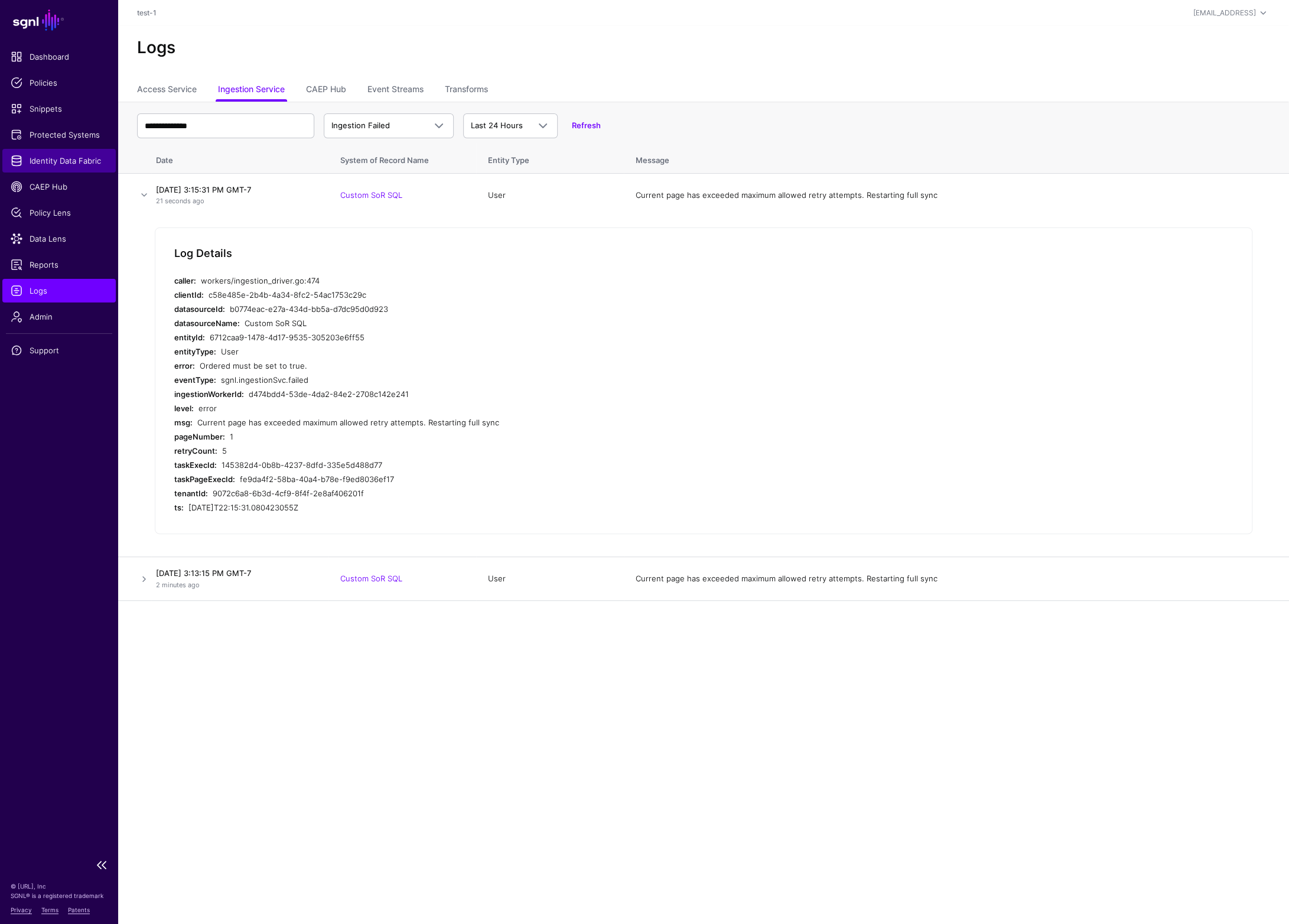
click at [65, 156] on span "Identity Data Fabric" at bounding box center [60, 160] width 97 height 12
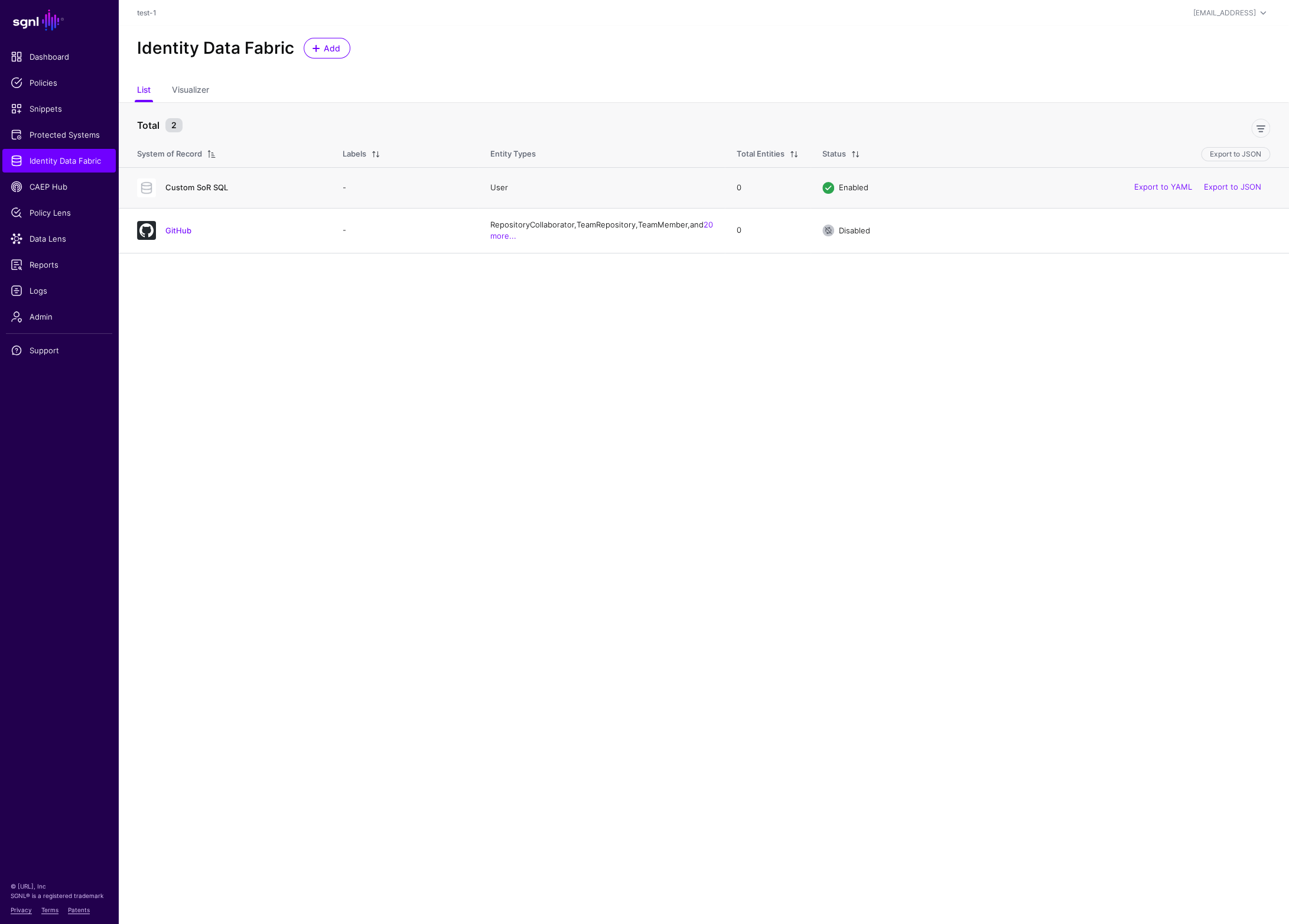
click at [211, 183] on link "Custom SoR SQL" at bounding box center [197, 187] width 62 height 9
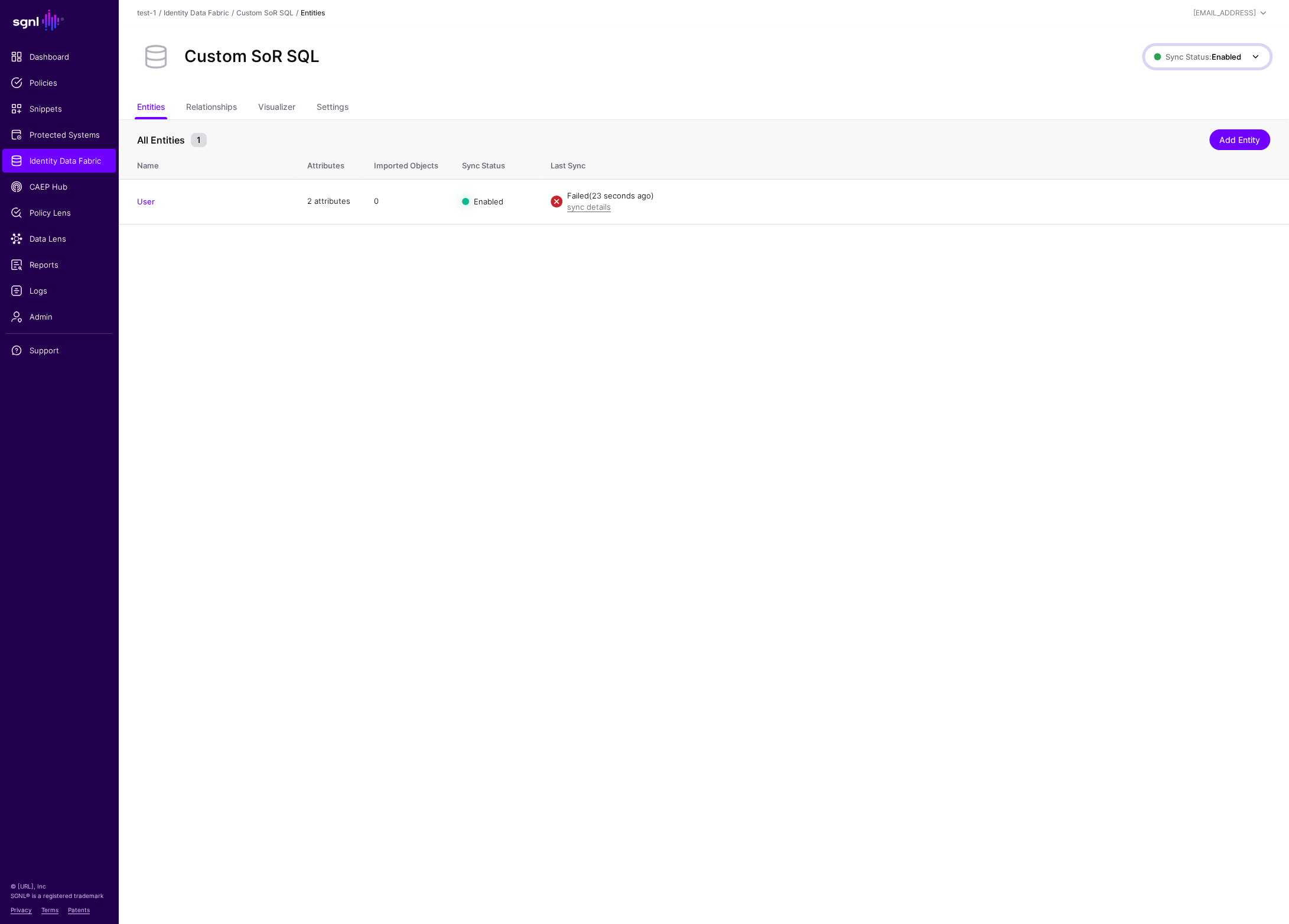
click at [1225, 51] on span "Sync Status: Enabled" at bounding box center [1198, 57] width 87 height 13
click at [1165, 139] on span "Syncing inactive for all configured entities" at bounding box center [1200, 148] width 120 height 20
click at [208, 107] on link "Relationships" at bounding box center [211, 108] width 51 height 23
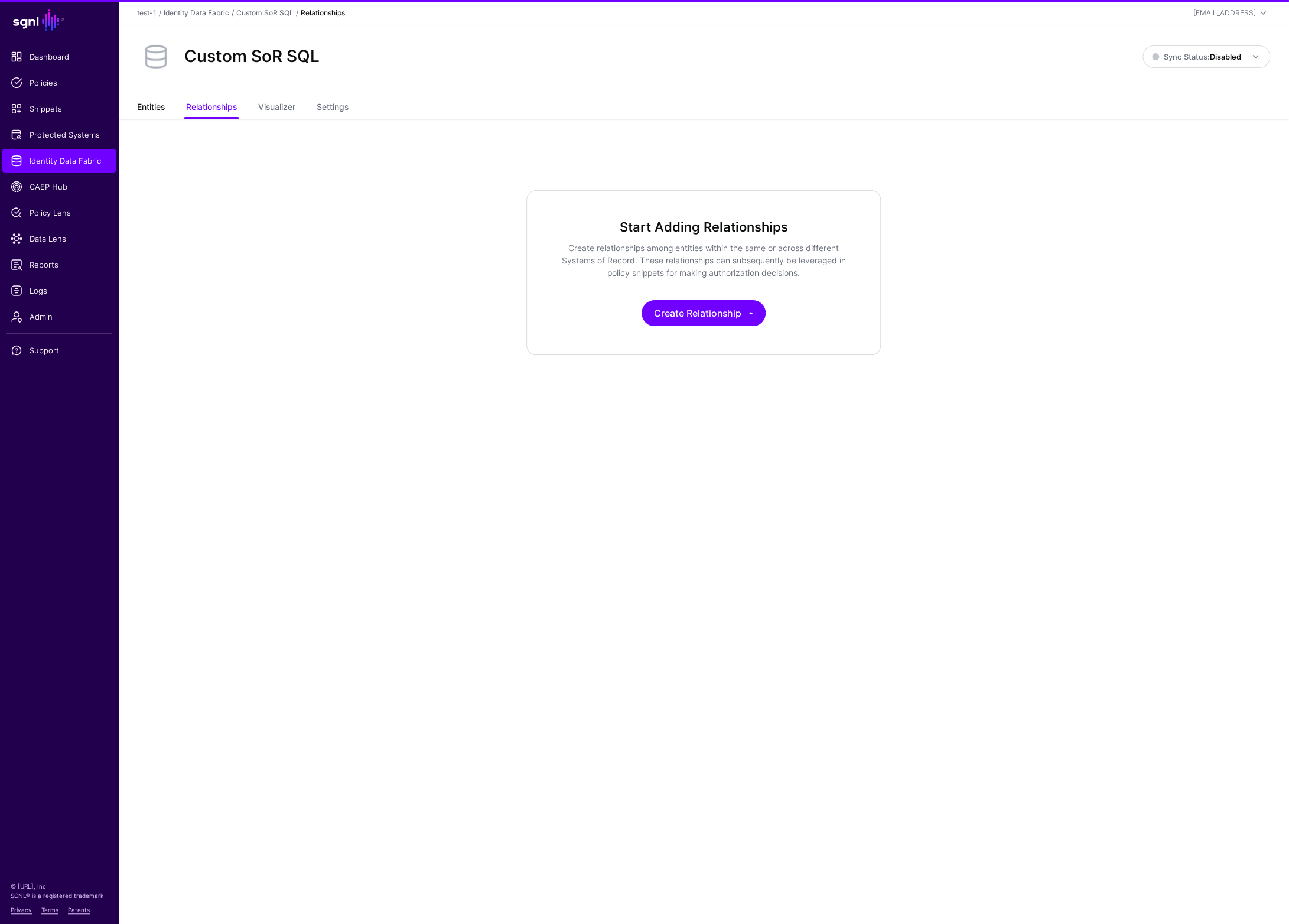
click at [154, 107] on link "Entities" at bounding box center [151, 108] width 28 height 23
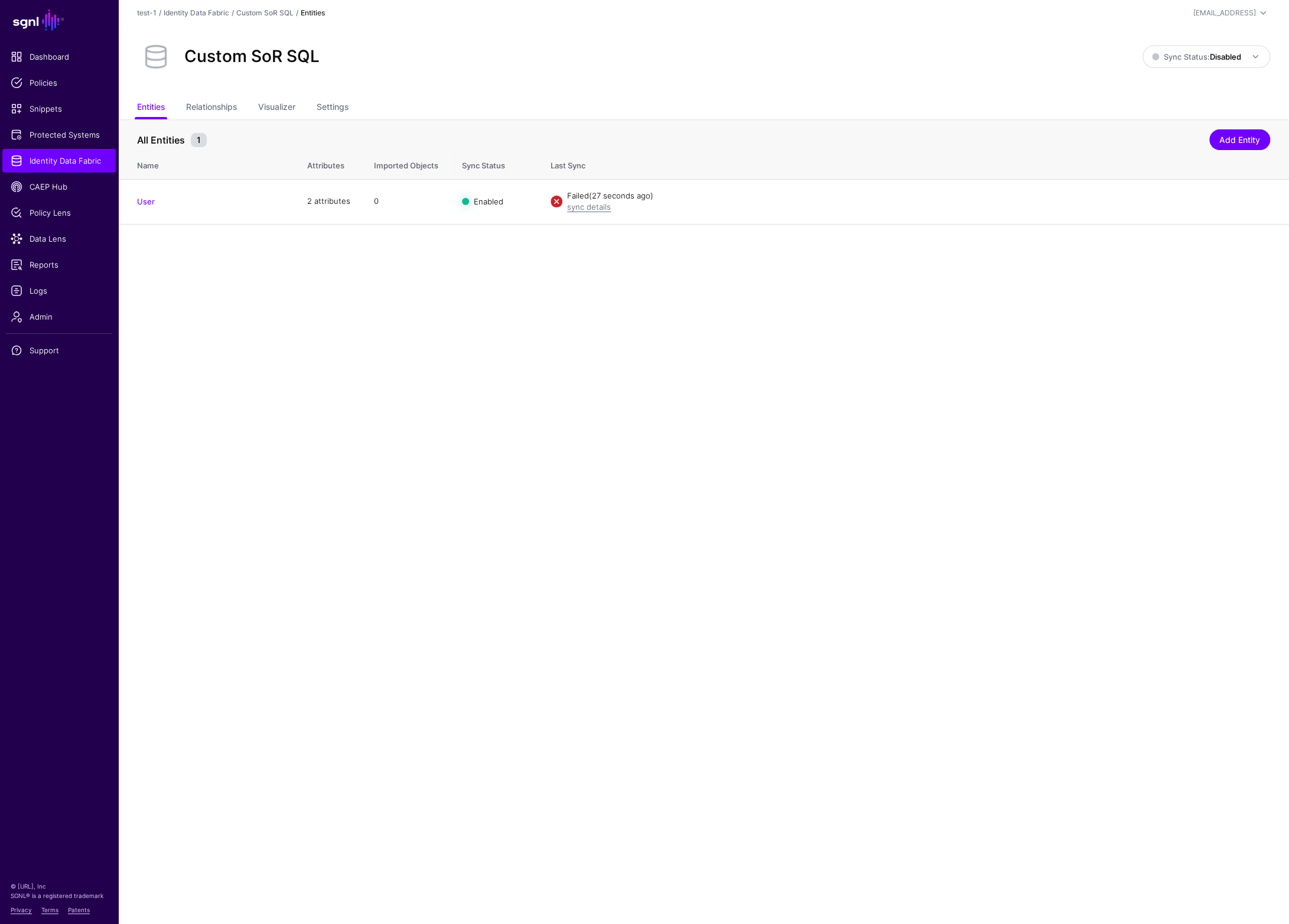
drag, startPoint x: 144, startPoint y: 200, endPoint x: 151, endPoint y: 199, distance: 7.1
click at [145, 200] on link "User" at bounding box center [146, 201] width 17 height 9
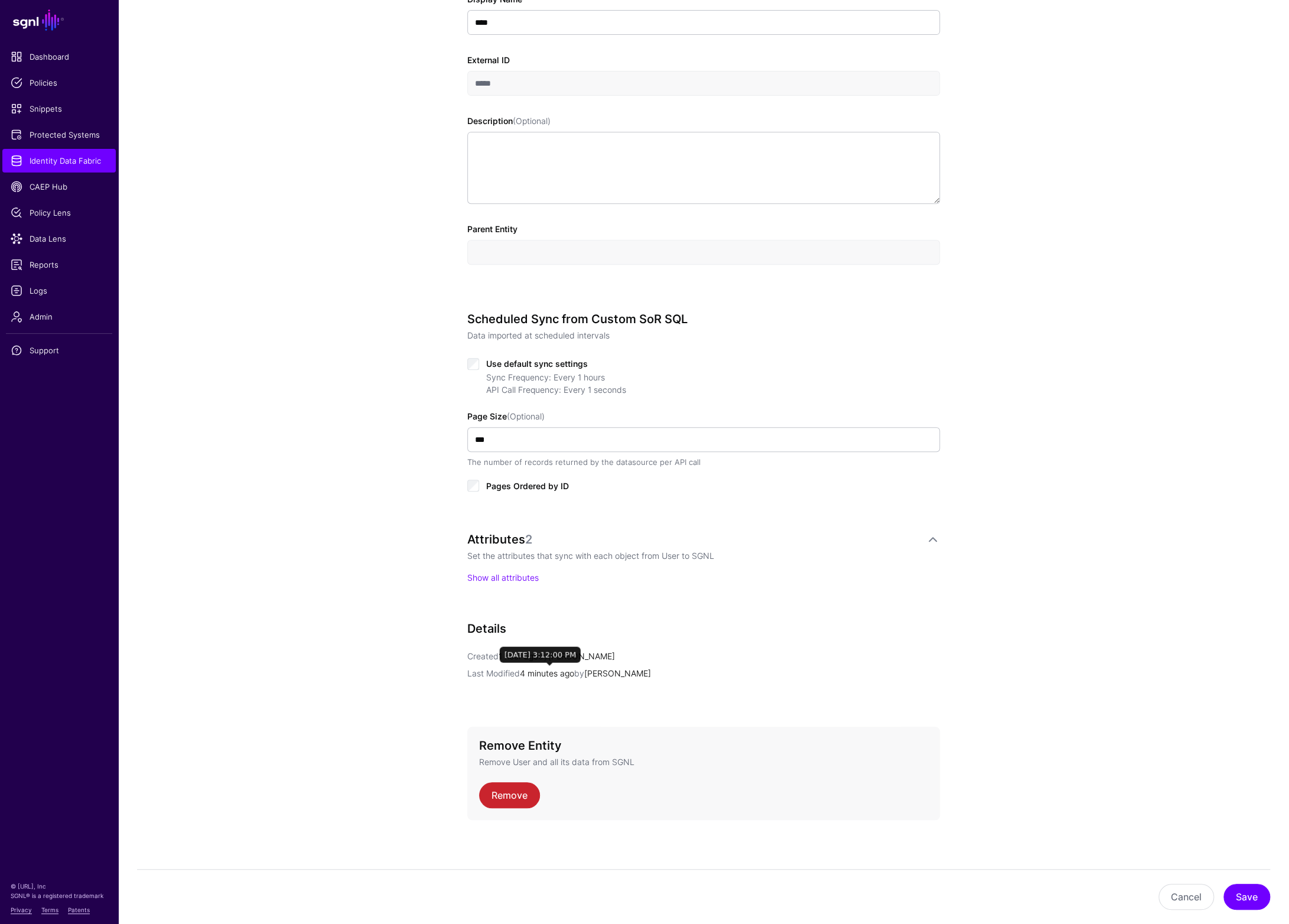
scroll to position [298, 0]
click at [512, 577] on link "Show all attributes" at bounding box center [503, 576] width 72 height 10
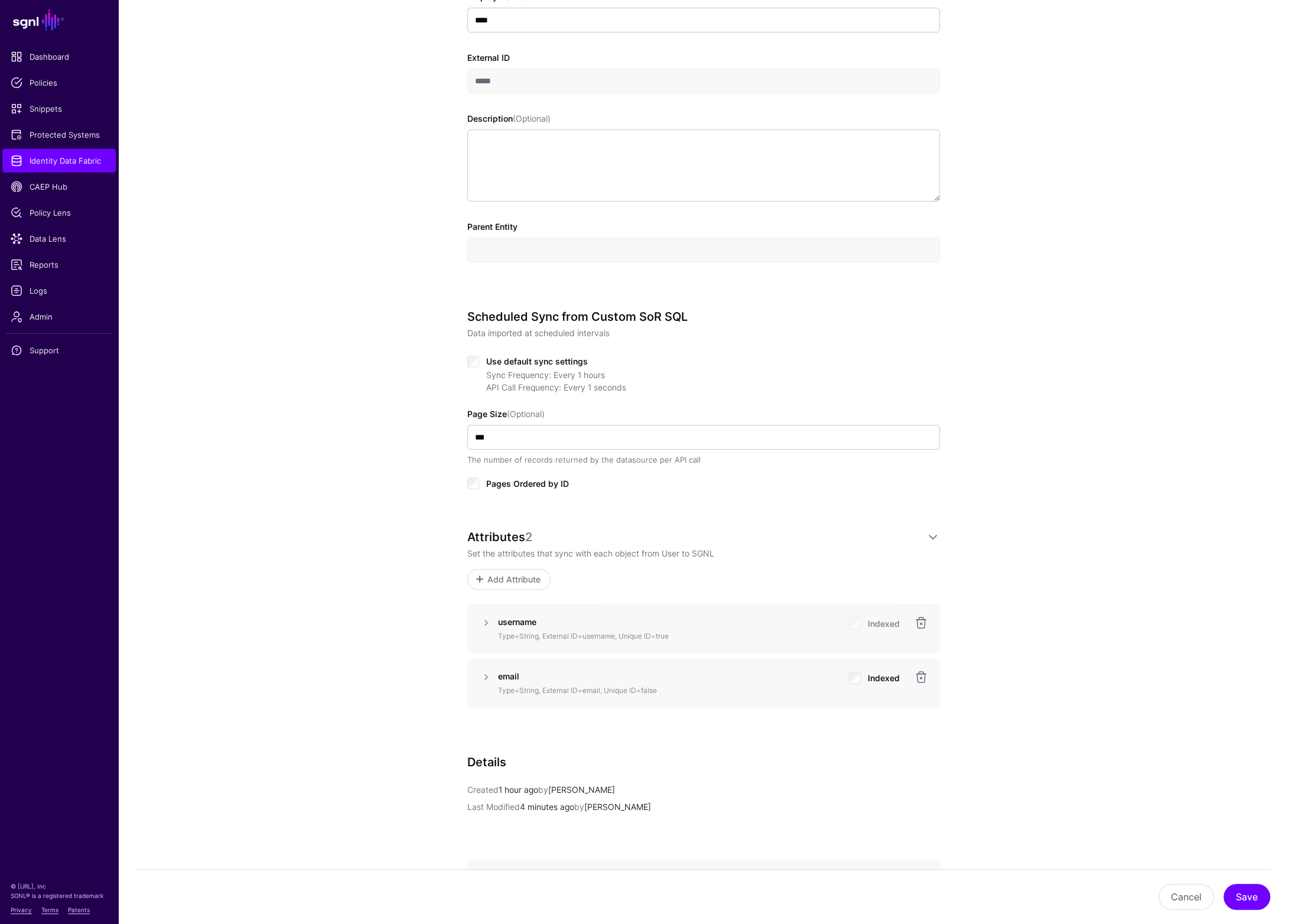
click at [710, 625] on p "username" at bounding box center [668, 621] width 342 height 12
click at [485, 624] on link at bounding box center [486, 623] width 15 height 15
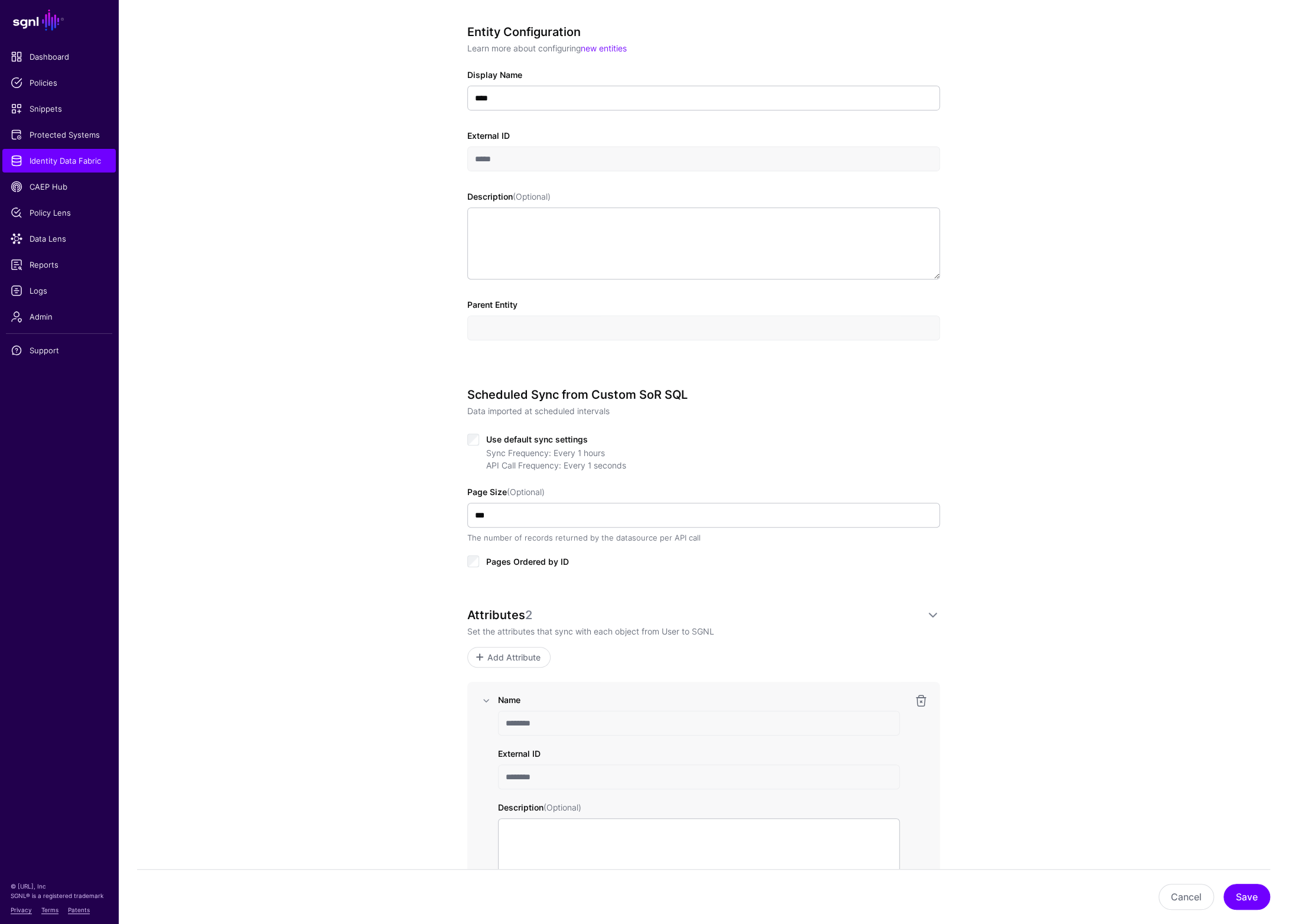
scroll to position [220, 0]
click at [1244, 899] on button "Save" at bounding box center [1247, 897] width 46 height 26
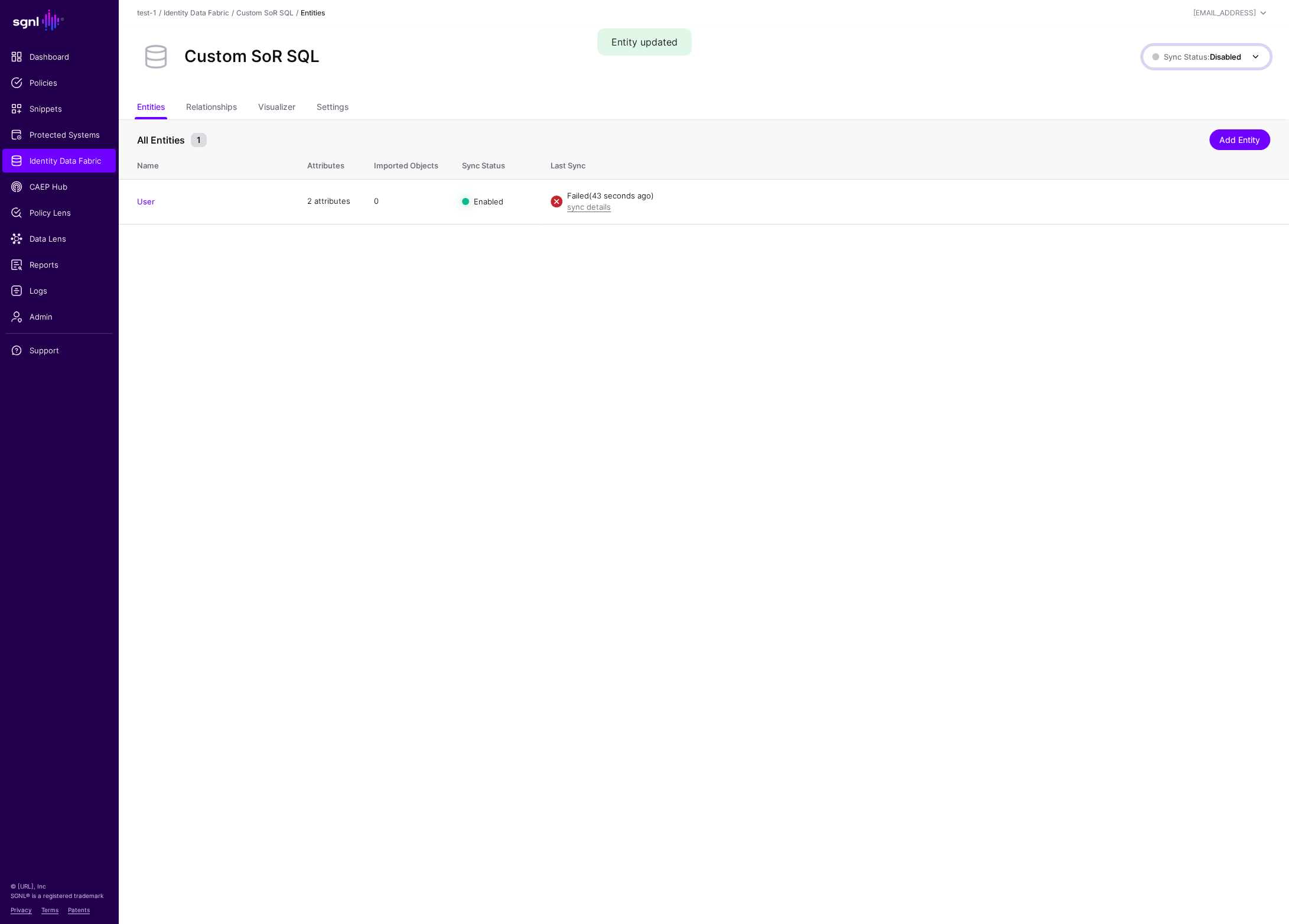
click at [1201, 63] on span "Sync Status: Disabled" at bounding box center [1208, 57] width 110 height 15
click at [1165, 89] on span "Enabled Syncing active for all configured entities that are enabled" at bounding box center [1194, 97] width 134 height 38
click at [593, 208] on link "sync details" at bounding box center [589, 206] width 44 height 9
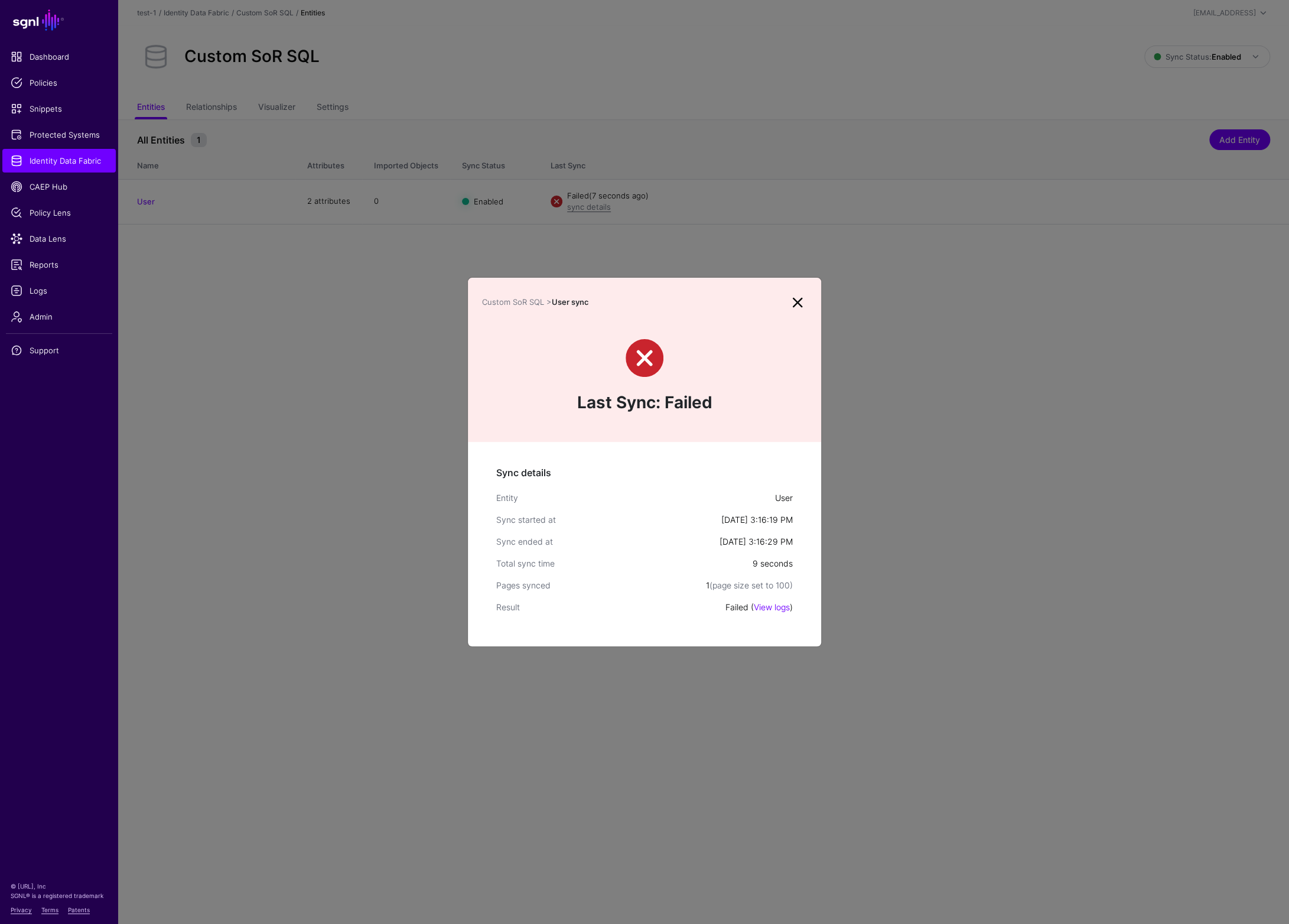
click at [769, 608] on link "View logs" at bounding box center [772, 608] width 36 height 10
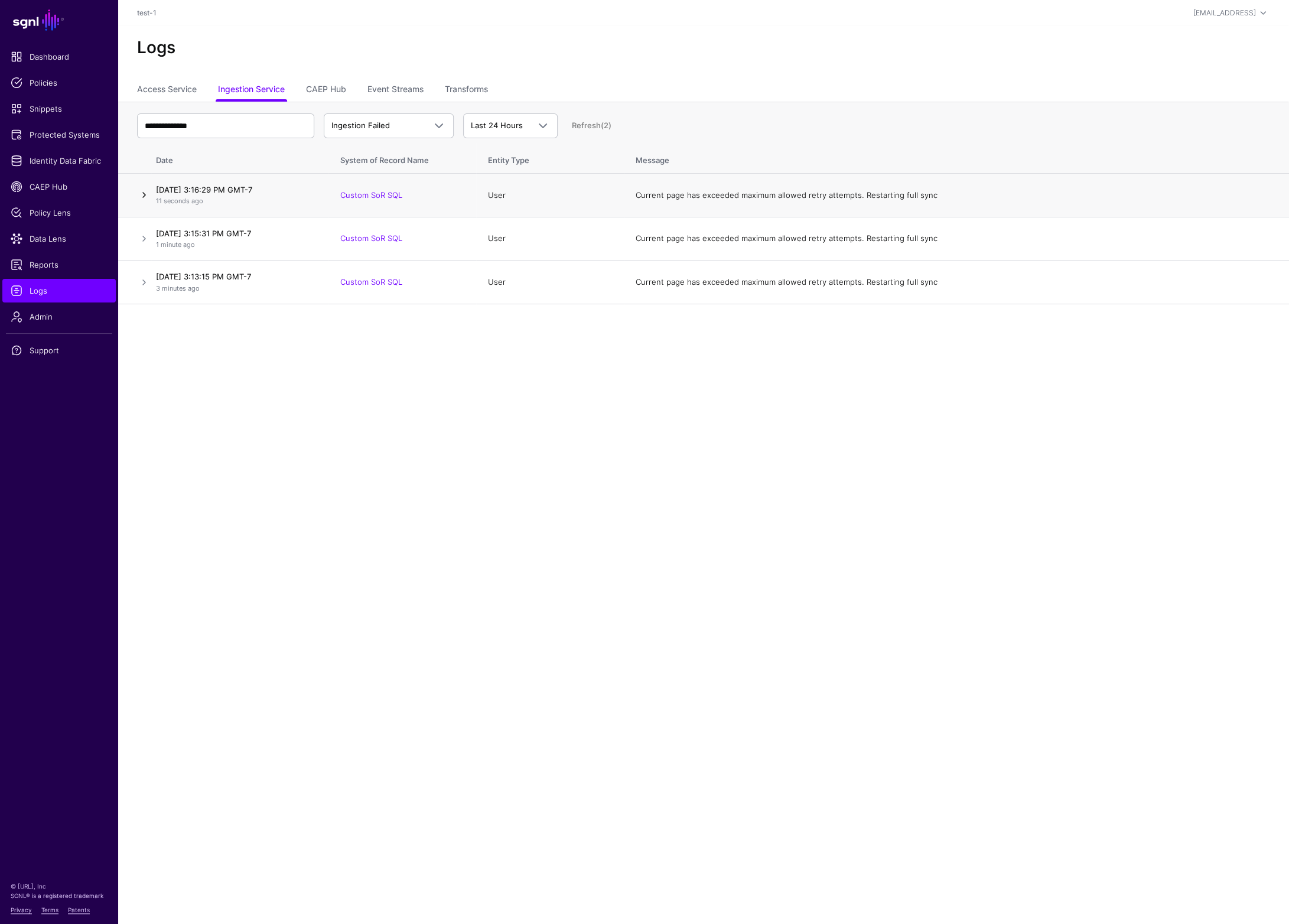
click at [144, 196] on link at bounding box center [144, 195] width 15 height 15
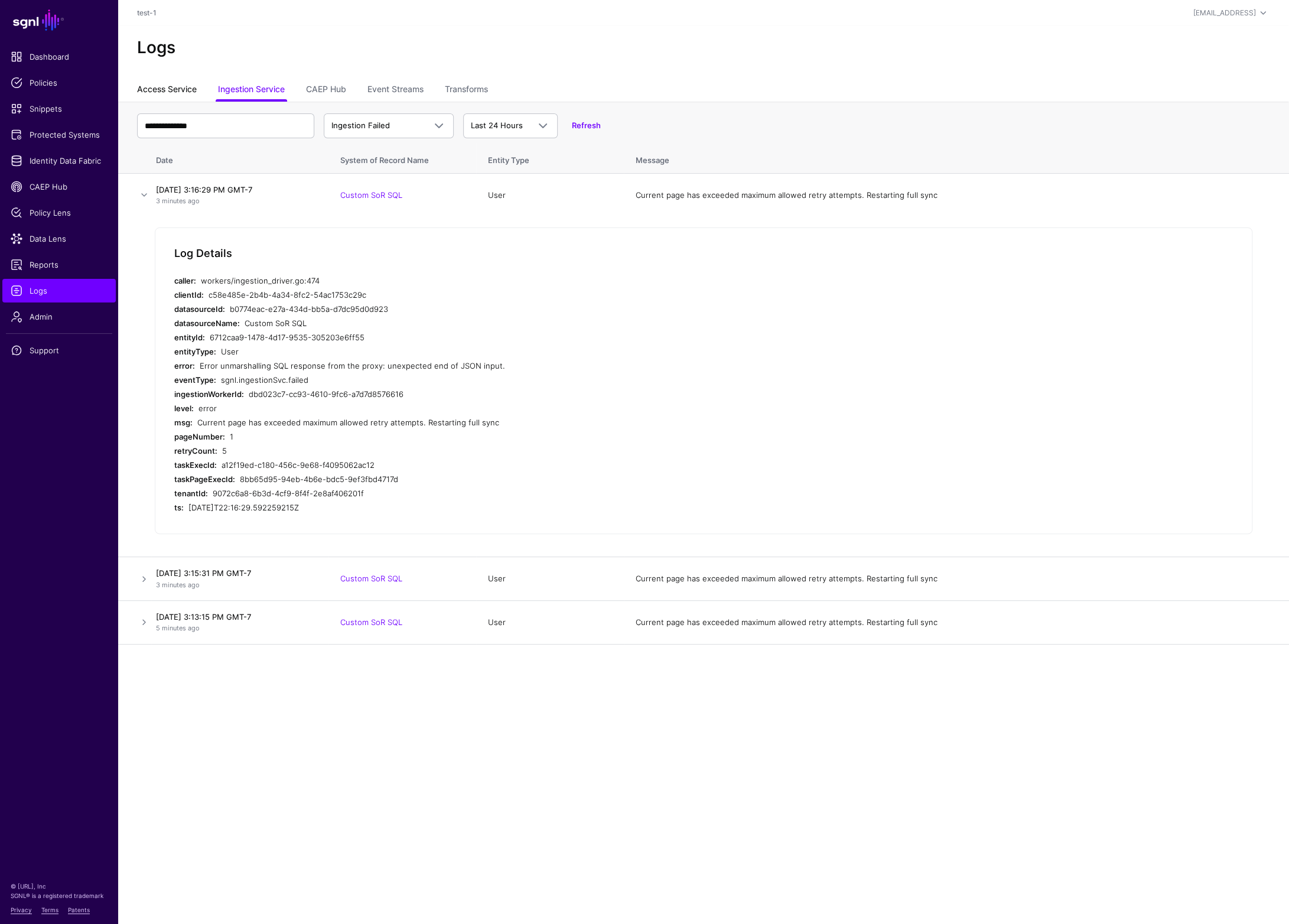
click at [150, 91] on link "Access Service" at bounding box center [167, 90] width 60 height 23
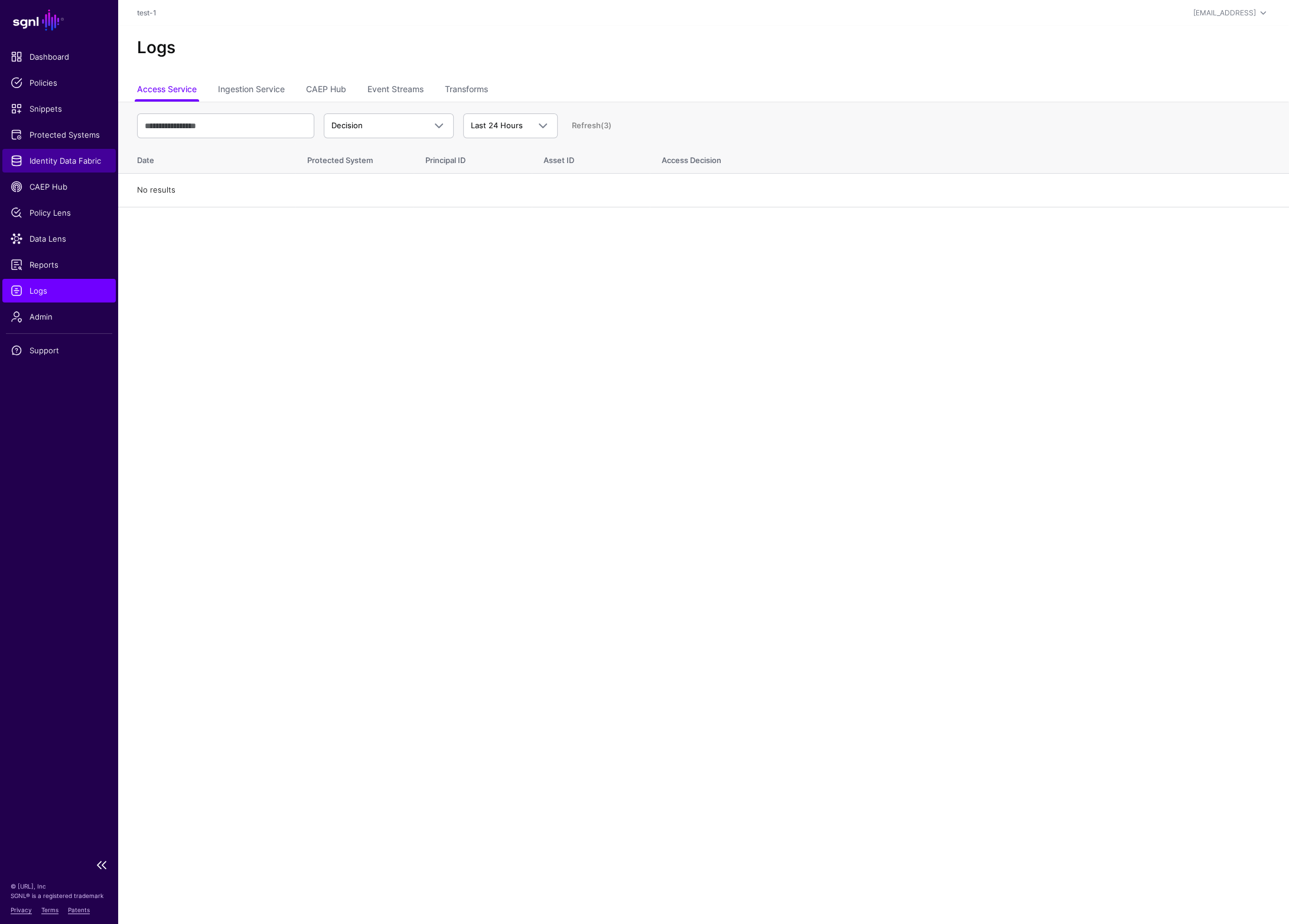
click at [56, 159] on span "Identity Data Fabric" at bounding box center [60, 160] width 97 height 12
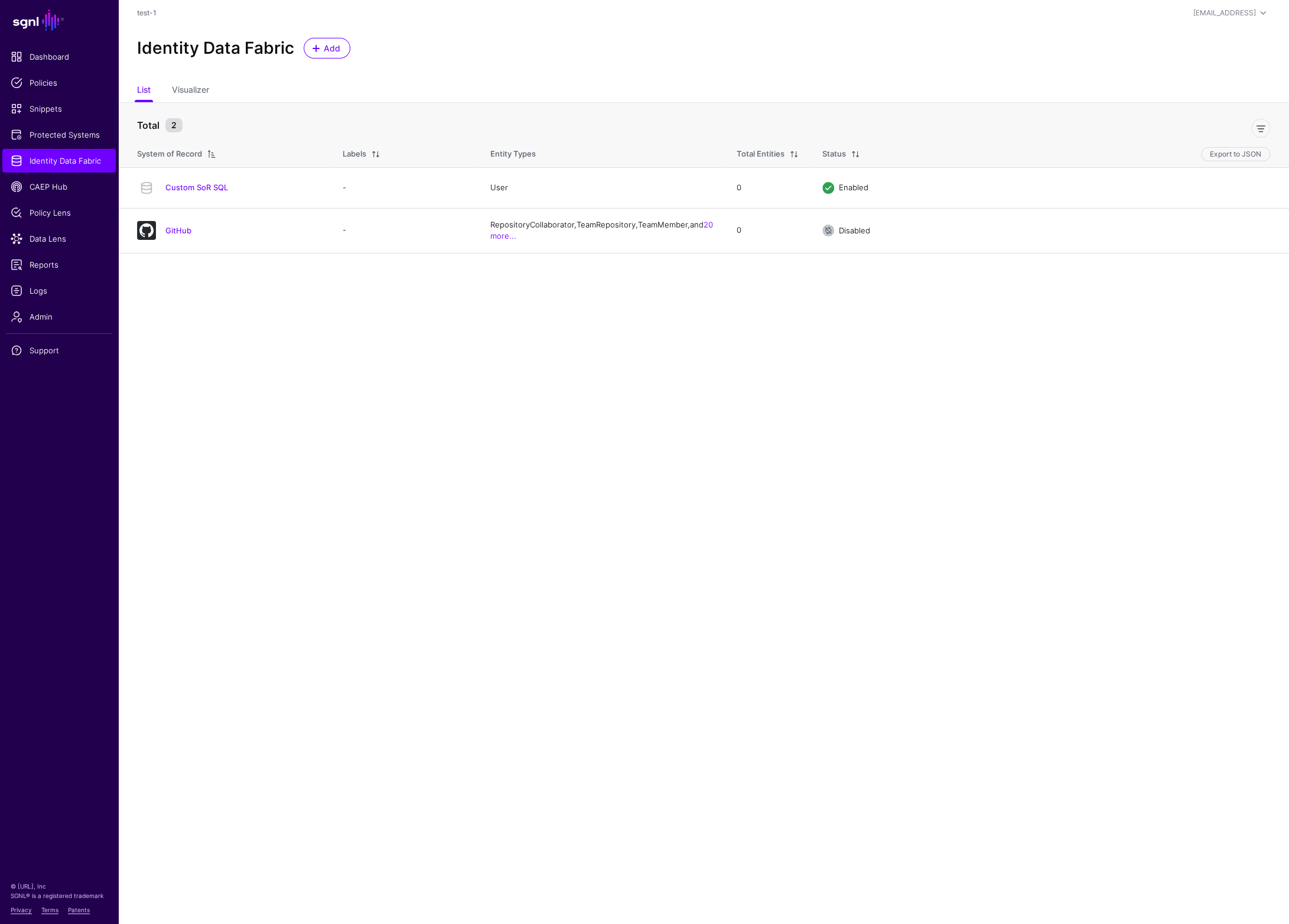
click at [208, 187] on link "Custom SoR SQL" at bounding box center [197, 187] width 62 height 9
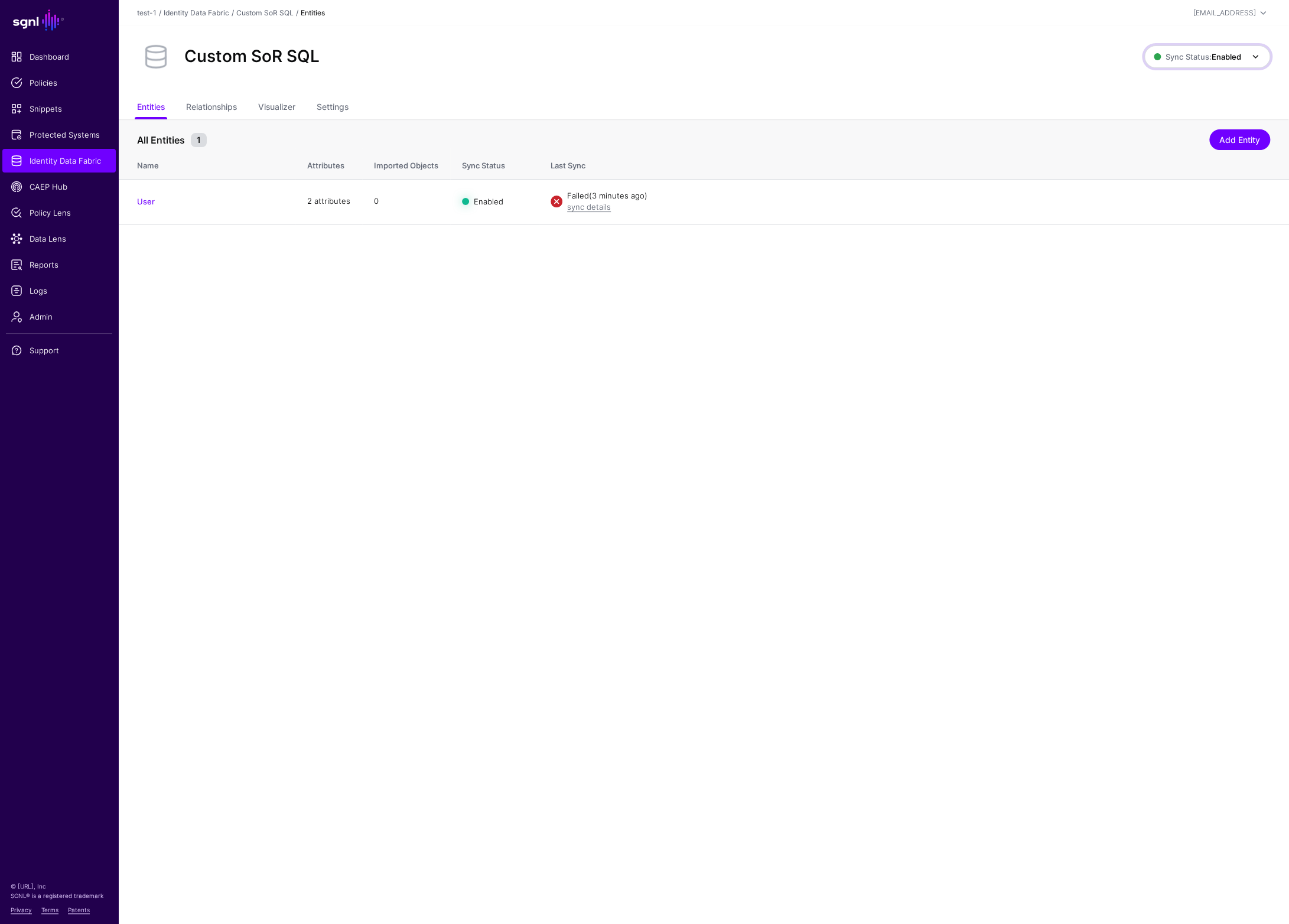
click at [1195, 55] on span "Sync Status: Enabled" at bounding box center [1198, 57] width 87 height 9
click at [1162, 132] on span "Disabled Syncing inactive for all configured entities" at bounding box center [1195, 142] width 132 height 38
click at [1028, 83] on div "Custom SoR SQL Sync Status: Disabled Enabled Syncing active for all configured …" at bounding box center [704, 62] width 1171 height 71
click at [1227, 58] on strong "Disabled" at bounding box center [1225, 57] width 31 height 9
click at [1171, 93] on span "Syncing active for all configured entities that are enabled" at bounding box center [1200, 102] width 123 height 20
